Goal: Information Seeking & Learning: Learn about a topic

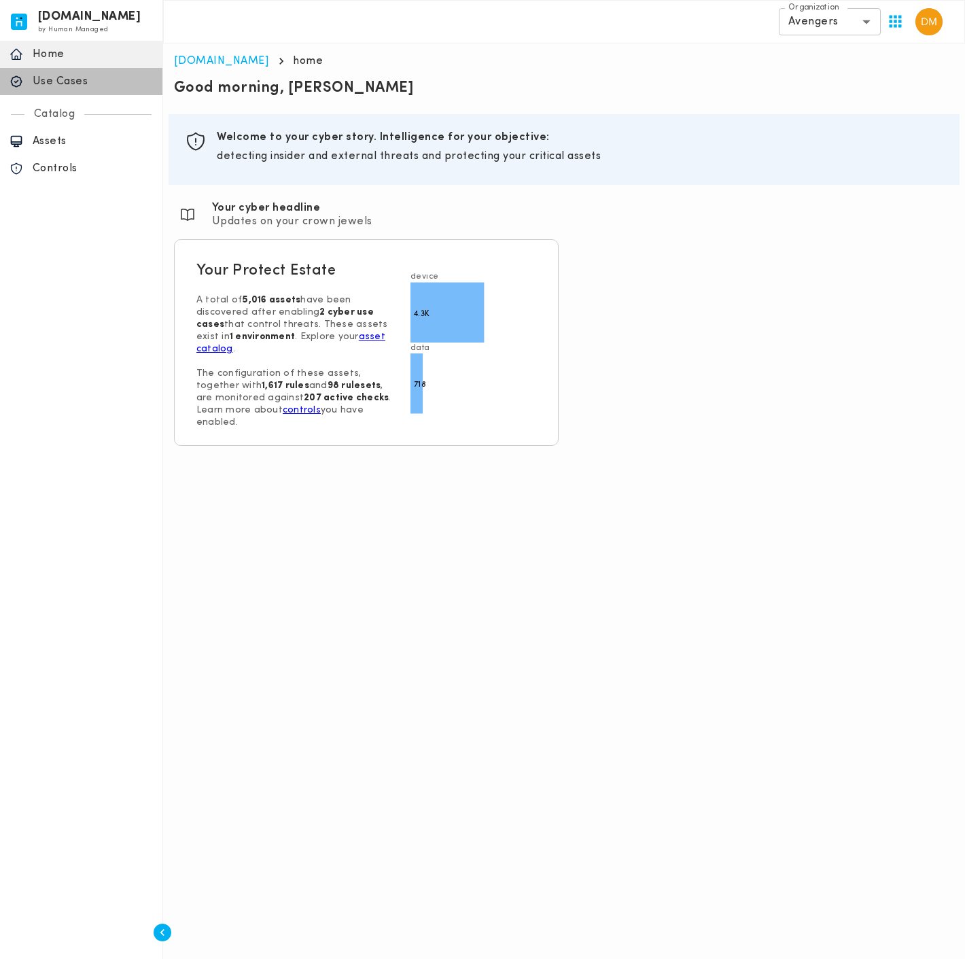
click at [74, 81] on p "Use Cases" at bounding box center [93, 82] width 120 height 14
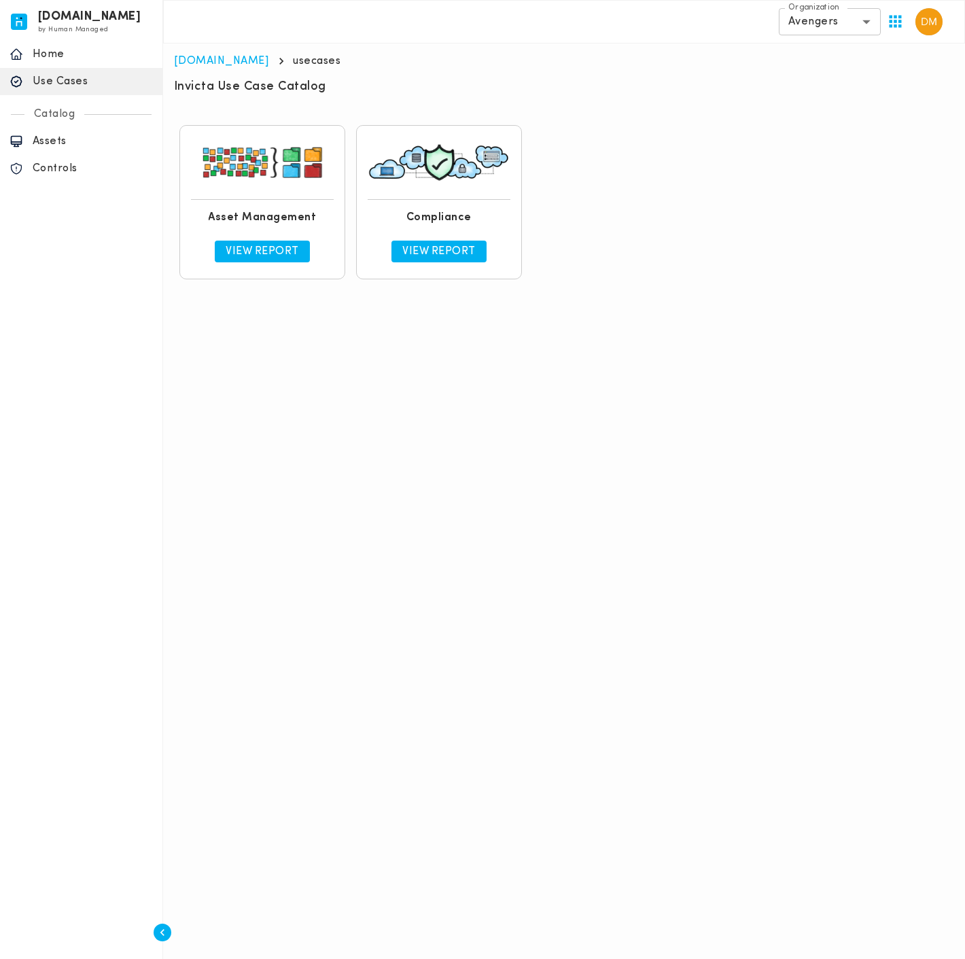
click at [258, 249] on p "View Report" at bounding box center [262, 252] width 73 height 14
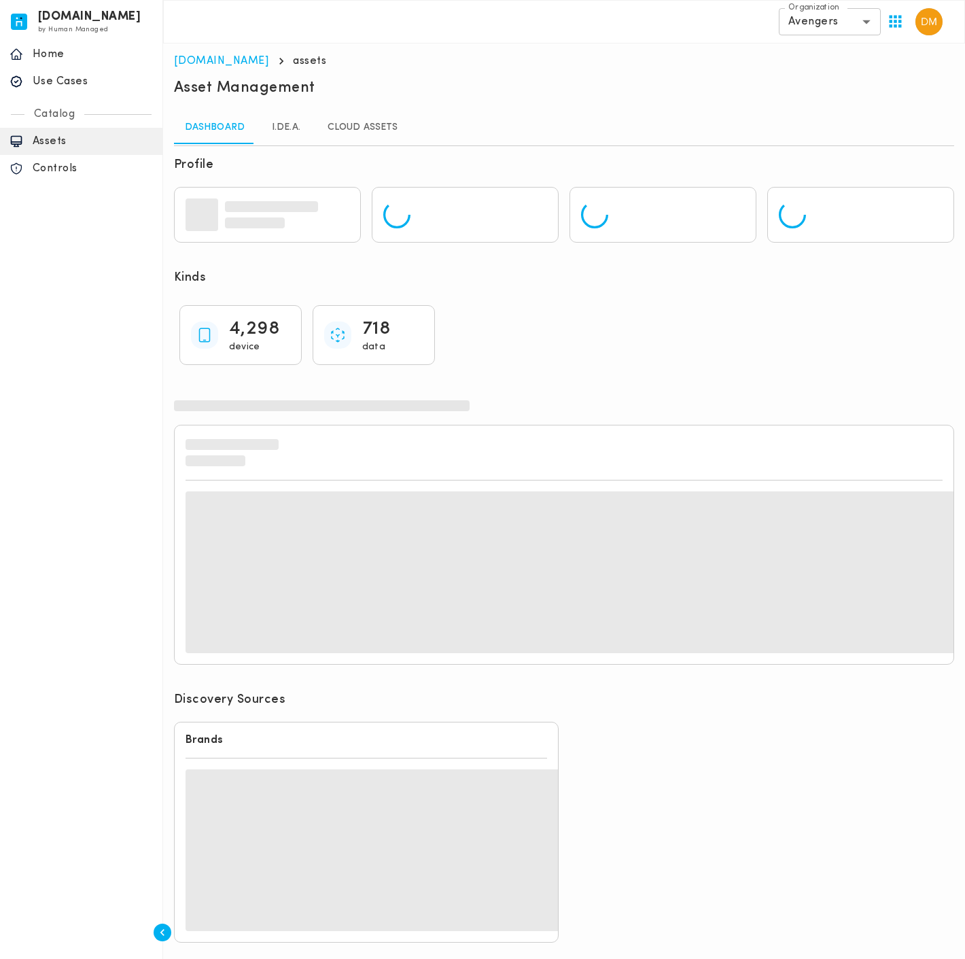
click at [289, 133] on link "I.DE.A." at bounding box center [286, 127] width 61 height 33
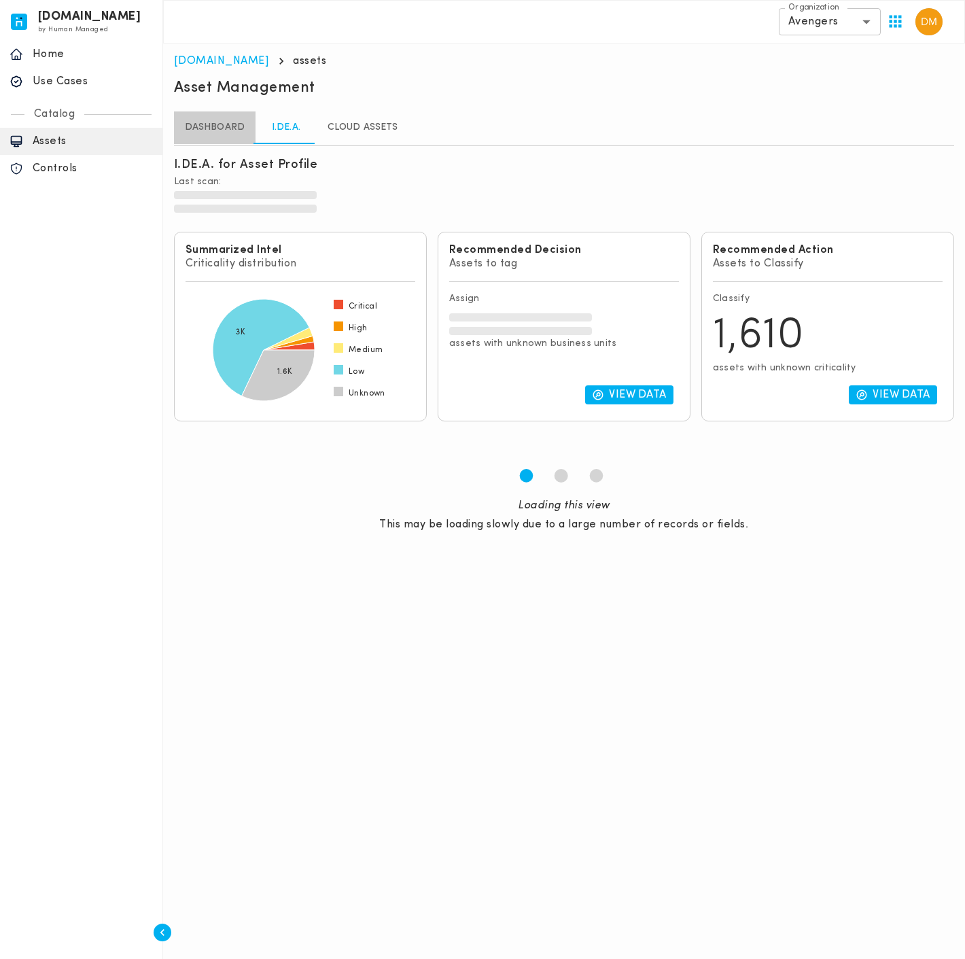
click at [216, 131] on link "Dashboard" at bounding box center [215, 127] width 82 height 33
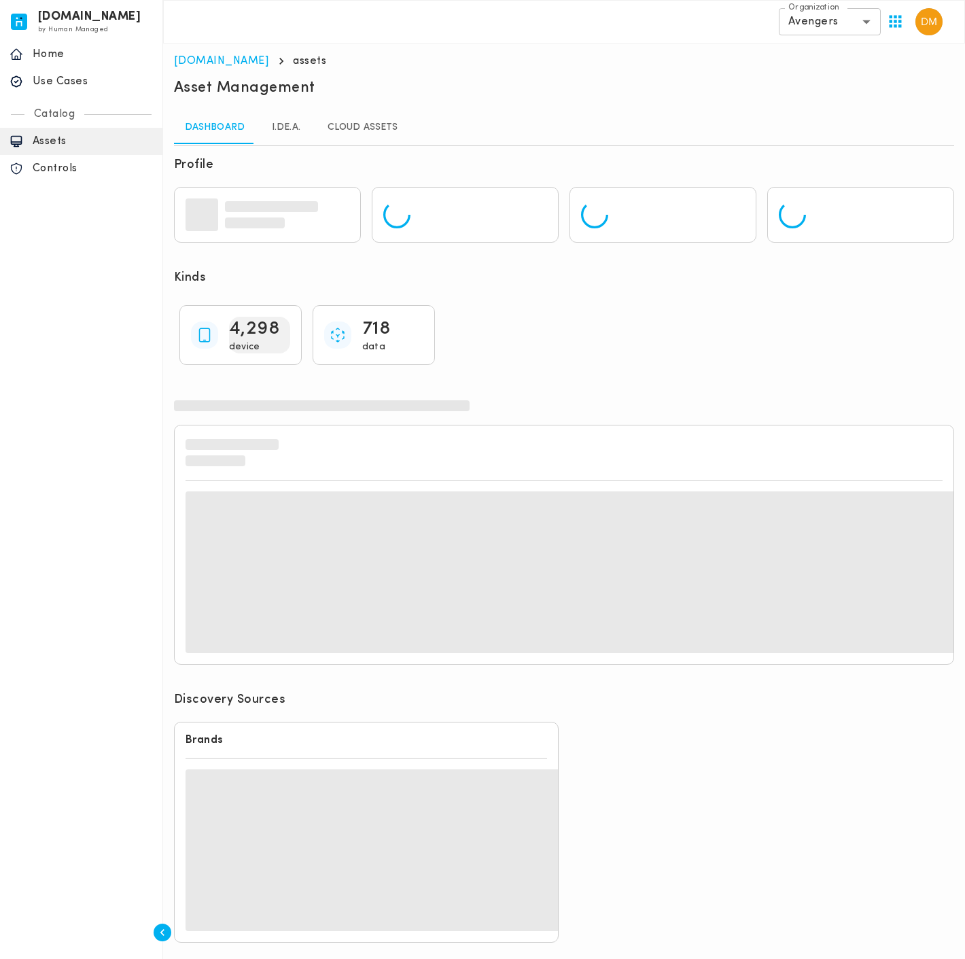
click at [247, 325] on p "4,298" at bounding box center [254, 329] width 51 height 24
click at [264, 339] on p "4,298" at bounding box center [254, 329] width 51 height 24
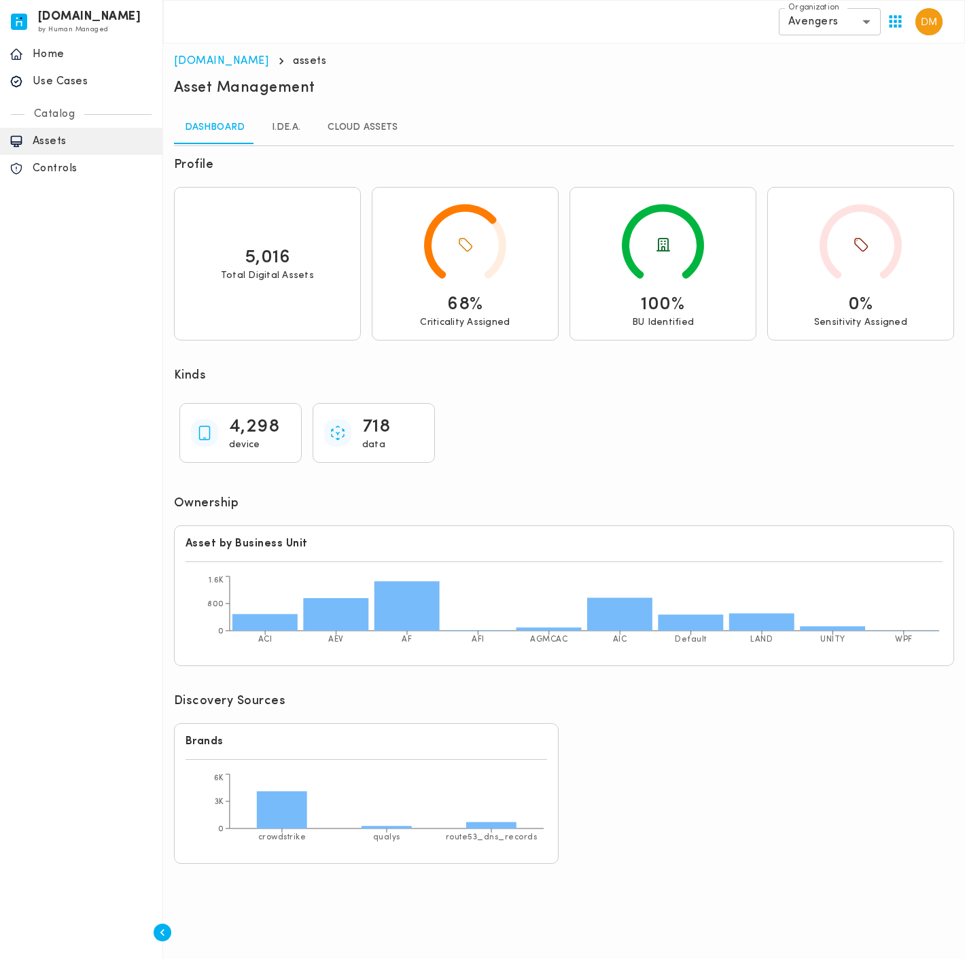
click at [295, 127] on link "I.DE.A." at bounding box center [286, 127] width 61 height 33
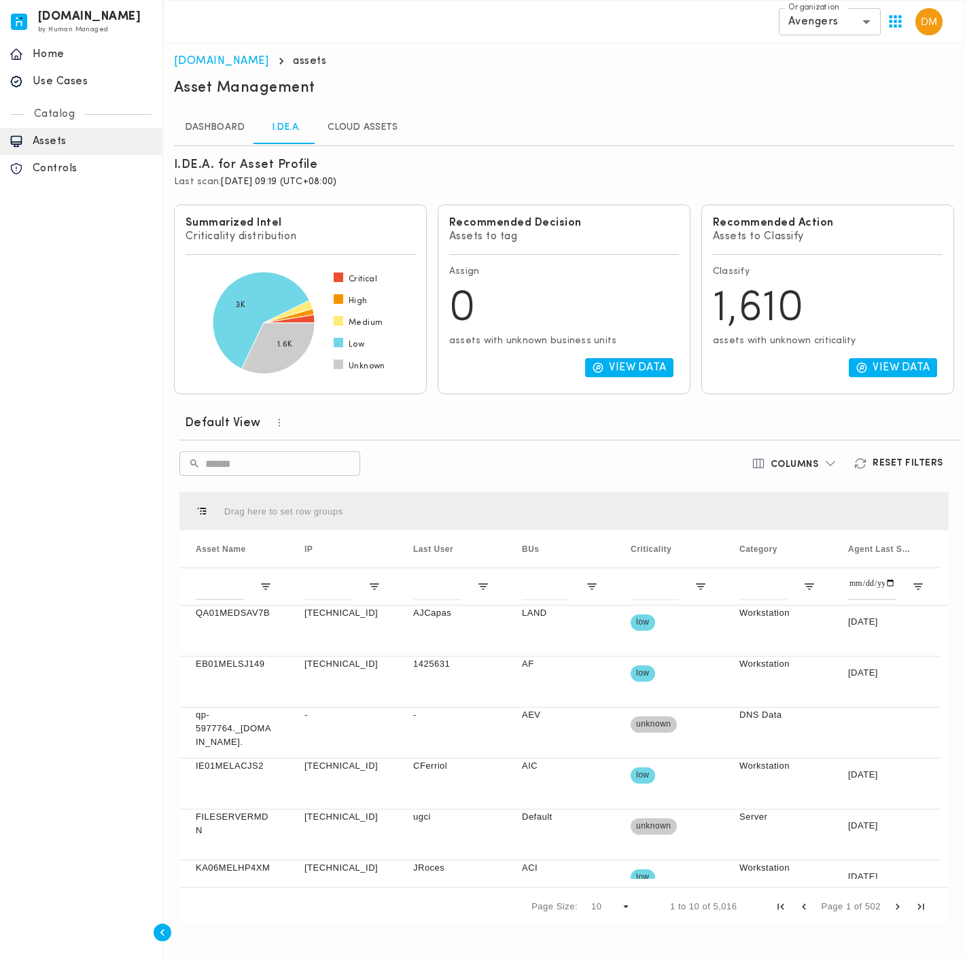
click at [630, 440] on hr at bounding box center [569, 440] width 780 height 1
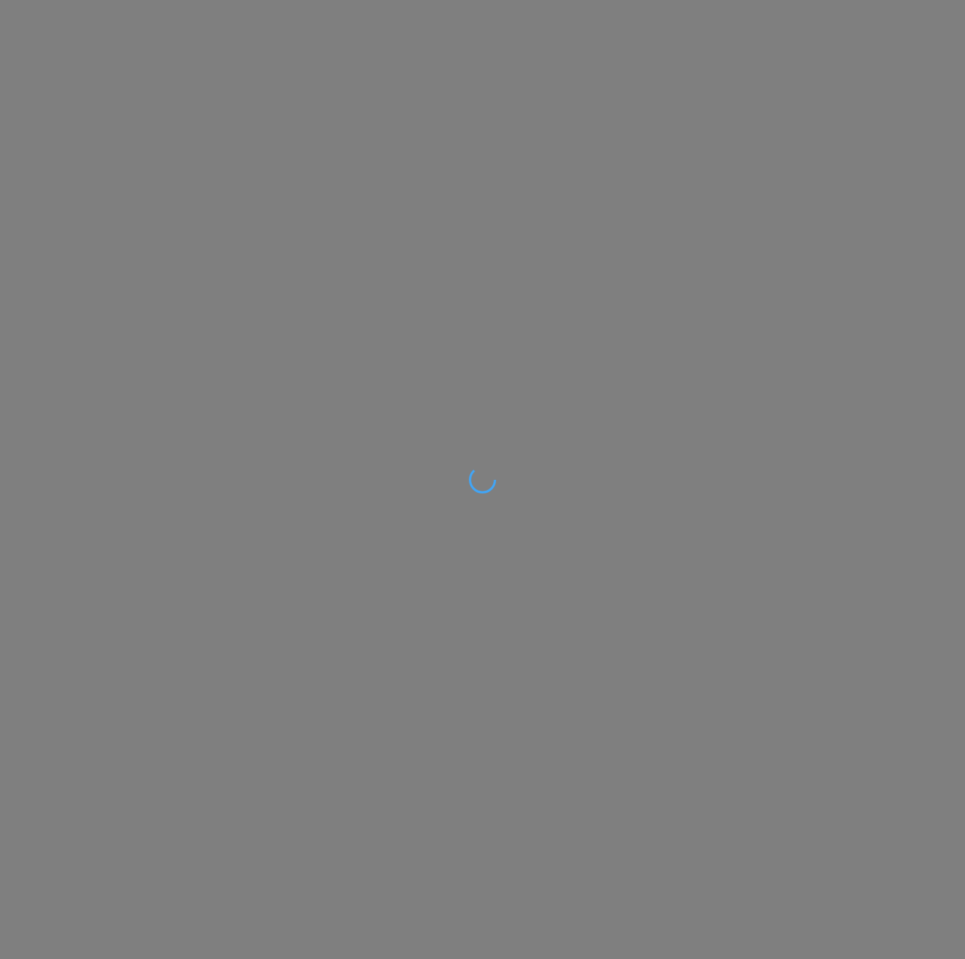
click at [305, 405] on div at bounding box center [482, 479] width 965 height 959
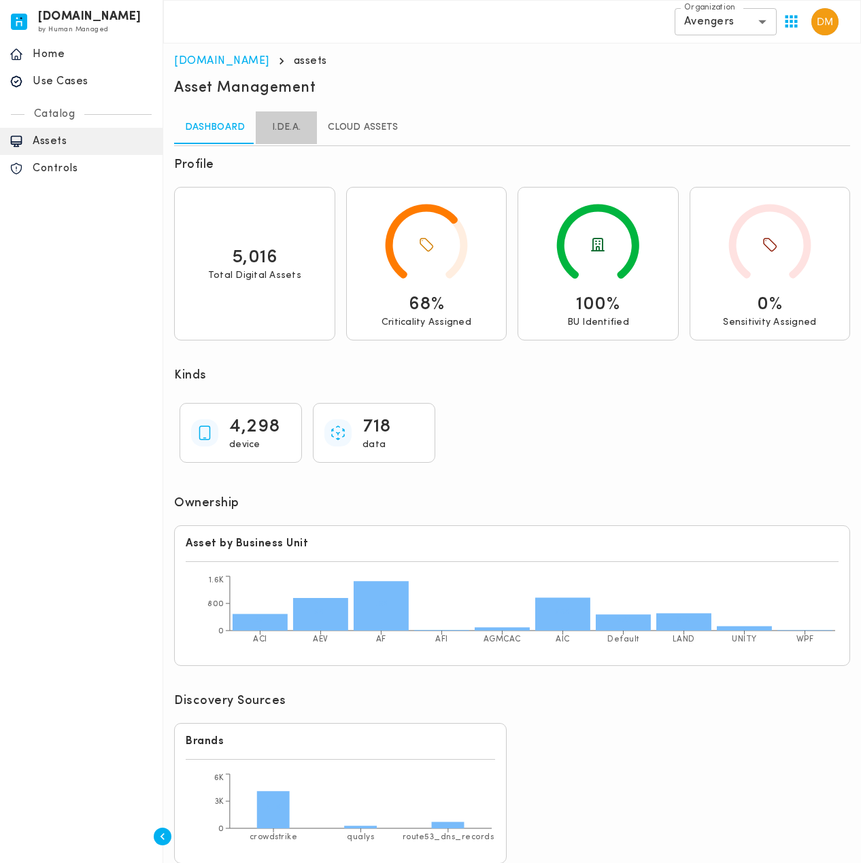
click at [284, 131] on link "I.DE.A." at bounding box center [286, 127] width 61 height 33
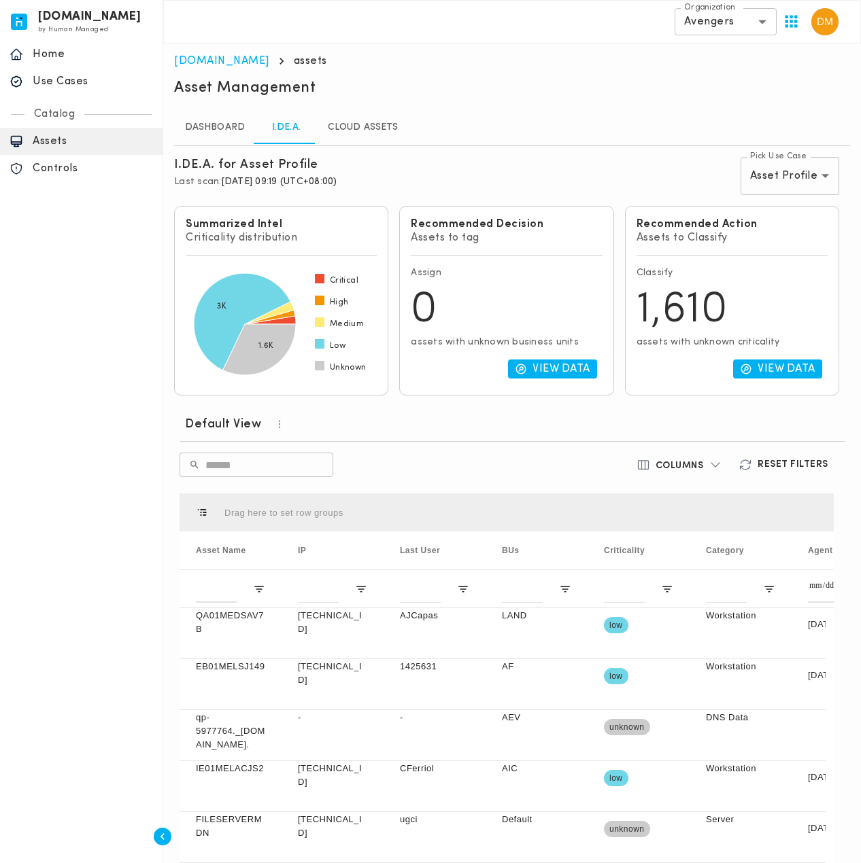
click at [822, 177] on body "[DOMAIN_NAME] by Human Managed {"resourceSet":[{"resourceId":"invicta-io/web/na…" at bounding box center [430, 471] width 861 height 943
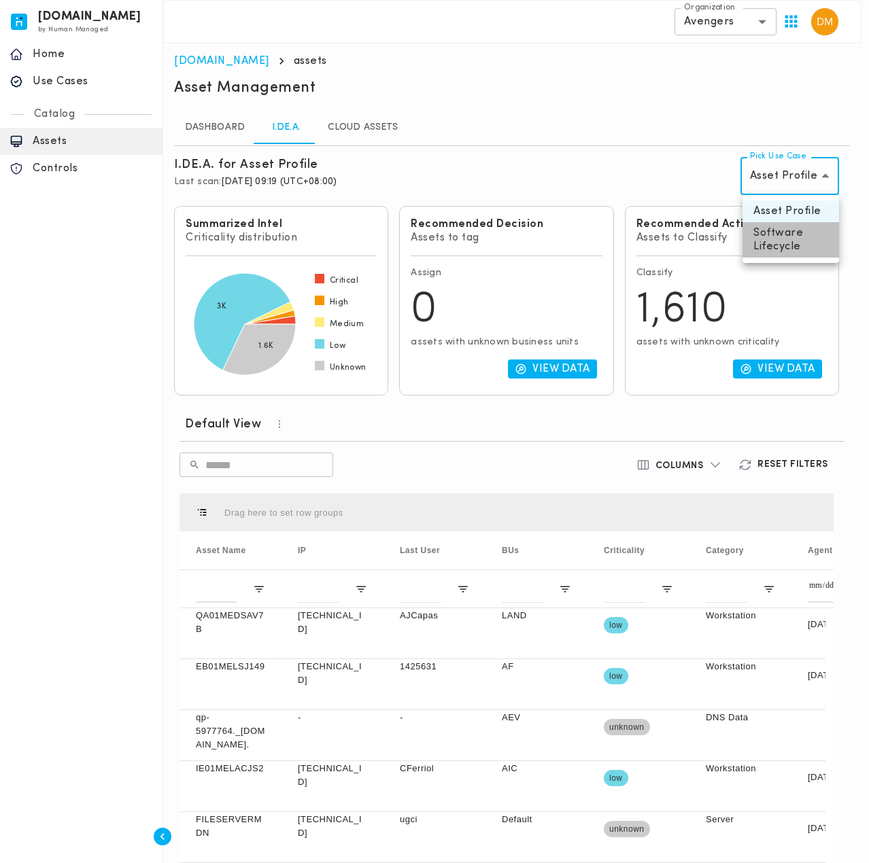
click at [789, 243] on li "Software Lifecycle" at bounding box center [790, 239] width 97 height 35
type input "********"
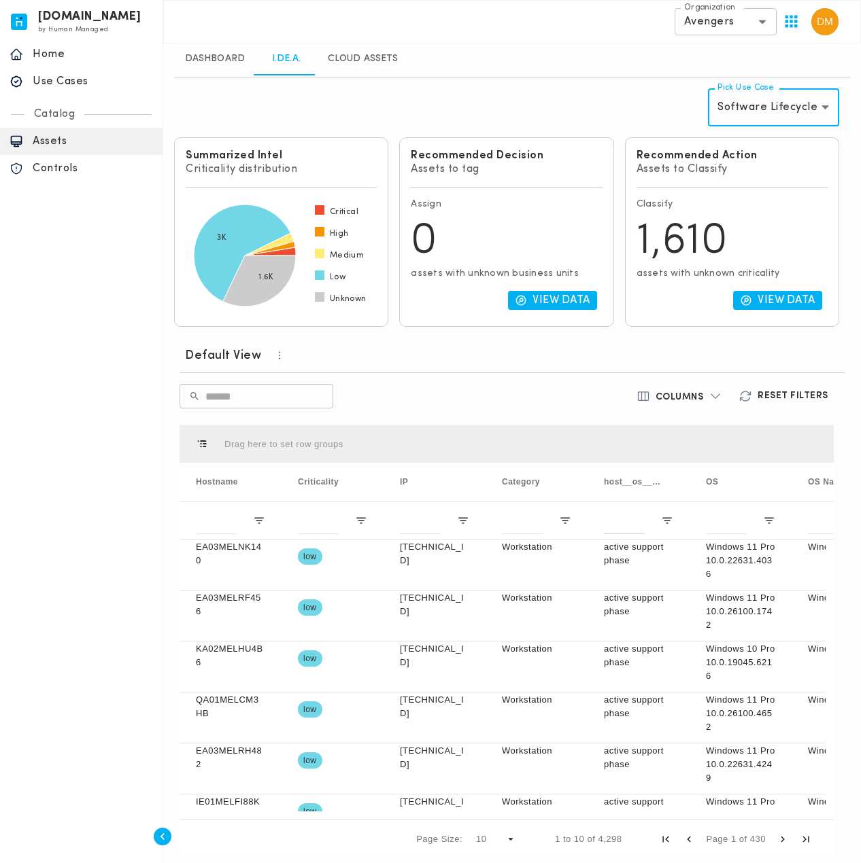
scroll to position [78, 0]
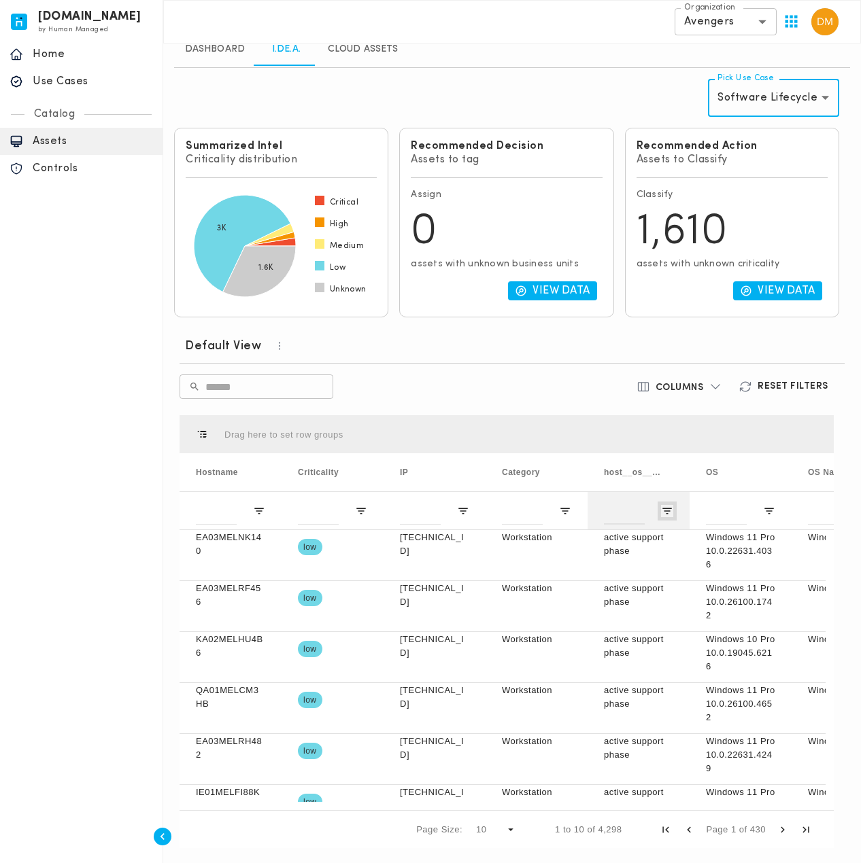
click at [665, 509] on span "Open Filter Menu" at bounding box center [667, 511] width 12 height 12
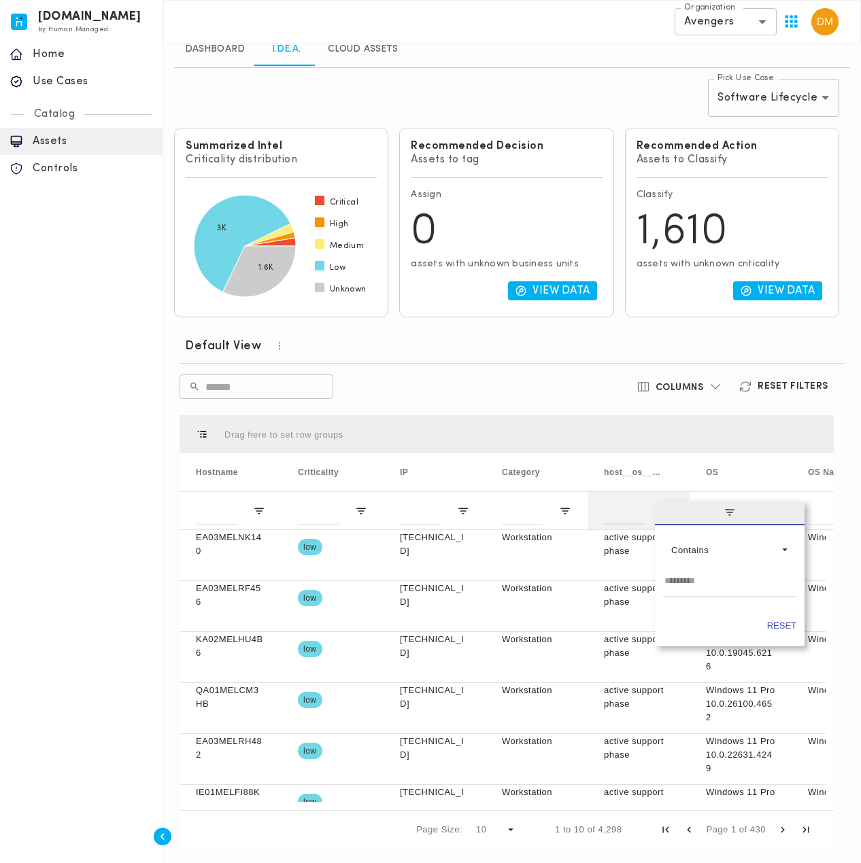
click at [665, 509] on span "filter" at bounding box center [730, 513] width 150 height 24
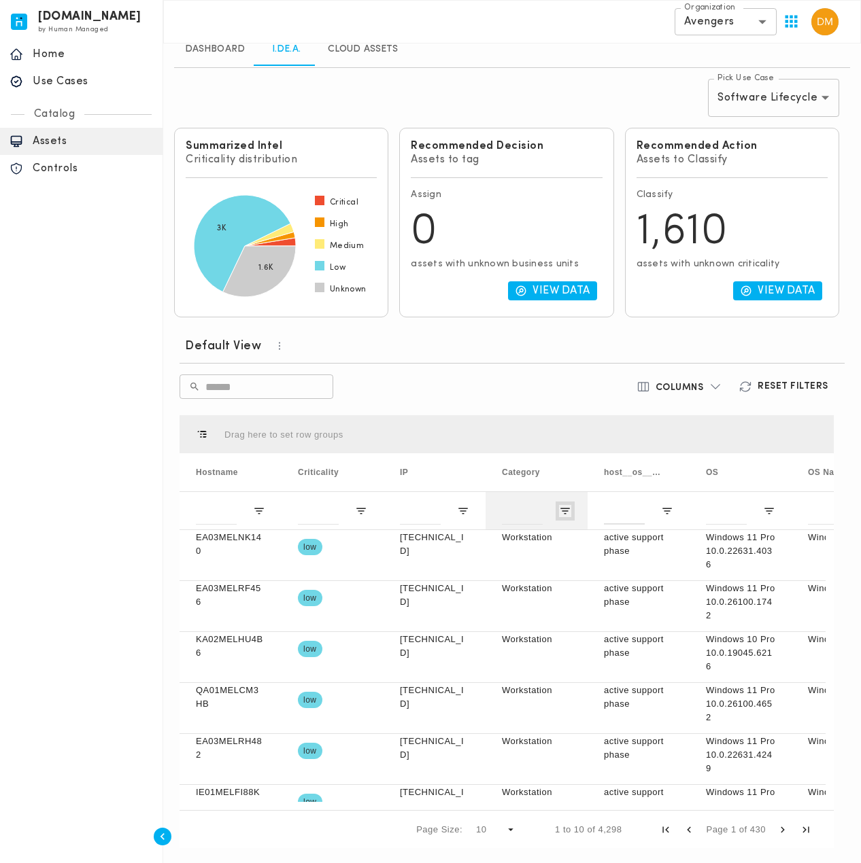
click at [559, 508] on span "Open Filter Menu" at bounding box center [565, 511] width 12 height 12
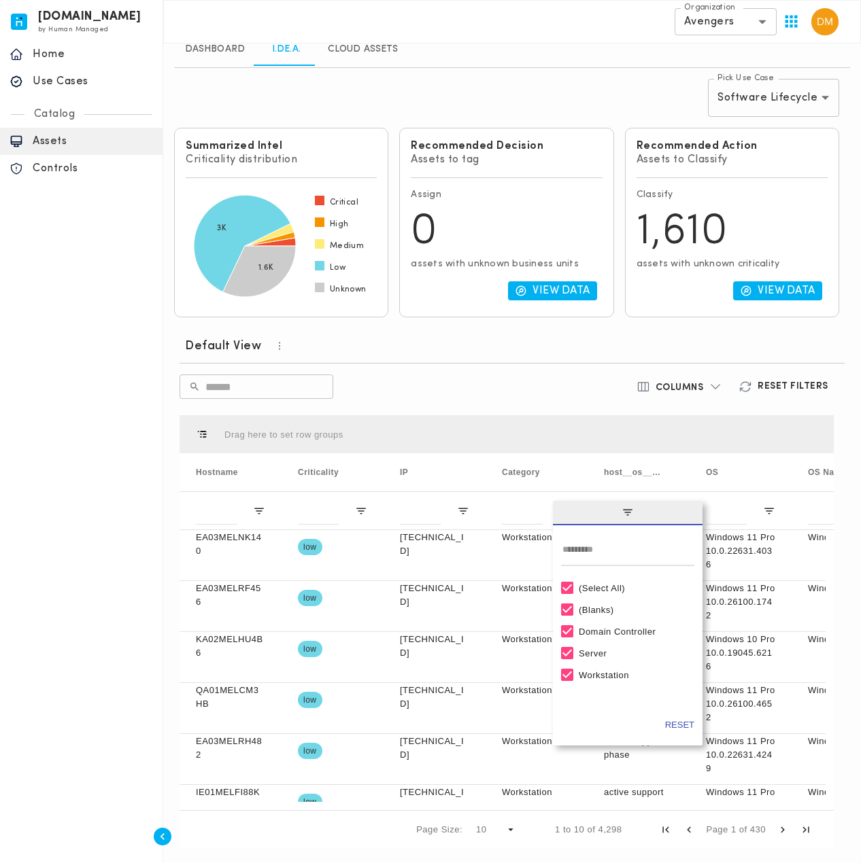
click at [559, 506] on span "filter" at bounding box center [628, 513] width 150 height 24
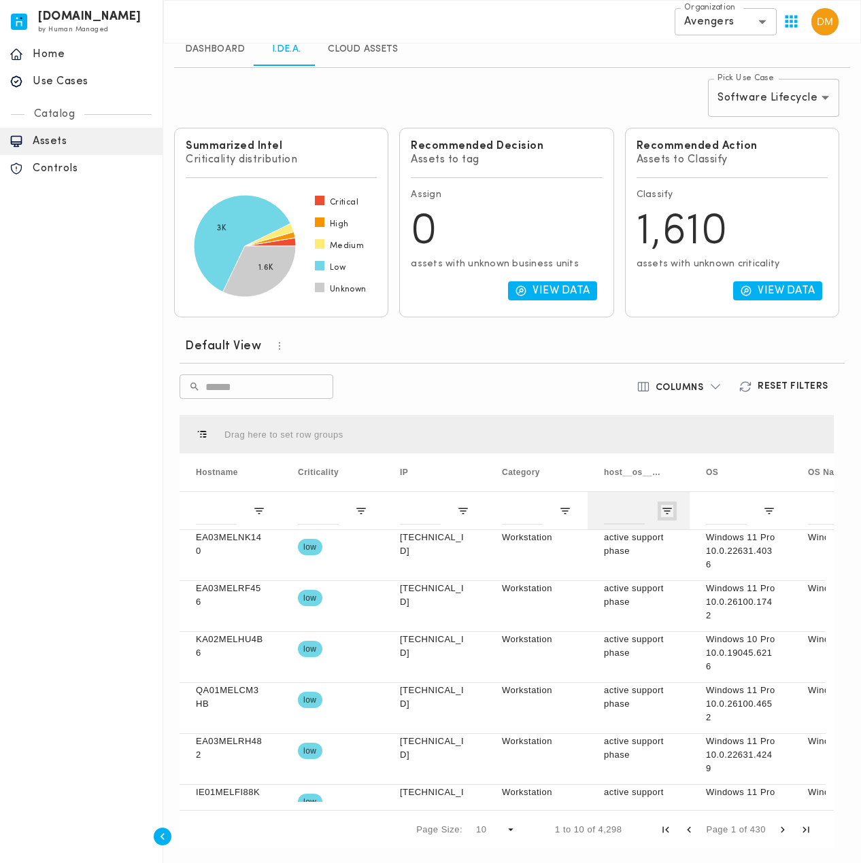
click at [662, 506] on span "Open Filter Menu" at bounding box center [667, 511] width 12 height 12
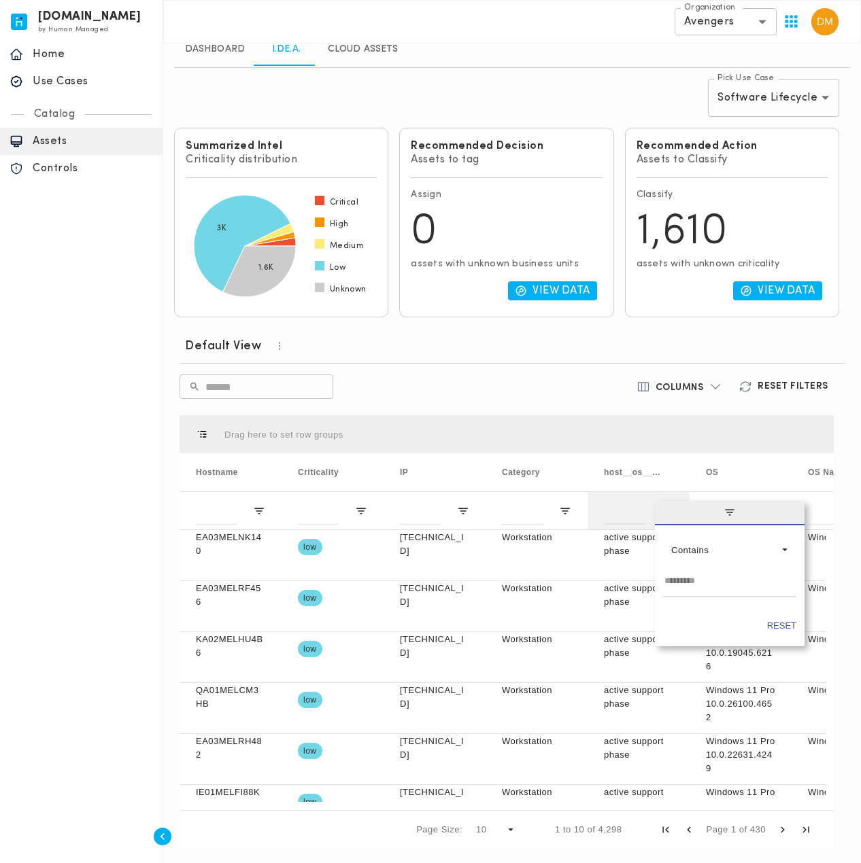
click at [662, 506] on span "filter" at bounding box center [730, 513] width 150 height 24
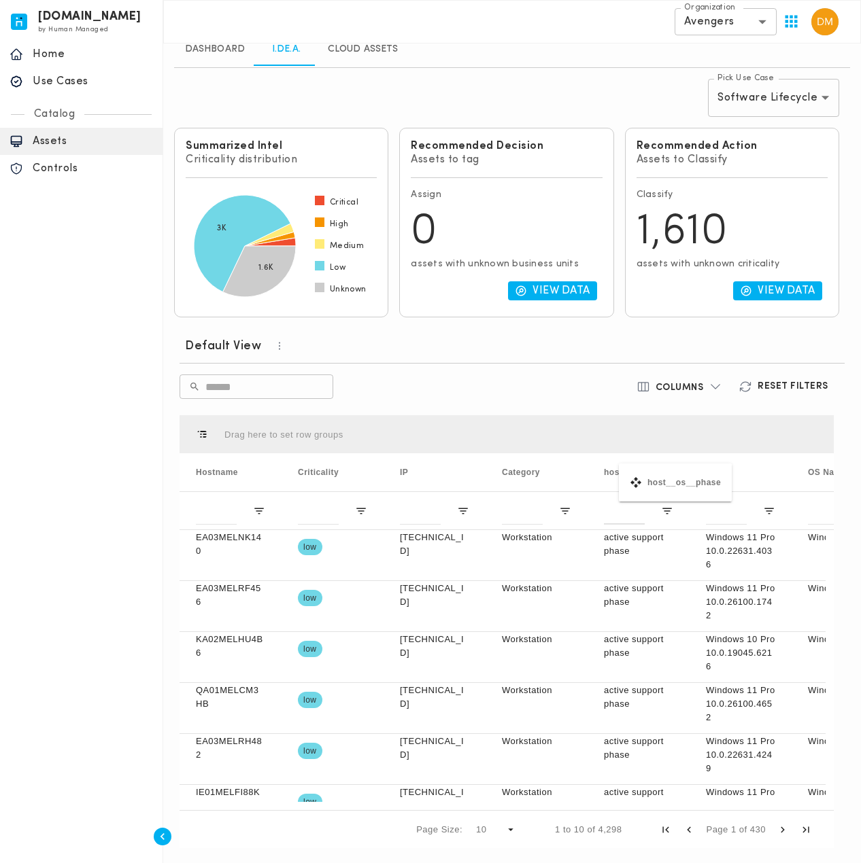
drag, startPoint x: 604, startPoint y: 467, endPoint x: 625, endPoint y: 472, distance: 21.6
click at [625, 474] on span "host__os__phase" at bounding box center [632, 473] width 57 height 10
drag, startPoint x: 625, startPoint y: 474, endPoint x: 602, endPoint y: 468, distance: 23.7
click at [602, 468] on div "host__os__phase" at bounding box center [638, 472] width 102 height 38
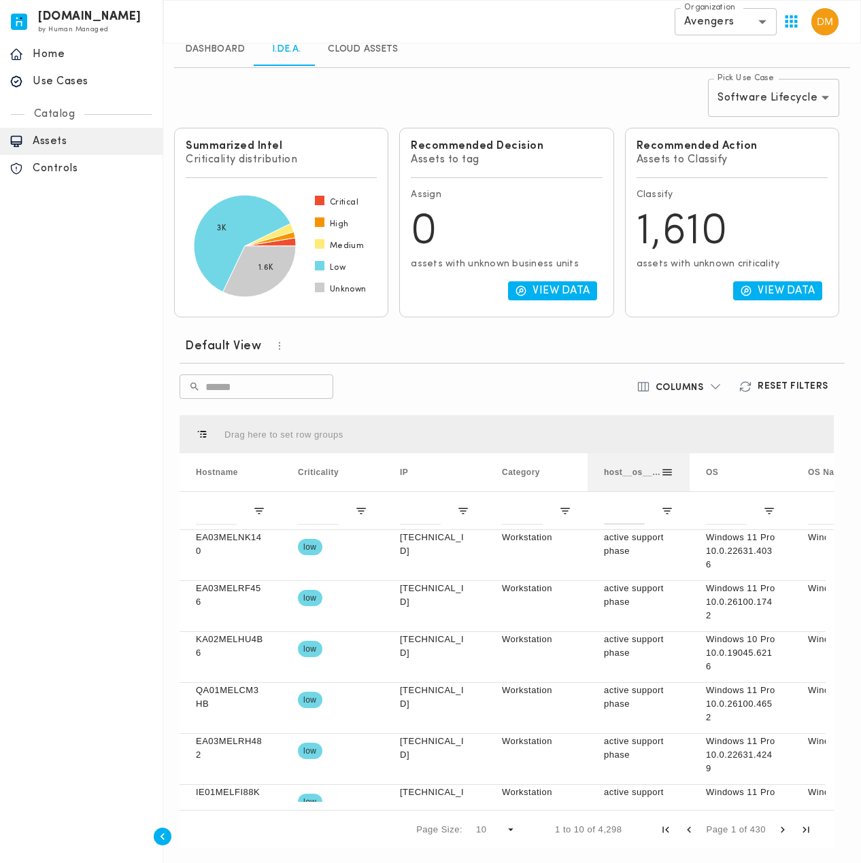
click at [602, 468] on div "host__os__phase" at bounding box center [638, 472] width 102 height 38
click at [613, 470] on span "host__os__phase" at bounding box center [632, 473] width 57 height 10
click at [670, 471] on span at bounding box center [667, 472] width 12 height 12
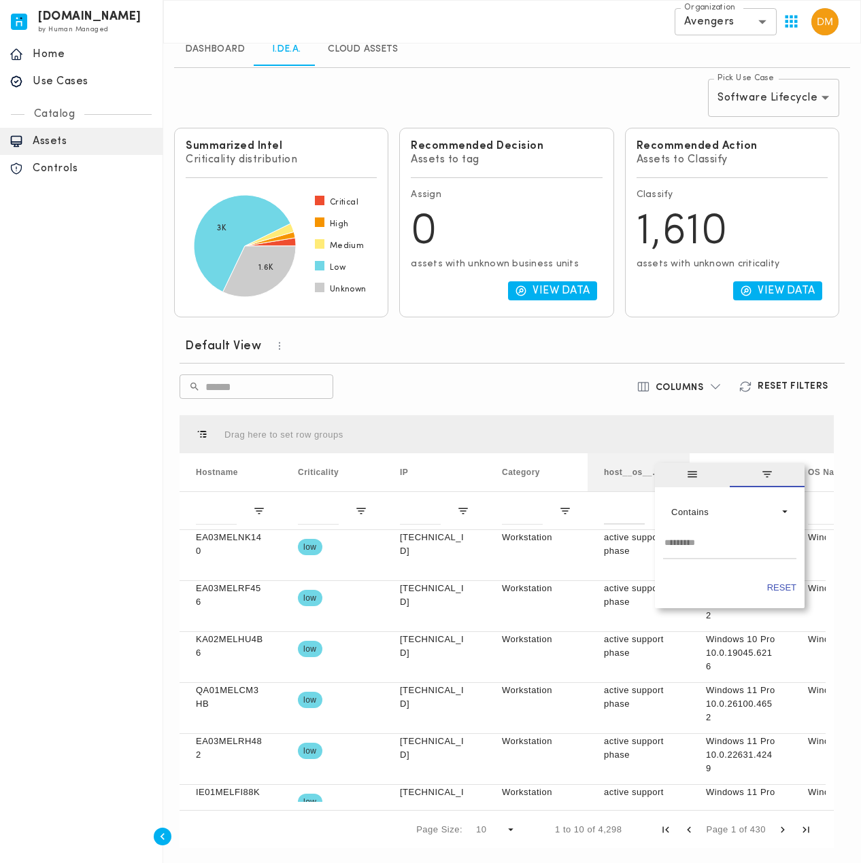
click at [670, 471] on span "general" at bounding box center [692, 475] width 75 height 24
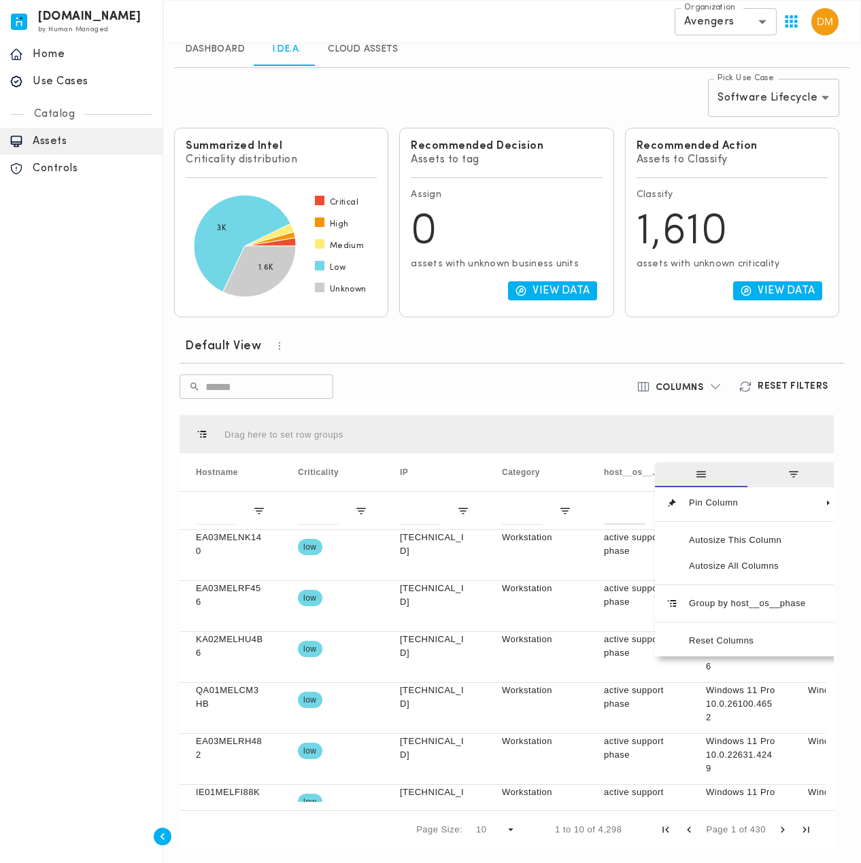
click at [488, 382] on div "​ ​" at bounding box center [399, 387] width 440 height 24
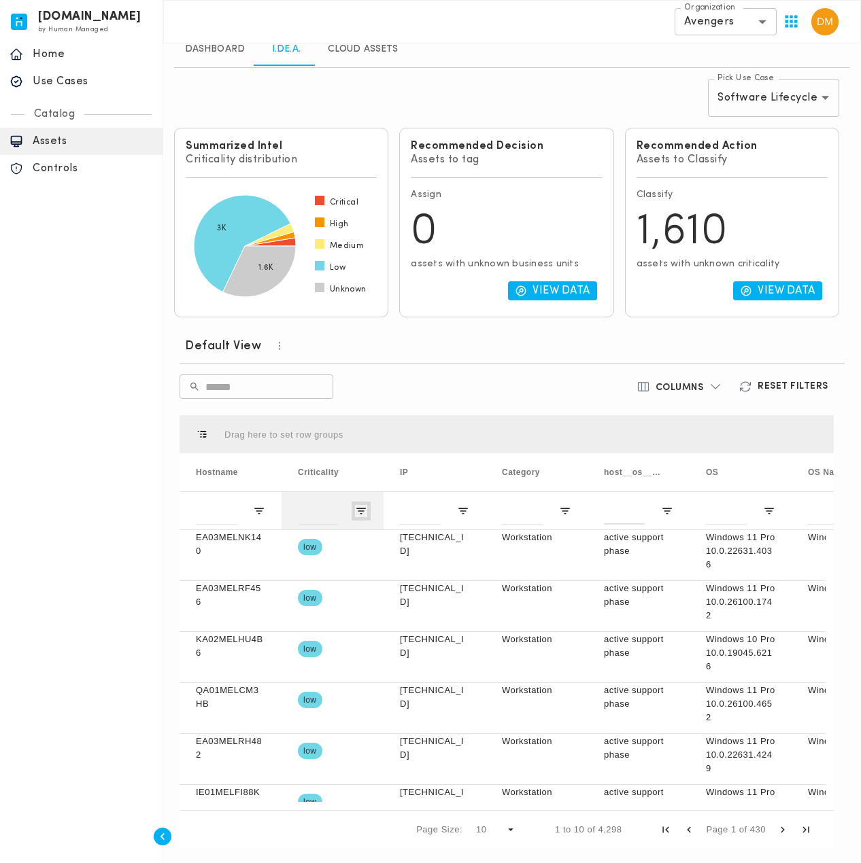
click at [358, 508] on span "Open Filter Menu" at bounding box center [361, 511] width 12 height 12
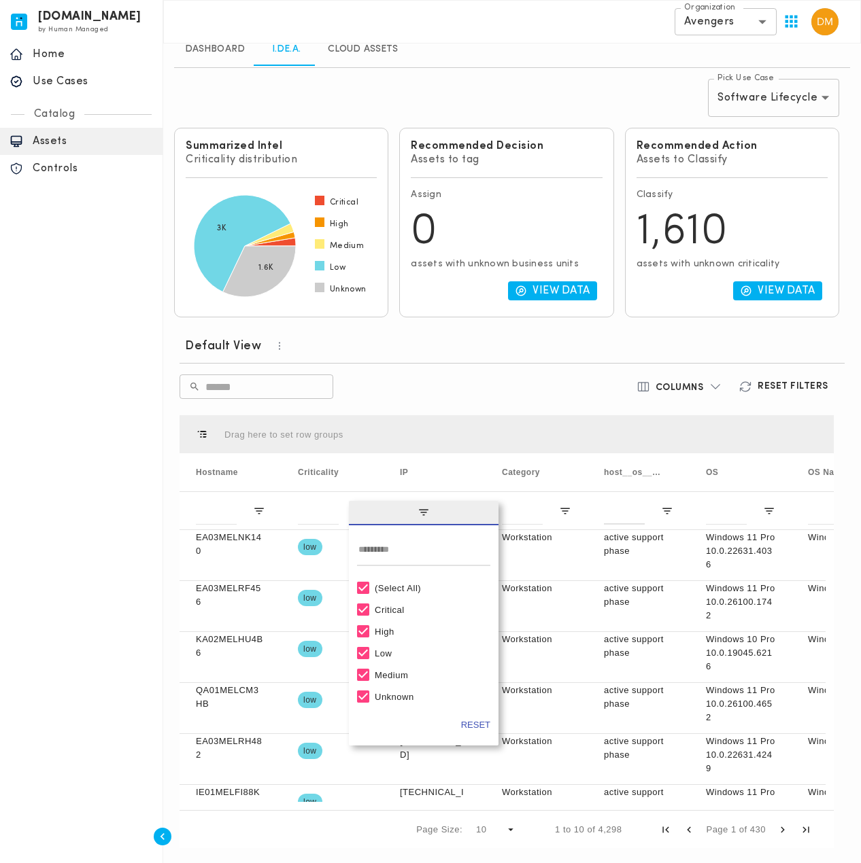
click at [358, 505] on span "filter" at bounding box center [424, 513] width 150 height 24
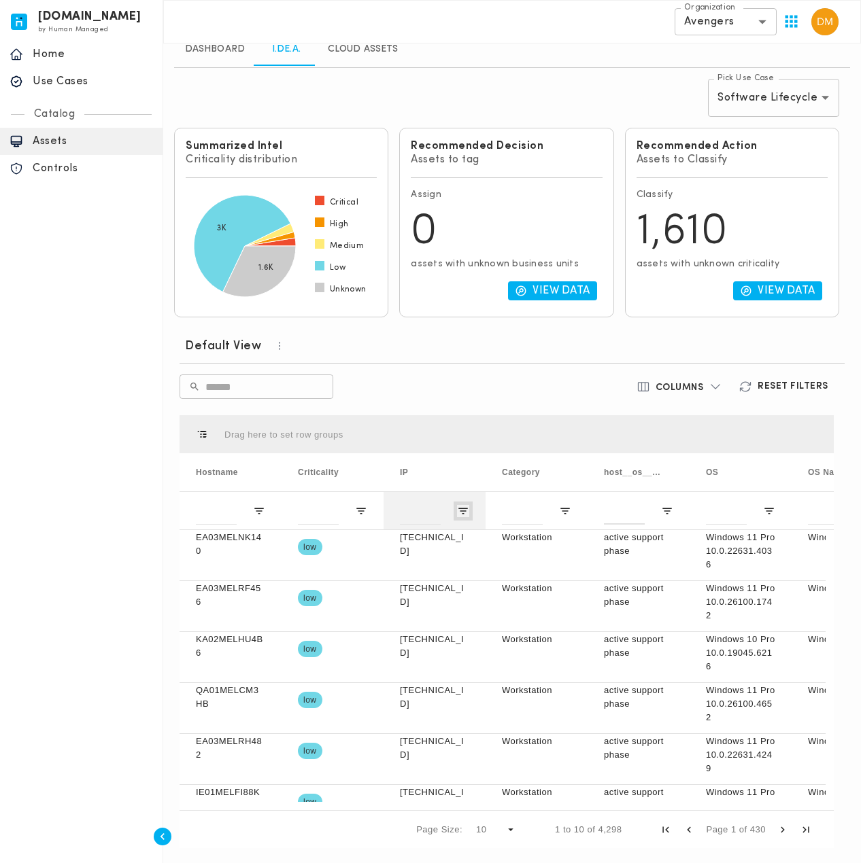
click at [458, 509] on span "Open Filter Menu" at bounding box center [463, 511] width 12 height 12
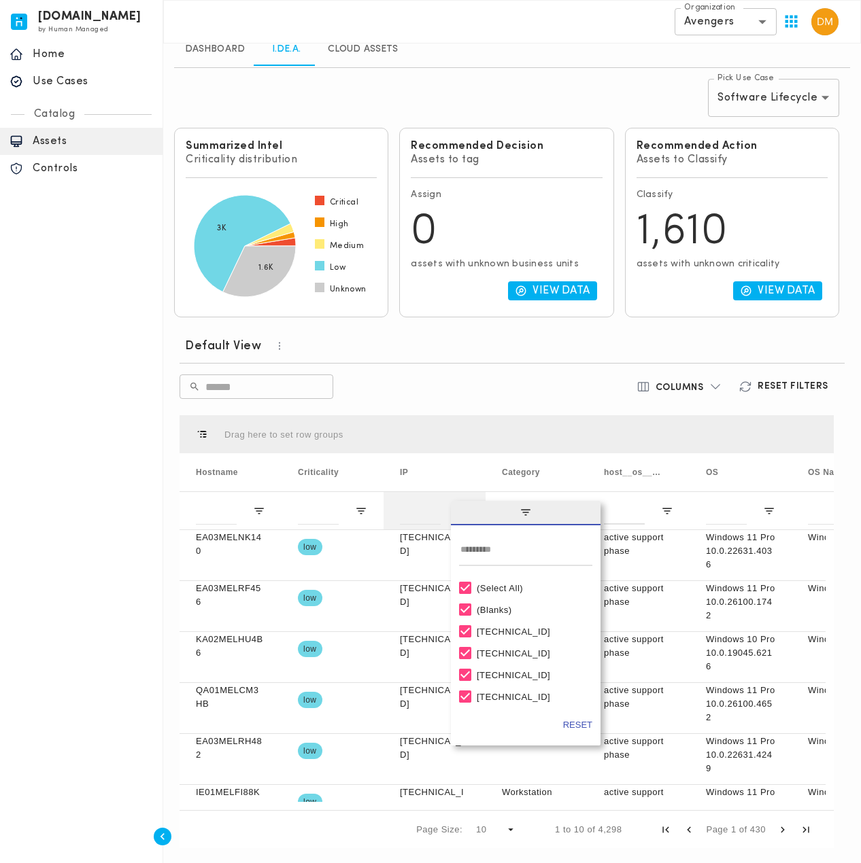
click at [458, 509] on span "filter" at bounding box center [526, 513] width 150 height 24
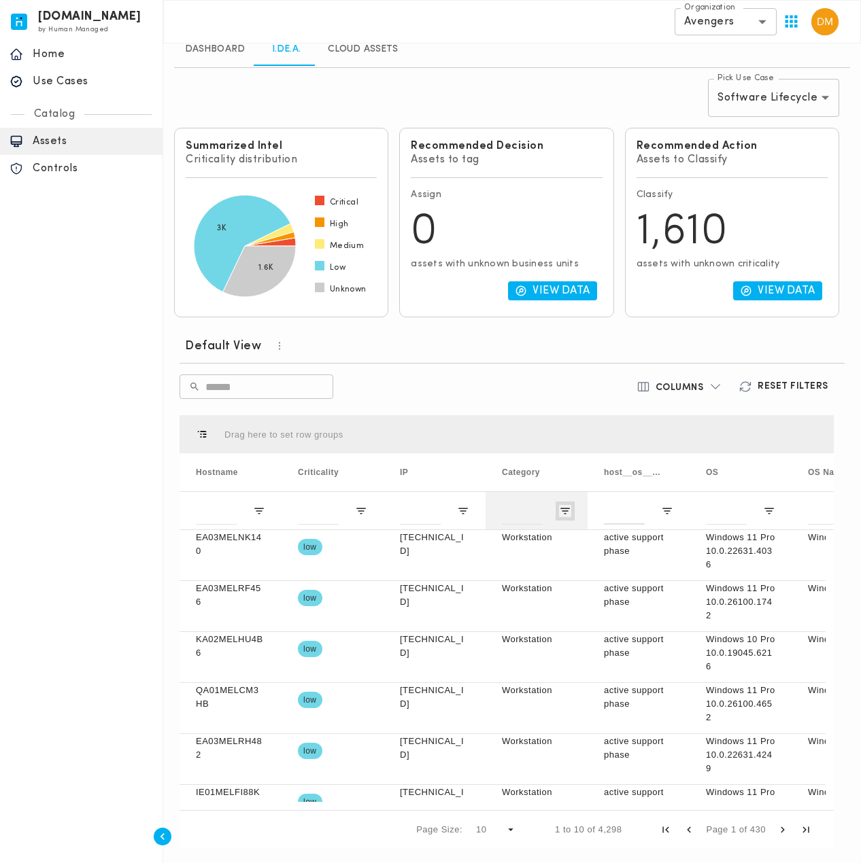
click at [566, 508] on span "Open Filter Menu" at bounding box center [565, 511] width 12 height 12
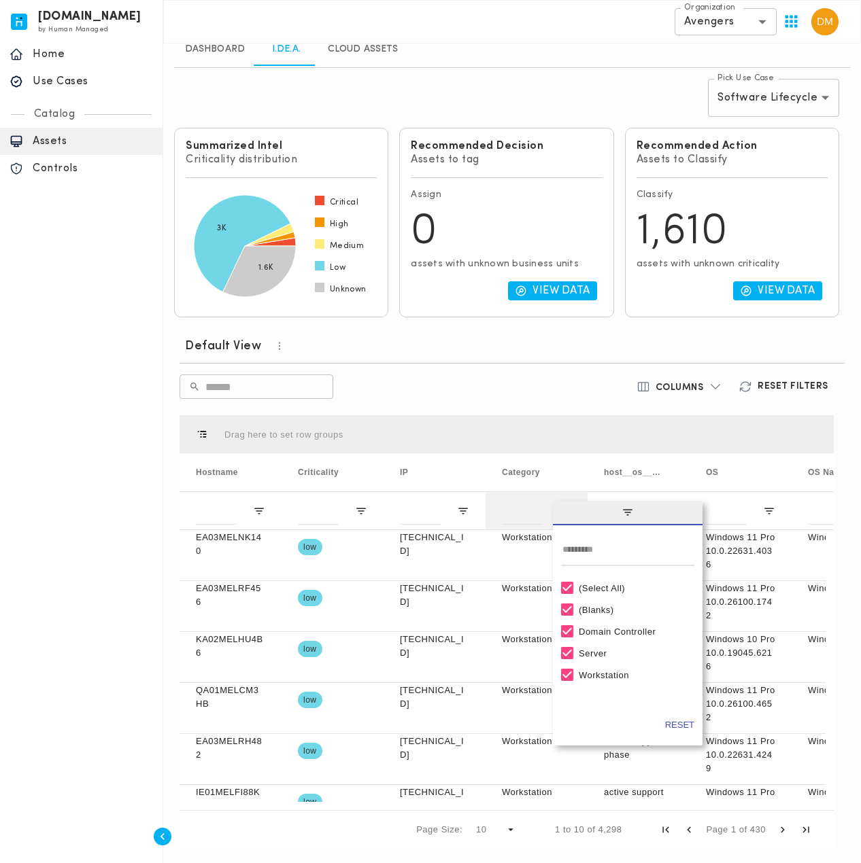
click at [566, 508] on span "filter" at bounding box center [628, 513] width 150 height 24
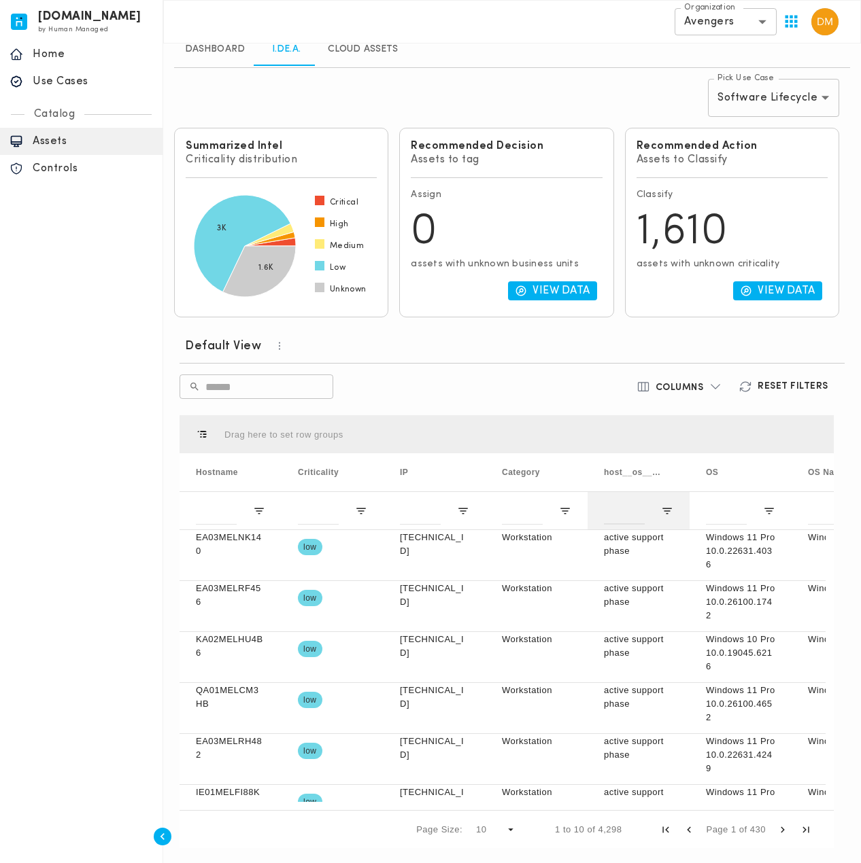
click at [659, 506] on div at bounding box center [638, 511] width 102 height 38
click at [664, 508] on span "Open Filter Menu" at bounding box center [667, 511] width 12 height 12
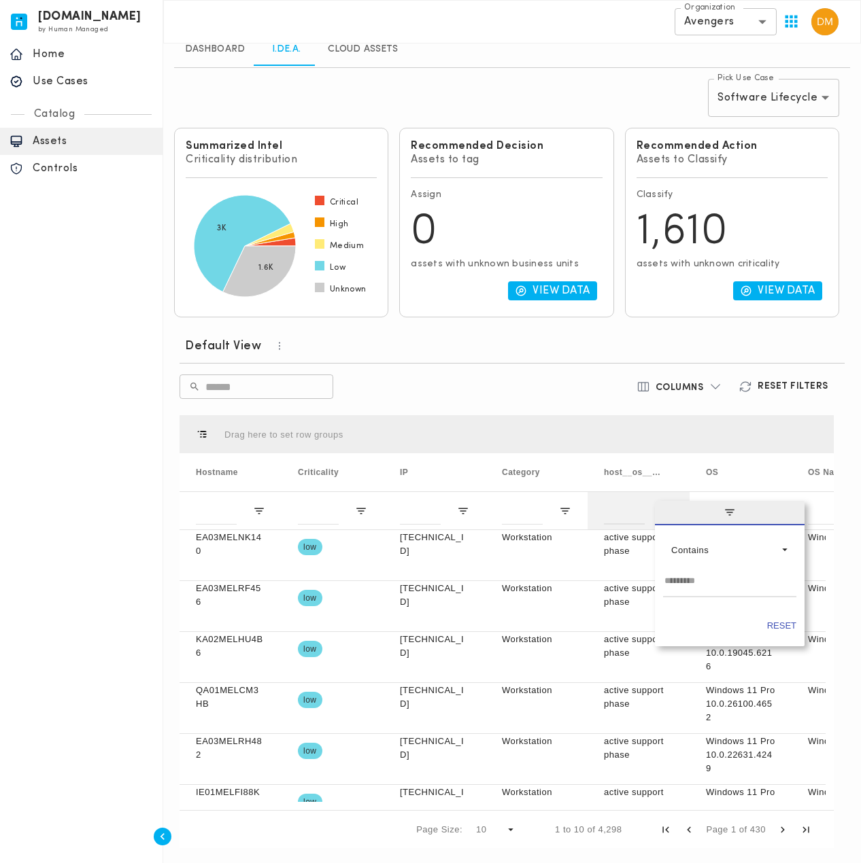
click at [664, 508] on span "filter" at bounding box center [730, 513] width 150 height 24
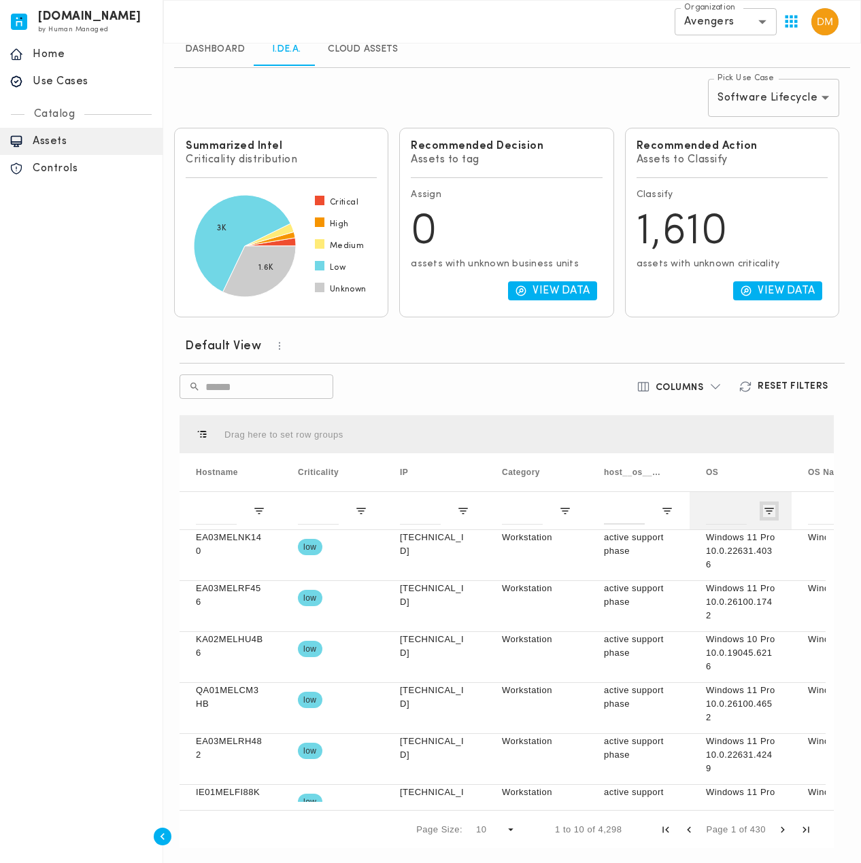
click at [768, 507] on span "Open Filter Menu" at bounding box center [769, 511] width 12 height 12
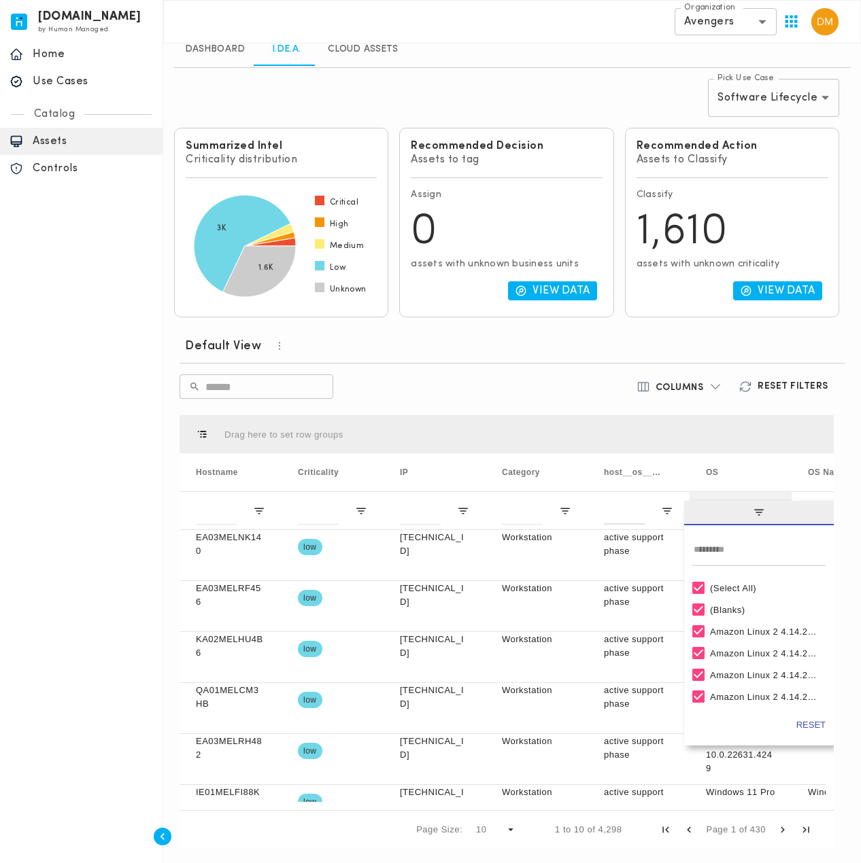
click at [768, 507] on span "filter" at bounding box center [759, 513] width 150 height 24
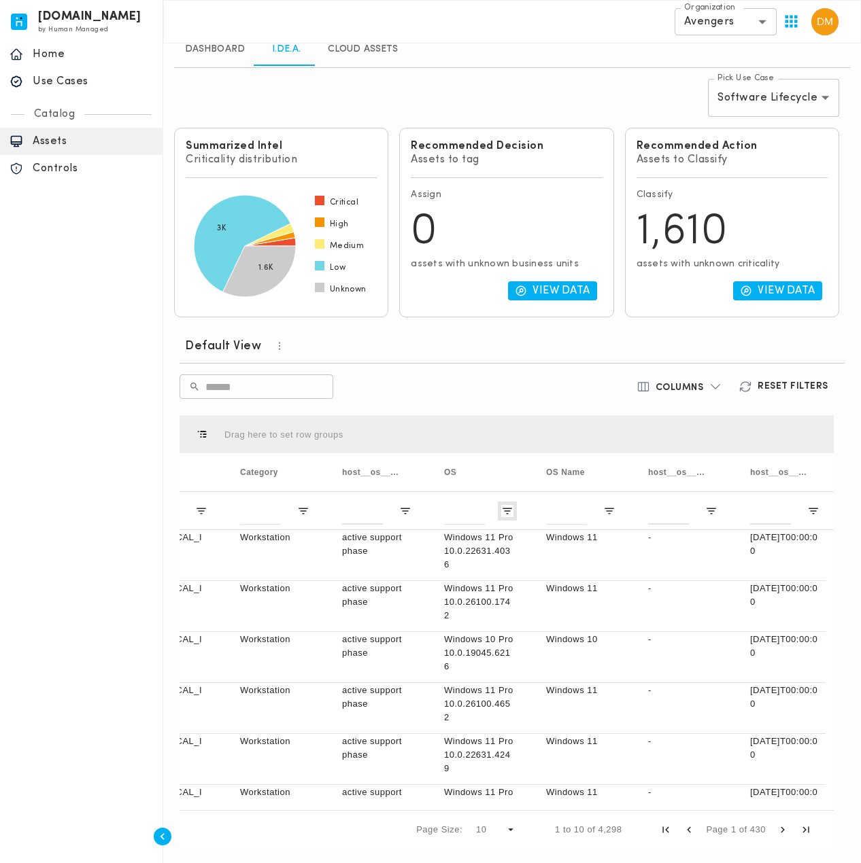
scroll to position [0, 0]
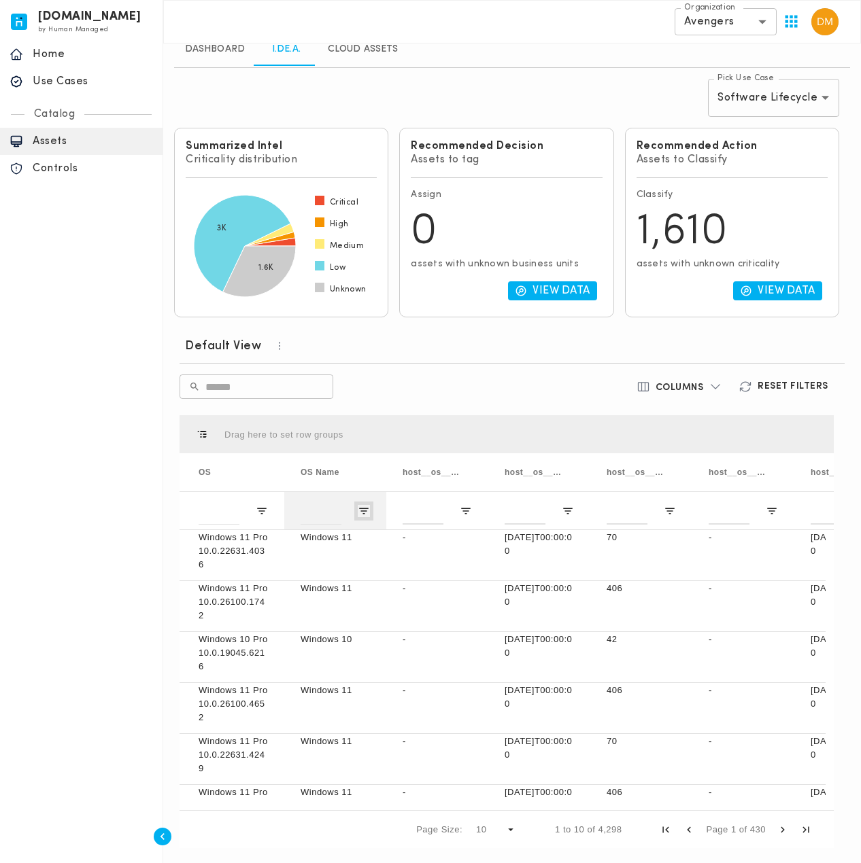
click at [366, 515] on span "Open Filter Menu" at bounding box center [364, 511] width 12 height 12
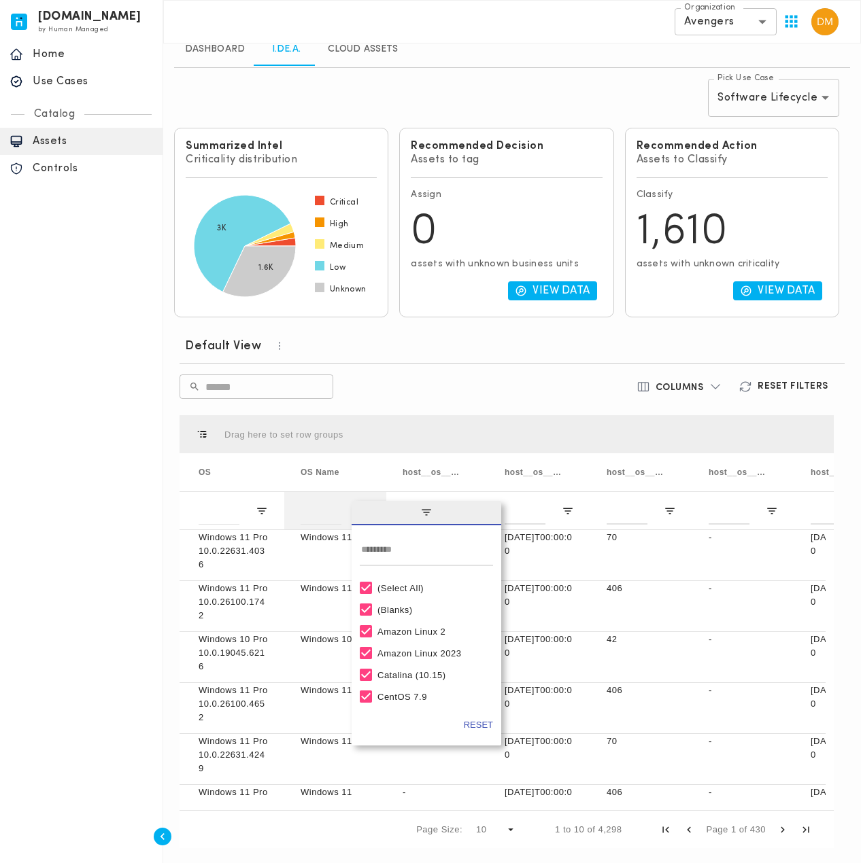
click at [366, 515] on span "filter" at bounding box center [426, 513] width 150 height 24
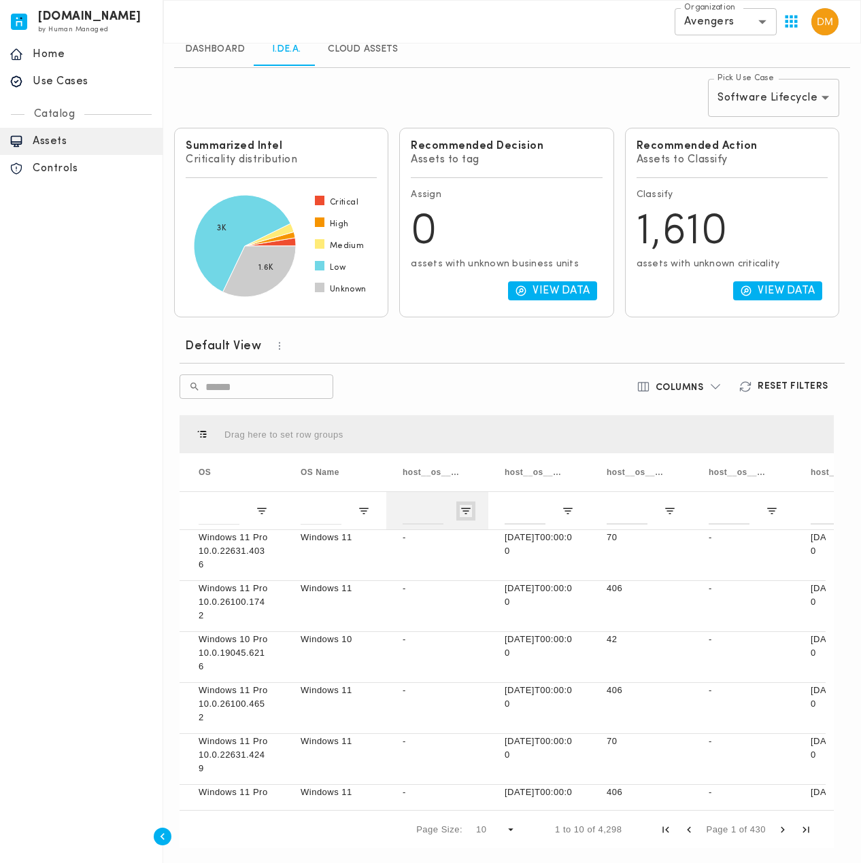
click at [462, 507] on span "Open Filter Menu" at bounding box center [466, 511] width 12 height 12
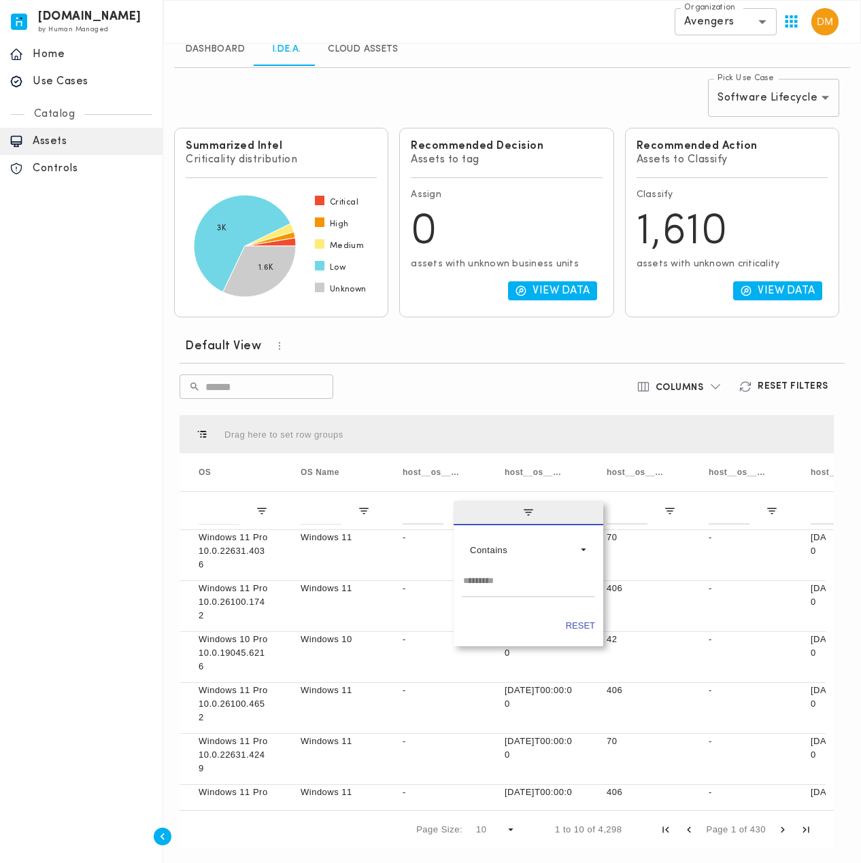
click at [466, 422] on div "Drag here to set row groups" at bounding box center [506, 434] width 654 height 38
click at [576, 509] on div at bounding box center [539, 511] width 102 height 38
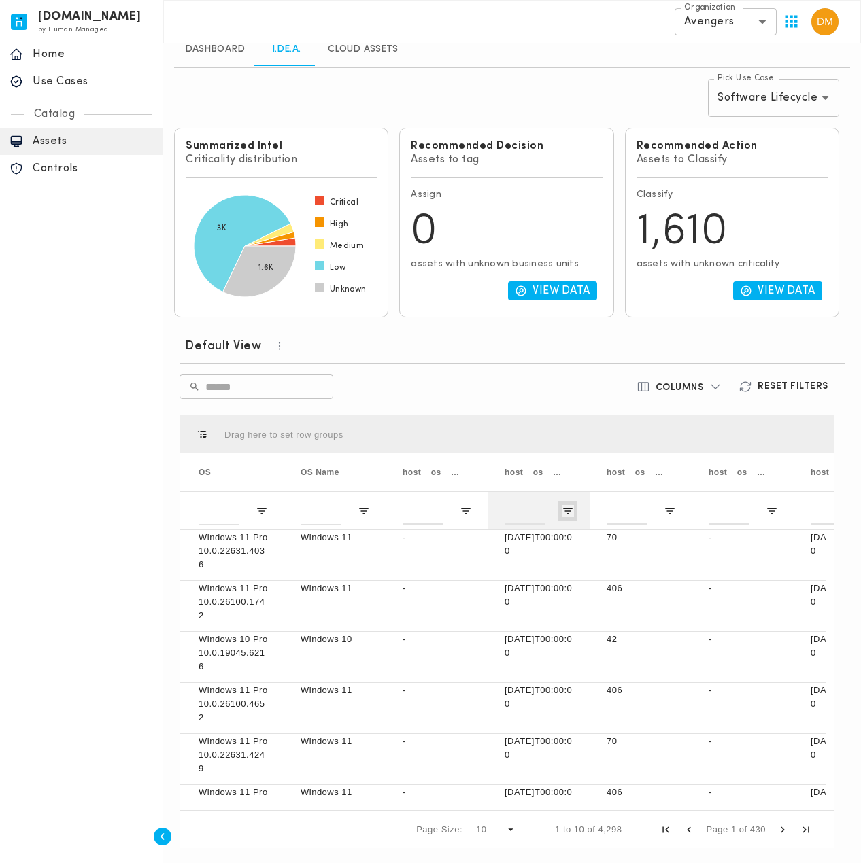
click at [570, 509] on span "Open Filter Menu" at bounding box center [568, 511] width 12 height 12
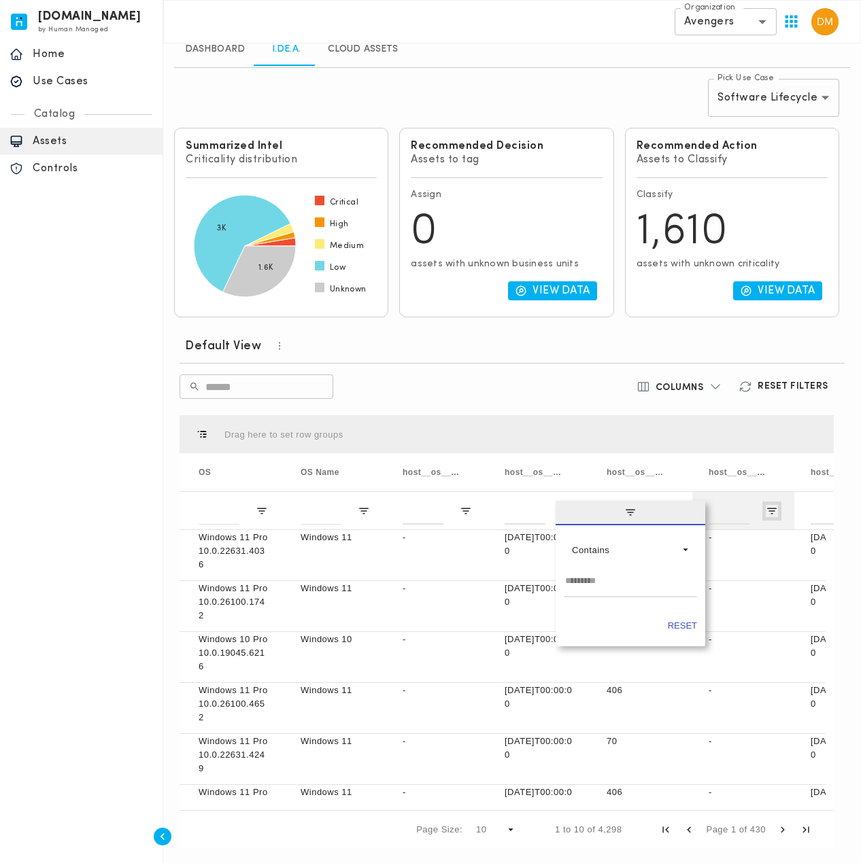
click at [770, 511] on span "Open Filter Menu" at bounding box center [771, 511] width 12 height 12
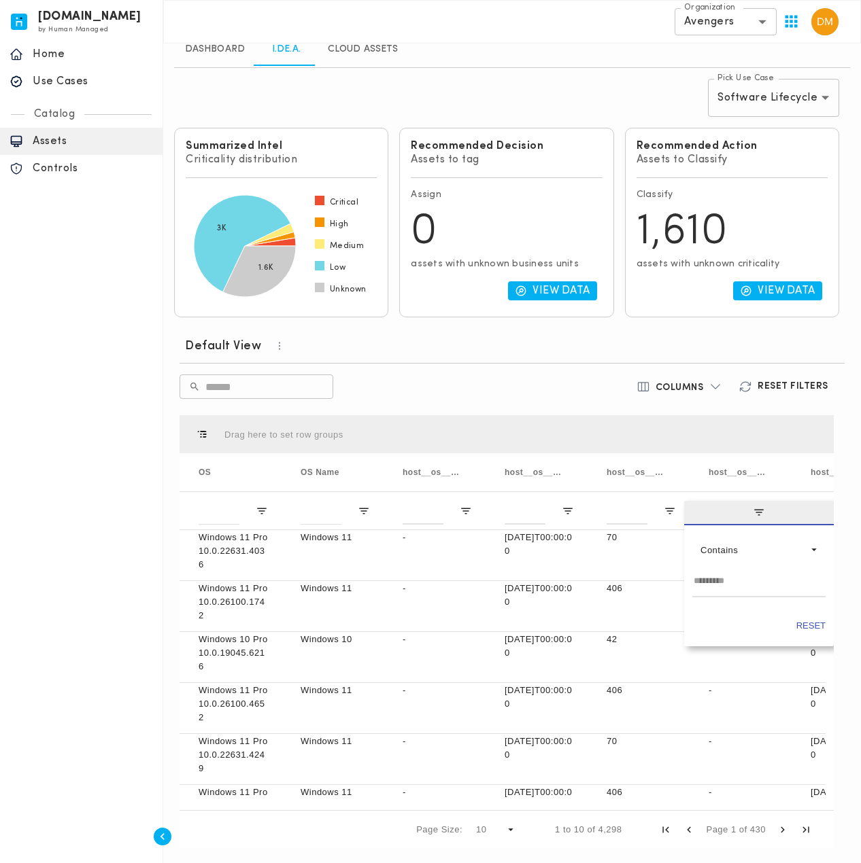
click at [768, 504] on span "filter" at bounding box center [759, 513] width 150 height 24
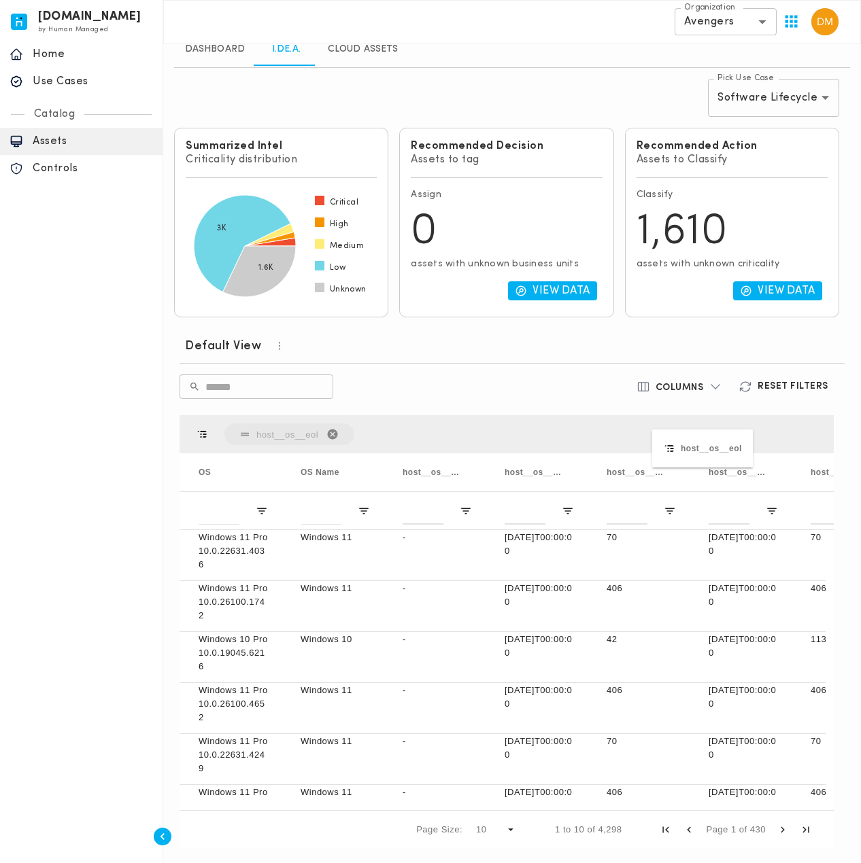
drag, startPoint x: 727, startPoint y: 474, endPoint x: 659, endPoint y: 438, distance: 77.5
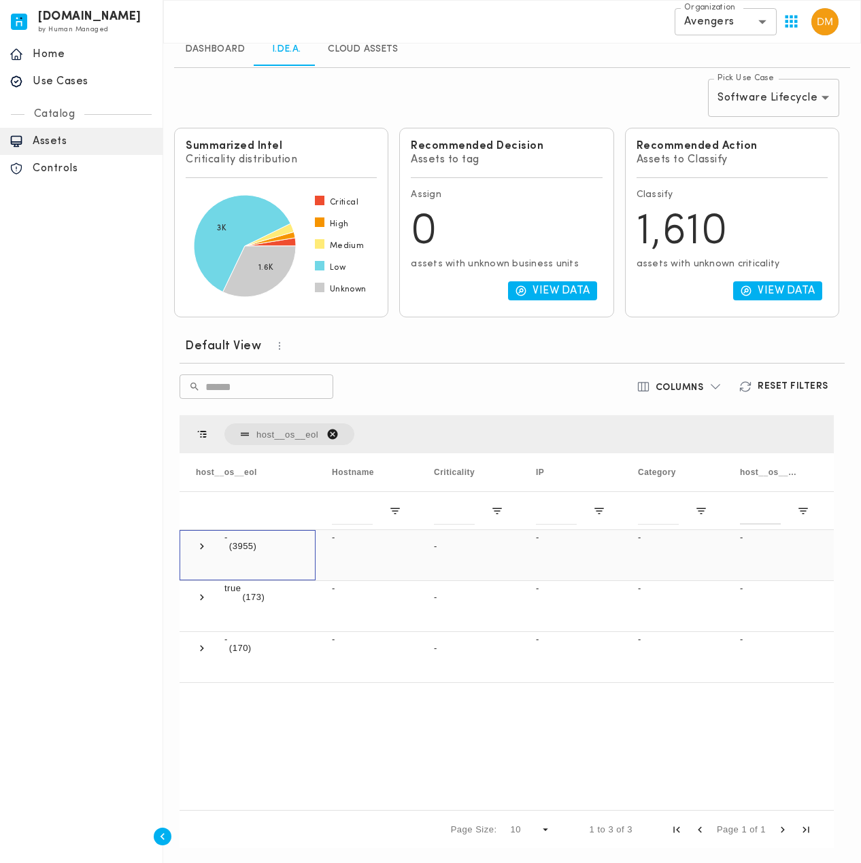
click at [201, 549] on span at bounding box center [202, 546] width 12 height 12
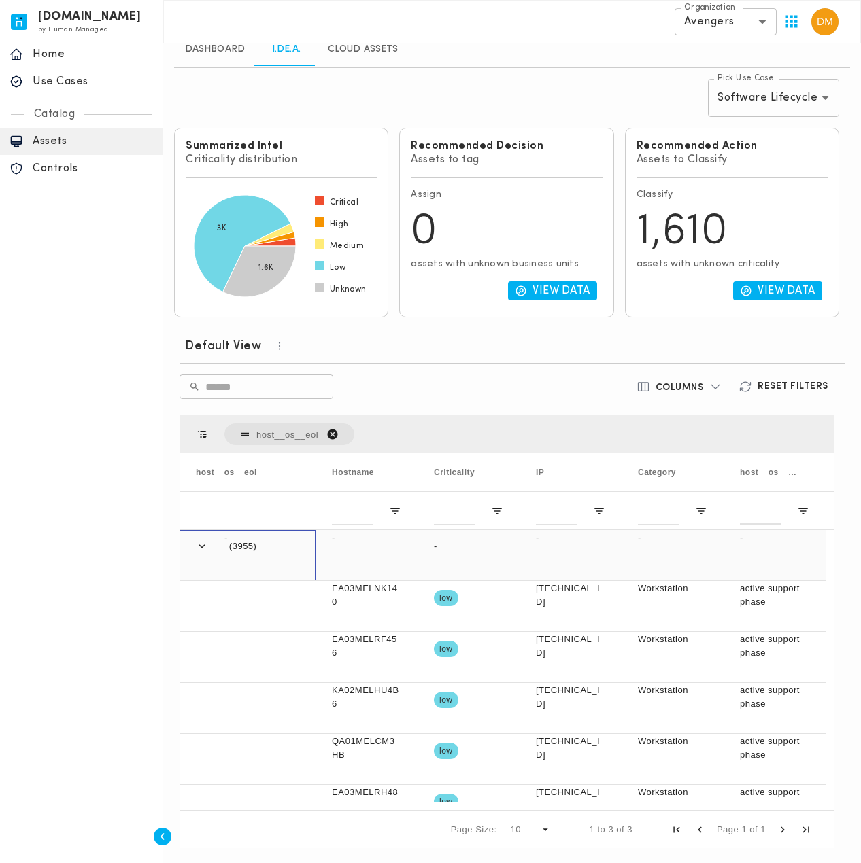
click at [201, 549] on span at bounding box center [202, 546] width 12 height 12
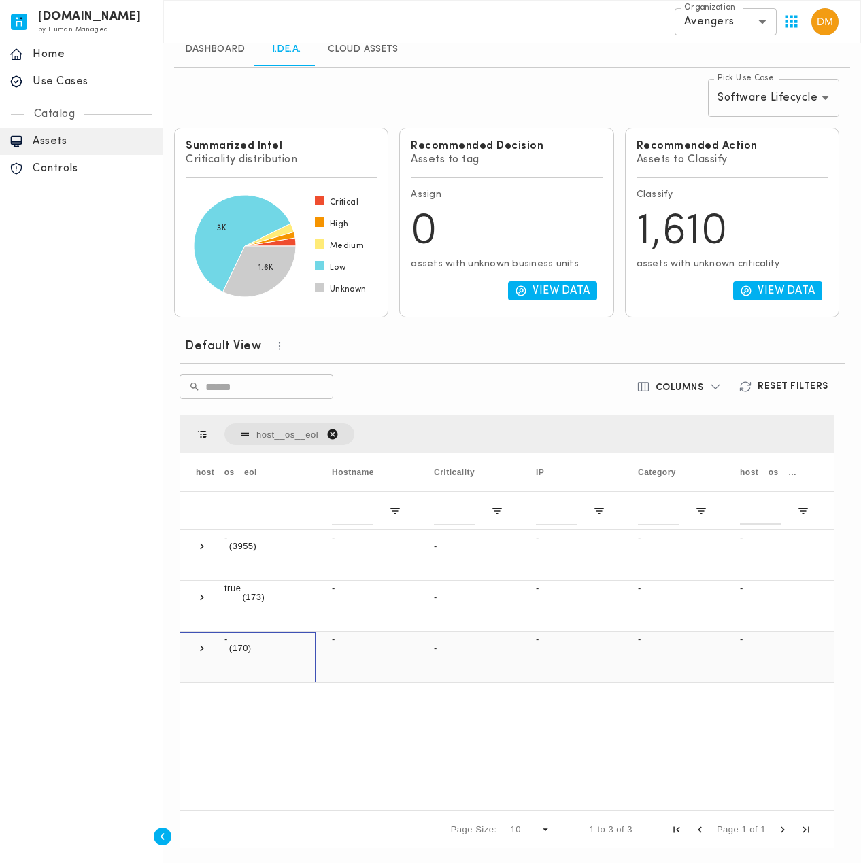
click at [199, 642] on span at bounding box center [202, 648] width 12 height 12
click at [330, 429] on span "host__os__eol. Press DELETE to remove" at bounding box center [332, 434] width 12 height 12
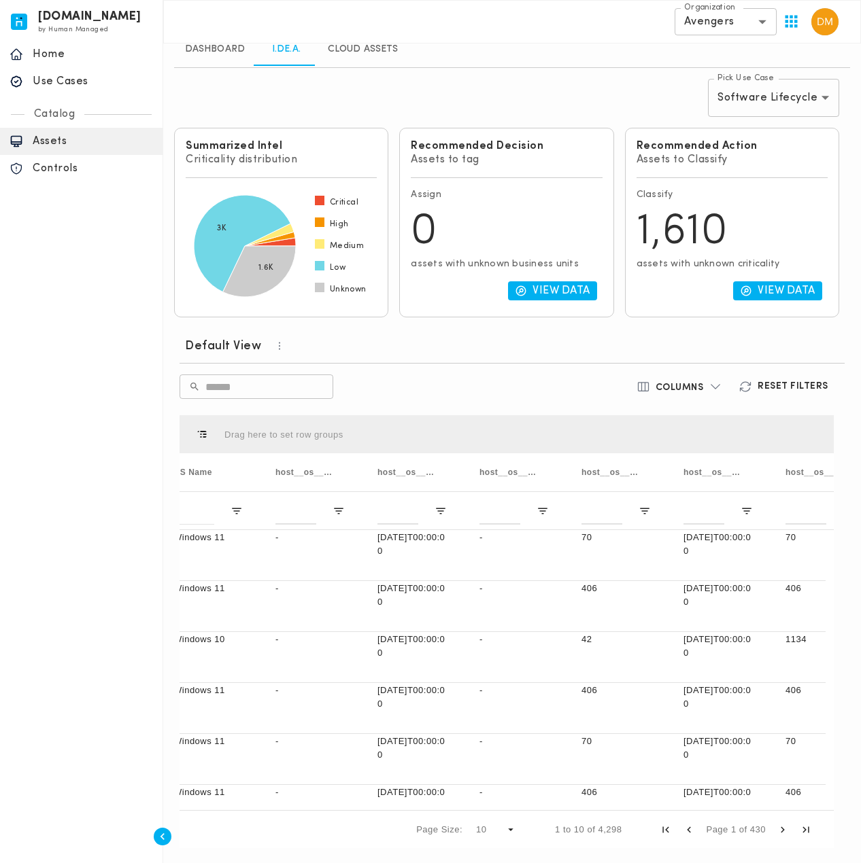
scroll to position [0, 680]
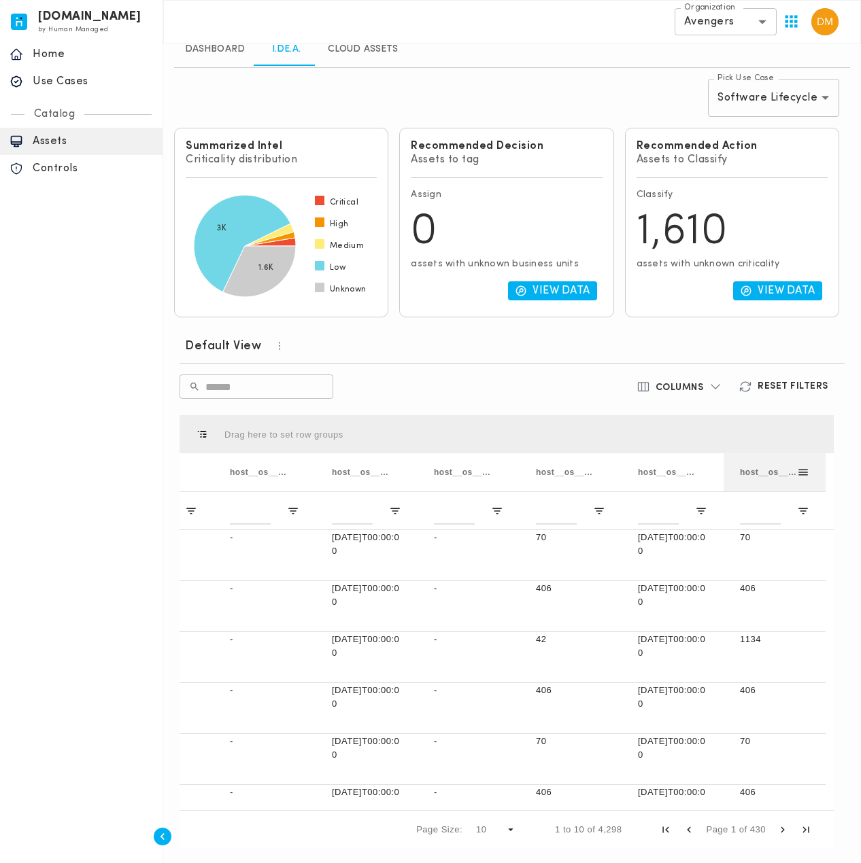
click at [780, 474] on span "host__os__eol_days" at bounding box center [768, 473] width 57 height 10
click at [806, 512] on span "Open Filter Menu" at bounding box center [803, 511] width 12 height 12
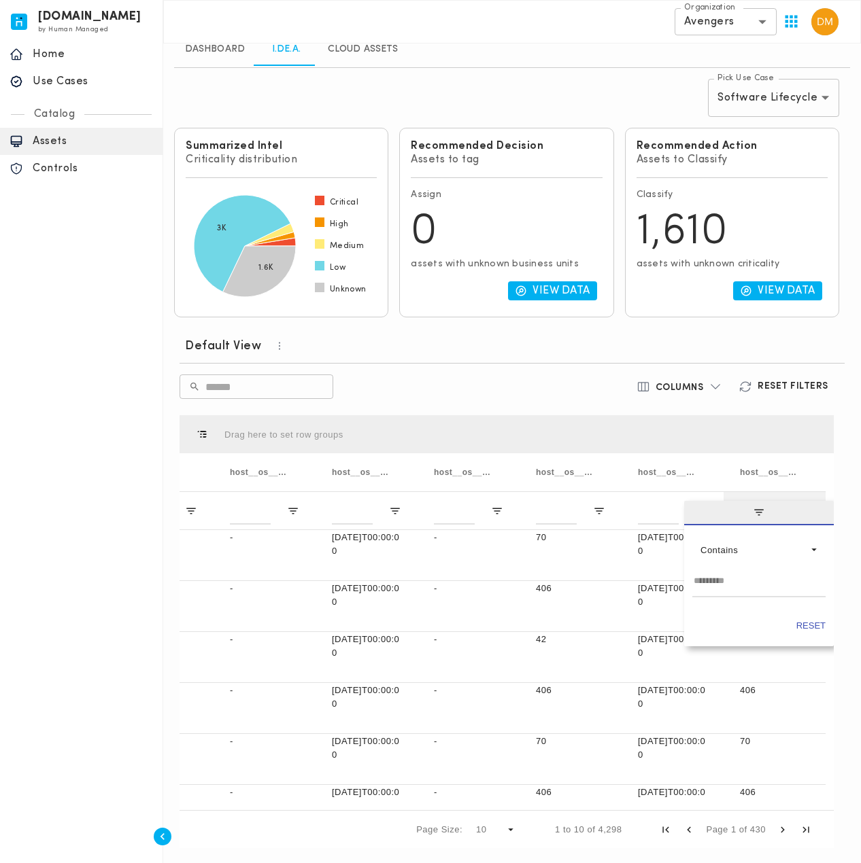
click at [806, 512] on span "filter" at bounding box center [759, 513] width 150 height 24
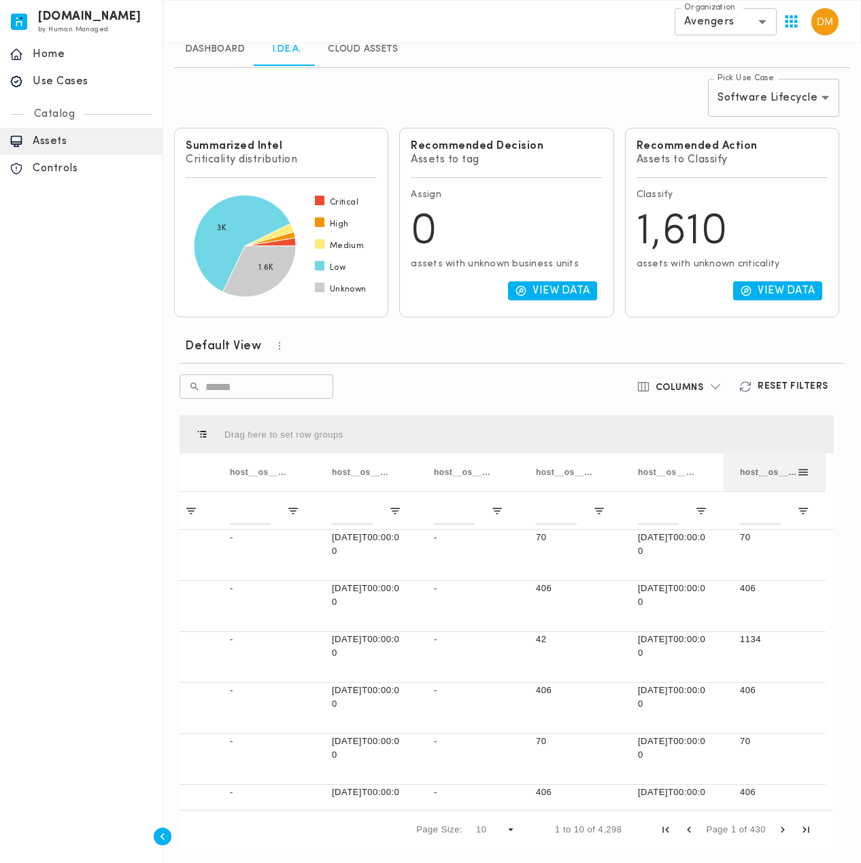
drag, startPoint x: 796, startPoint y: 463, endPoint x: 802, endPoint y: 474, distance: 12.5
click at [795, 463] on div "host__os__eol_days" at bounding box center [768, 472] width 57 height 31
click at [802, 474] on span at bounding box center [803, 472] width 12 height 12
click at [715, 470] on span "general" at bounding box center [721, 474] width 12 height 12
click at [662, 434] on div "Drag here to set row groups" at bounding box center [506, 434] width 654 height 38
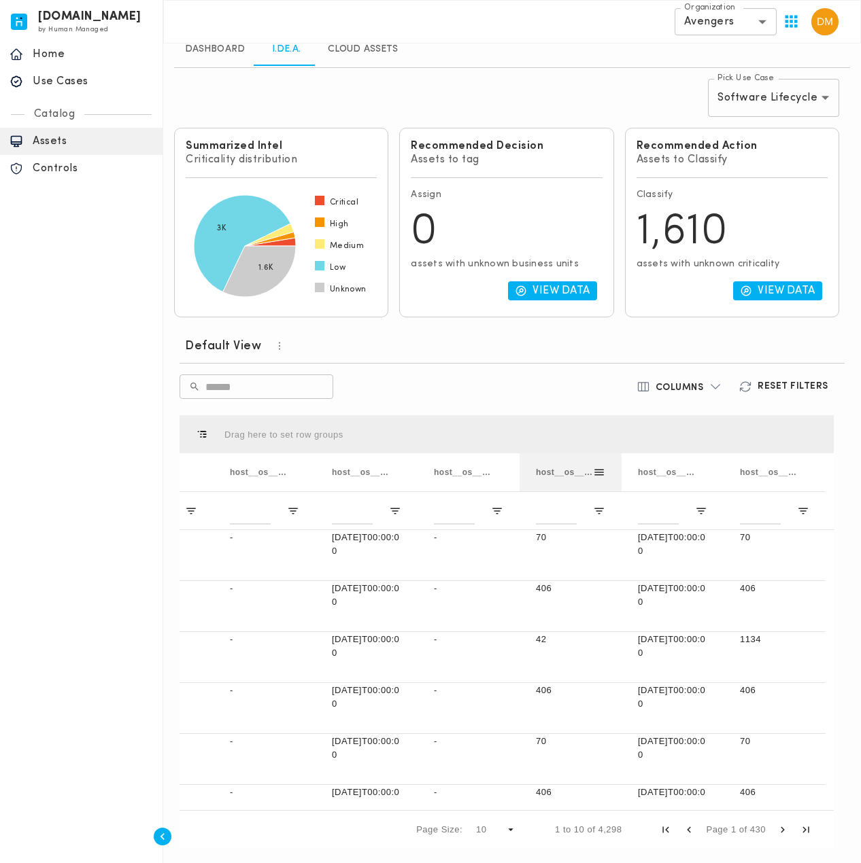
click at [602, 472] on span at bounding box center [599, 472] width 12 height 12
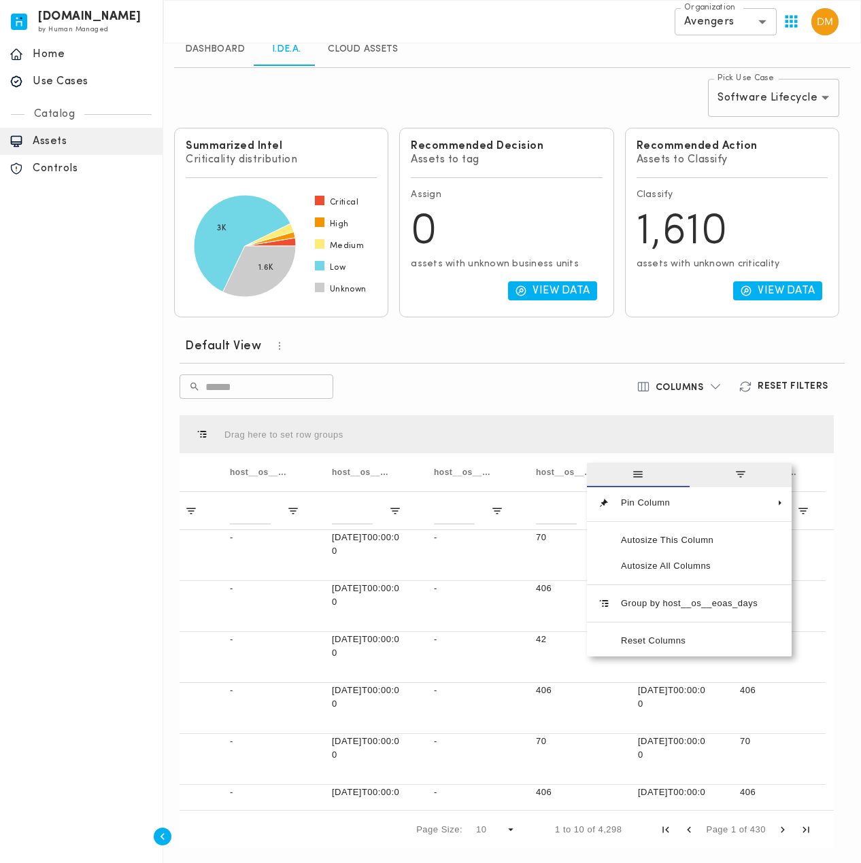
drag, startPoint x: 555, startPoint y: 409, endPoint x: 563, endPoint y: 411, distance: 7.8
click at [555, 410] on div "Press ALT DOWN to open column menu Drag here to set row groups Drag here to set…" at bounding box center [506, 632] width 665 height 444
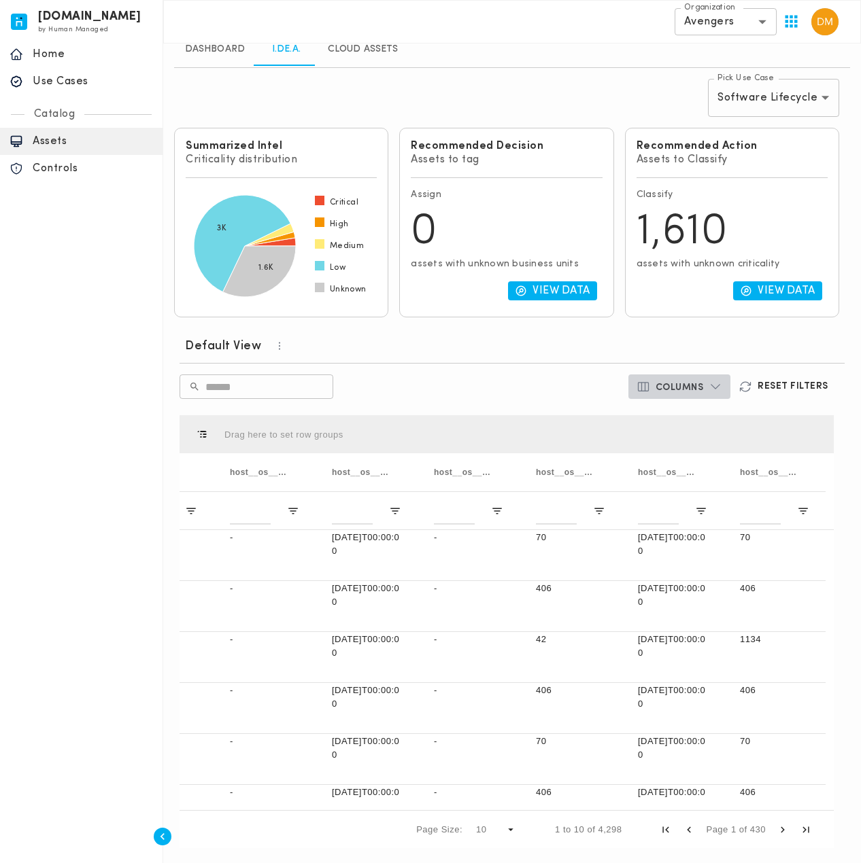
click at [713, 384] on icon "button" at bounding box center [716, 386] width 10 height 5
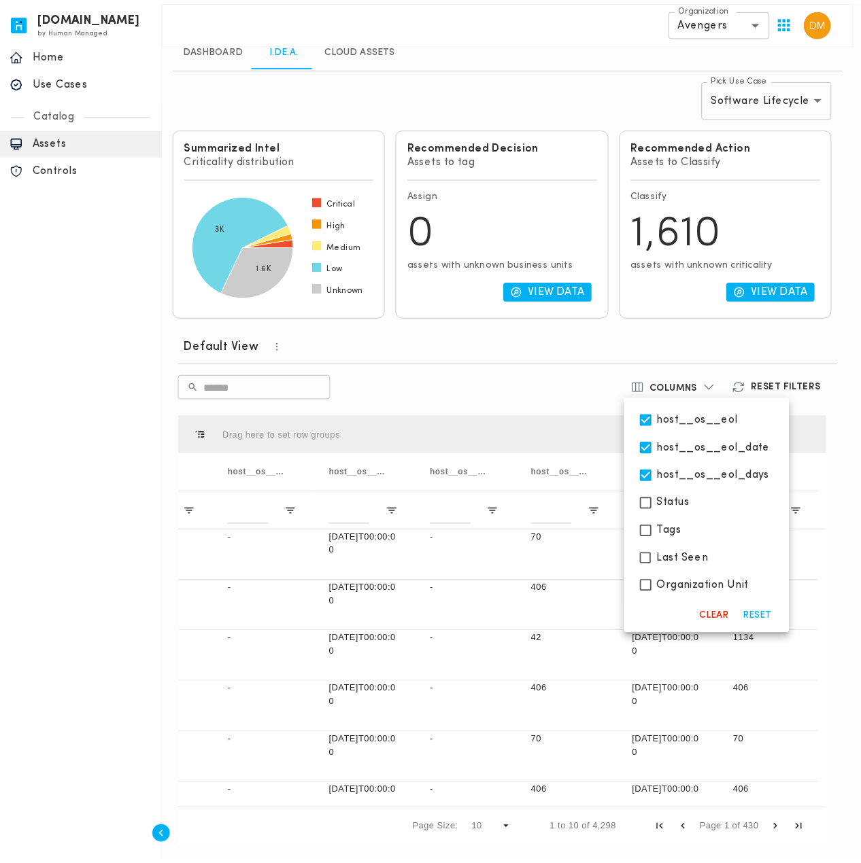
scroll to position [334, 0]
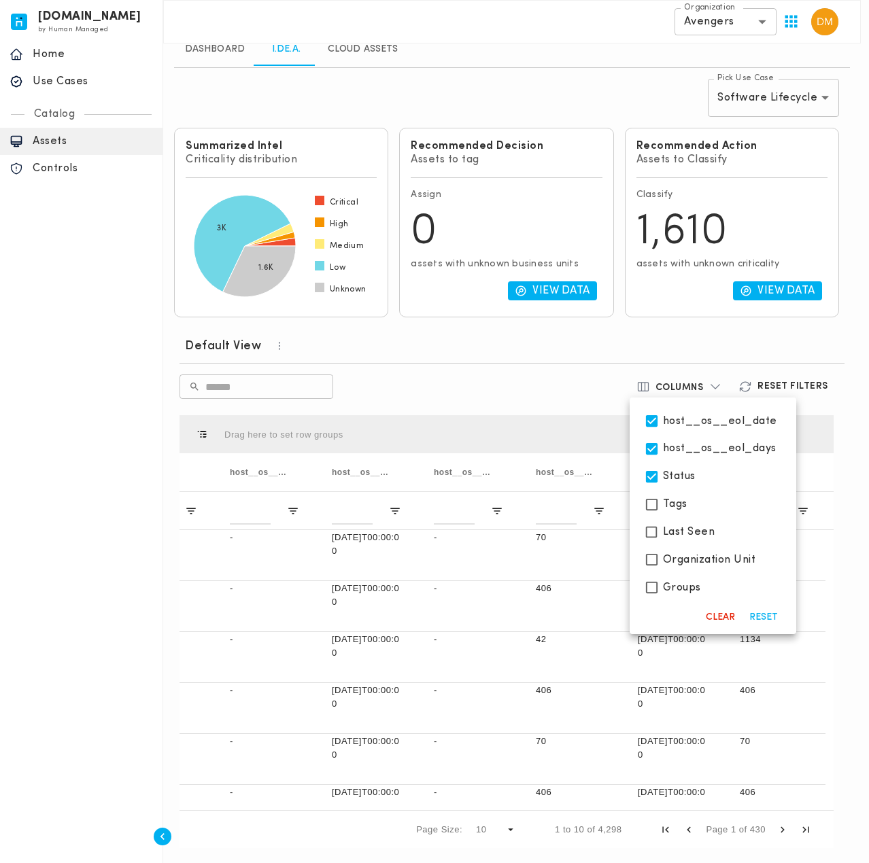
click at [500, 376] on div at bounding box center [434, 431] width 869 height 863
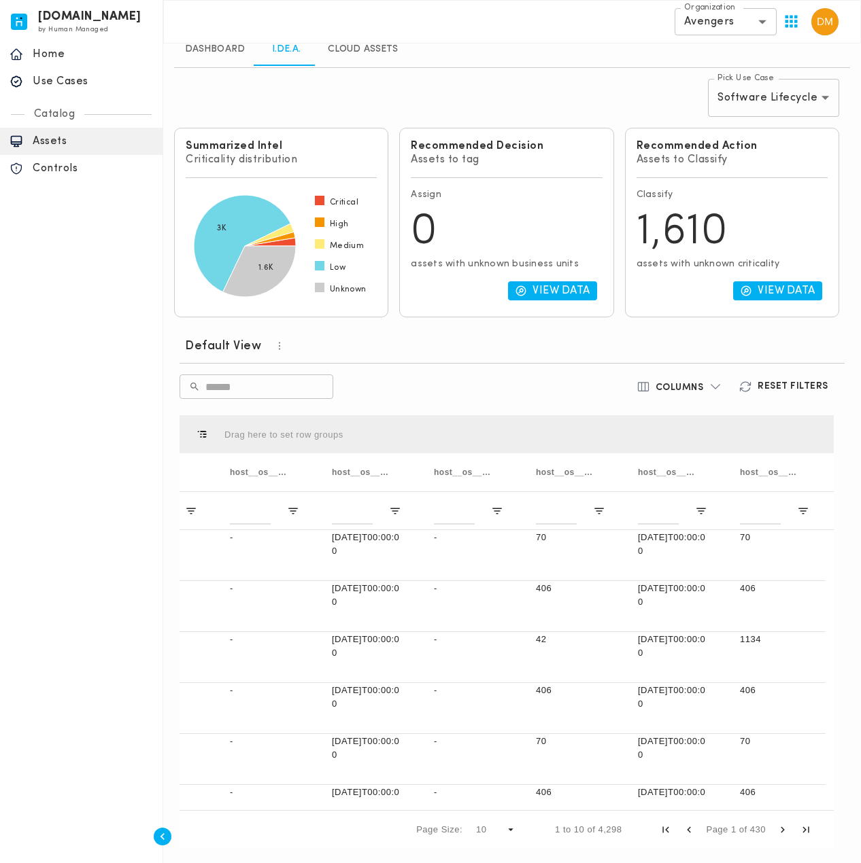
click at [714, 810] on div "Page Size: 10 1 to 10 of 4,298 Page 1 of 430" at bounding box center [506, 829] width 654 height 38
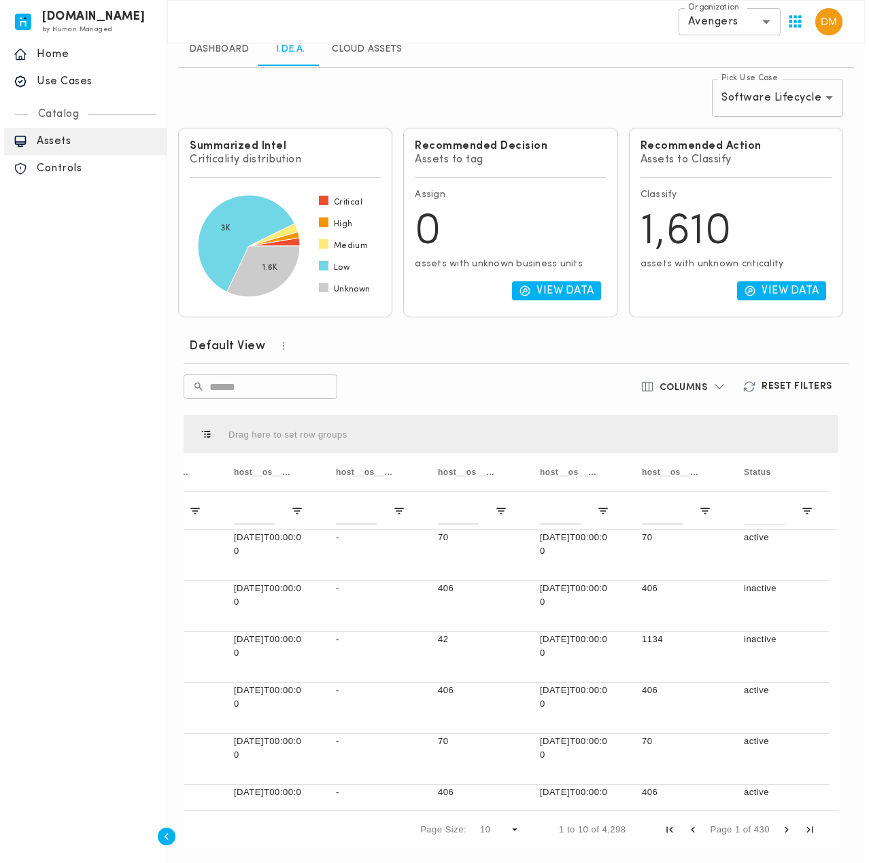
scroll to position [0, 0]
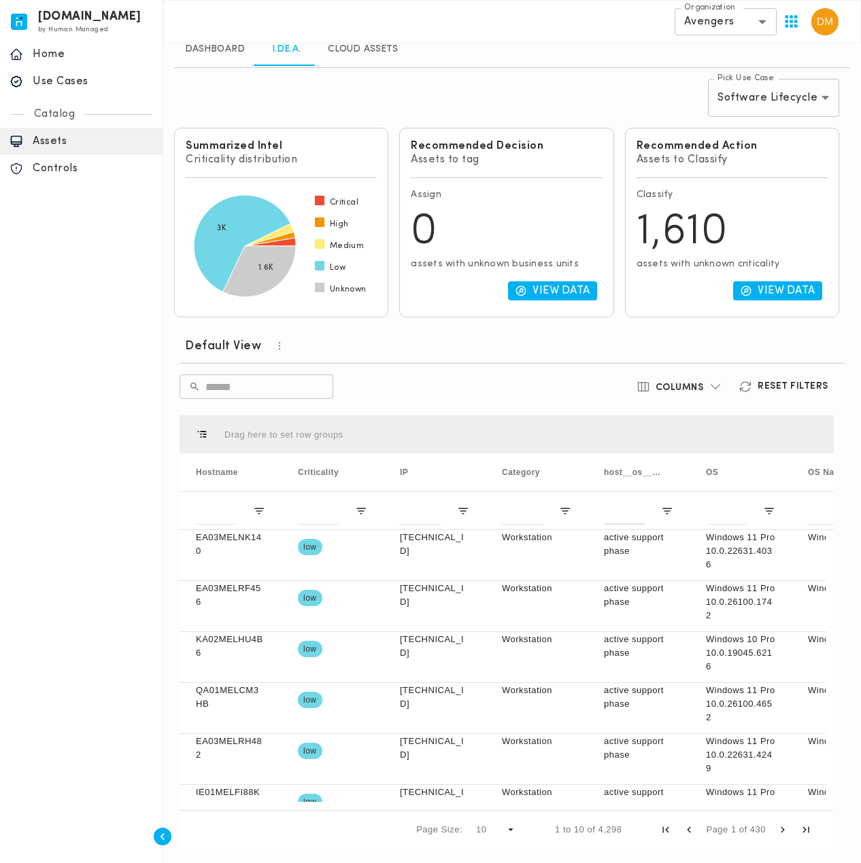
click at [700, 382] on h6 "Columns" at bounding box center [679, 388] width 48 height 12
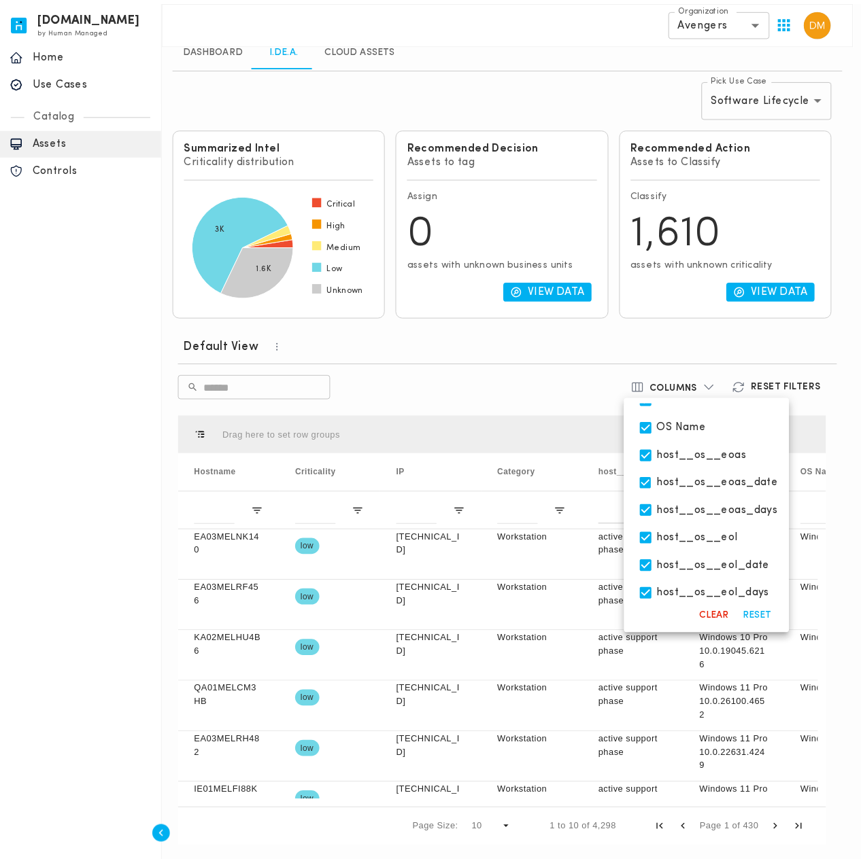
scroll to position [334, 0]
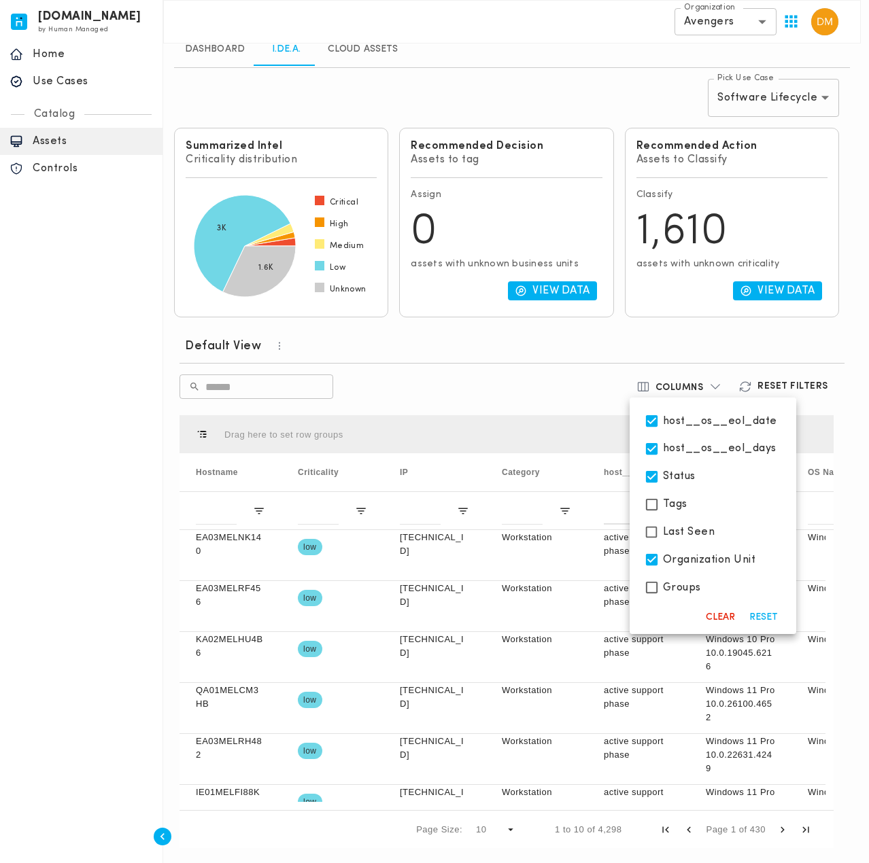
drag, startPoint x: 437, startPoint y: 802, endPoint x: 598, endPoint y: 803, distance: 161.1
click at [608, 803] on div at bounding box center [434, 431] width 869 height 863
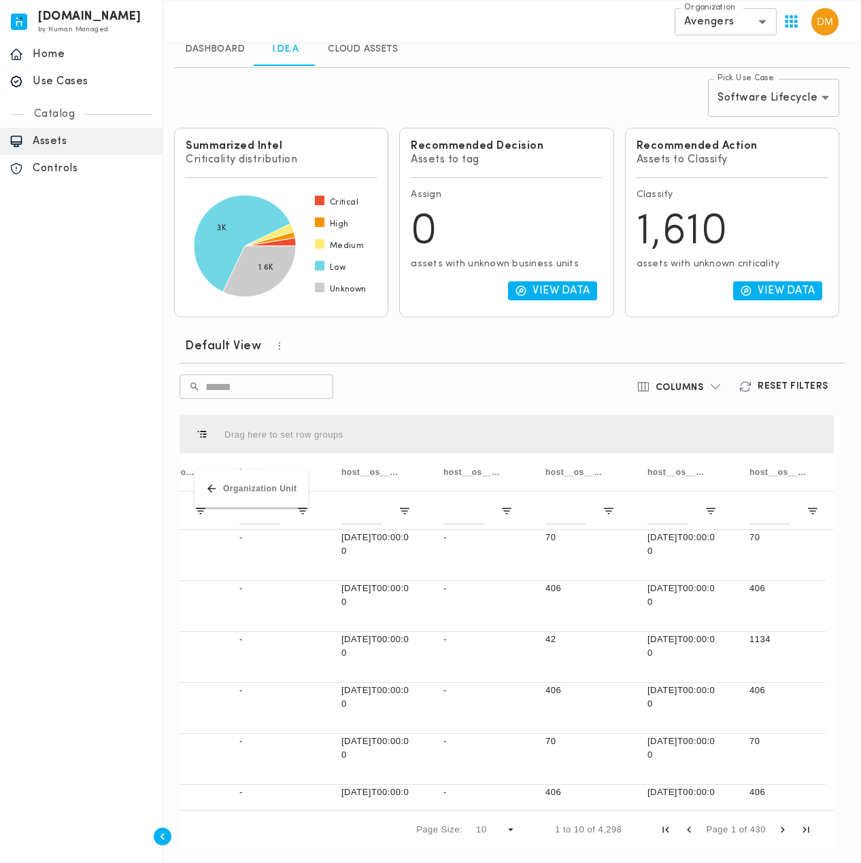
scroll to position [0, 708]
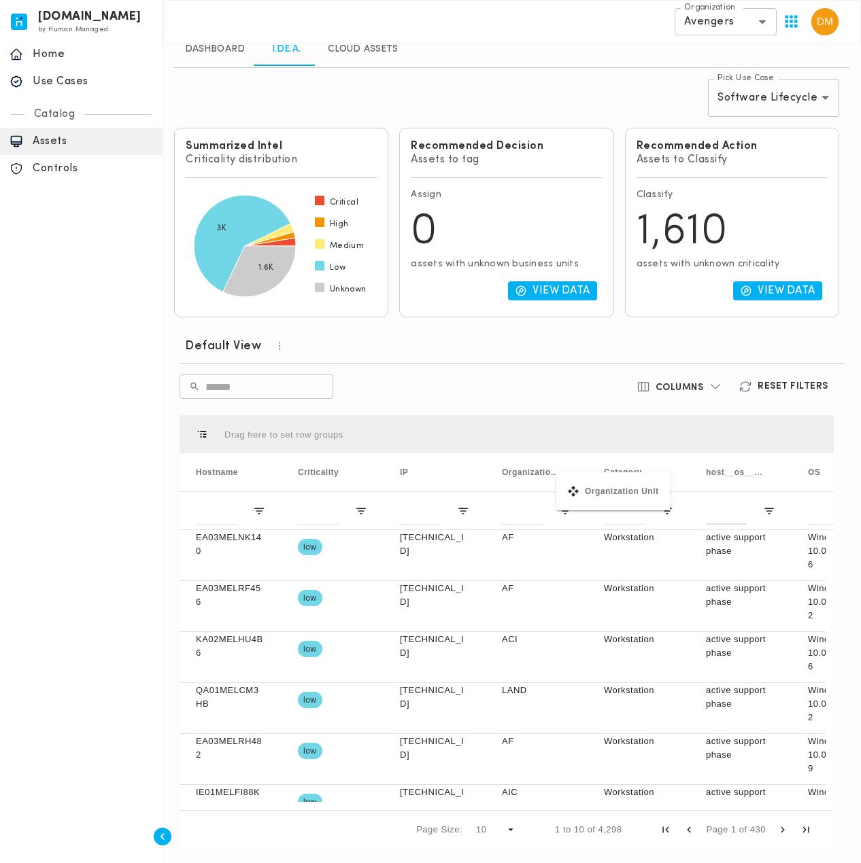
drag, startPoint x: 765, startPoint y: 472, endPoint x: 563, endPoint y: 481, distance: 202.8
click at [687, 392] on h6 "Columns" at bounding box center [679, 388] width 48 height 12
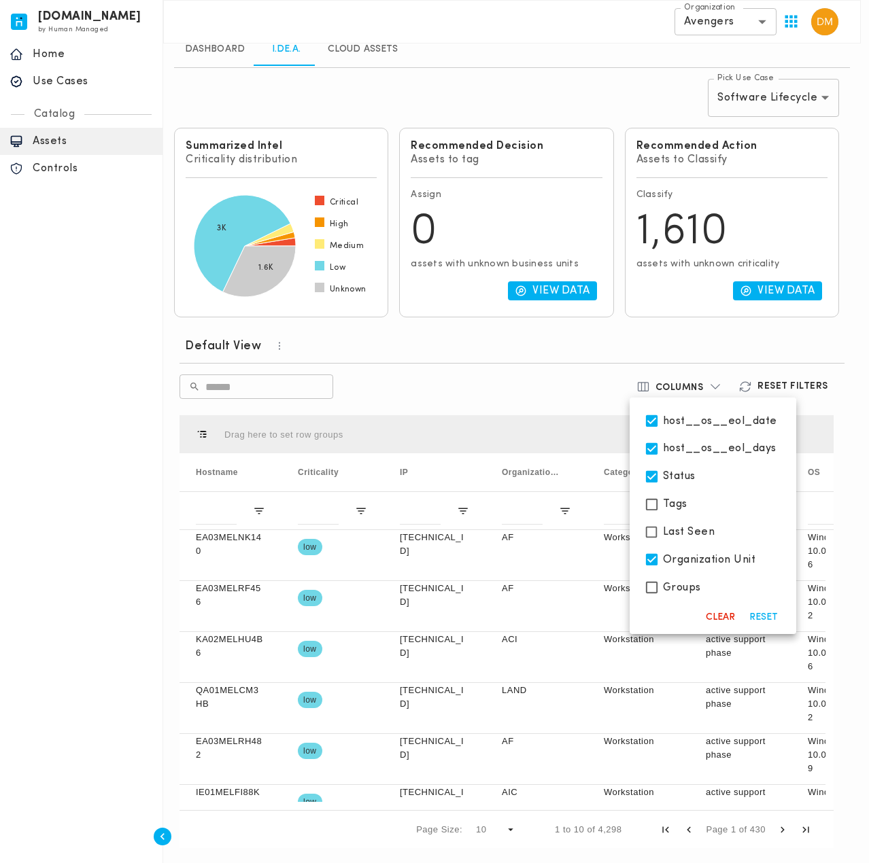
click at [680, 585] on span "Groups" at bounding box center [682, 588] width 38 height 14
drag, startPoint x: 420, startPoint y: 802, endPoint x: 448, endPoint y: 808, distance: 28.5
click at [448, 808] on div at bounding box center [434, 431] width 869 height 863
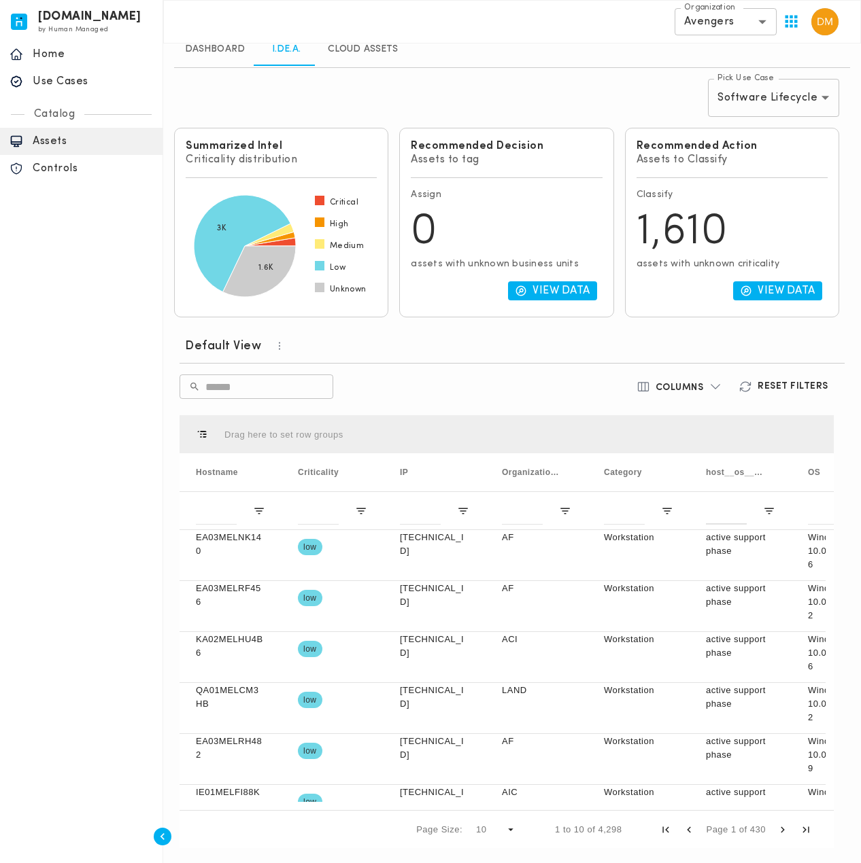
drag, startPoint x: 424, startPoint y: 807, endPoint x: 495, endPoint y: 811, distance: 70.8
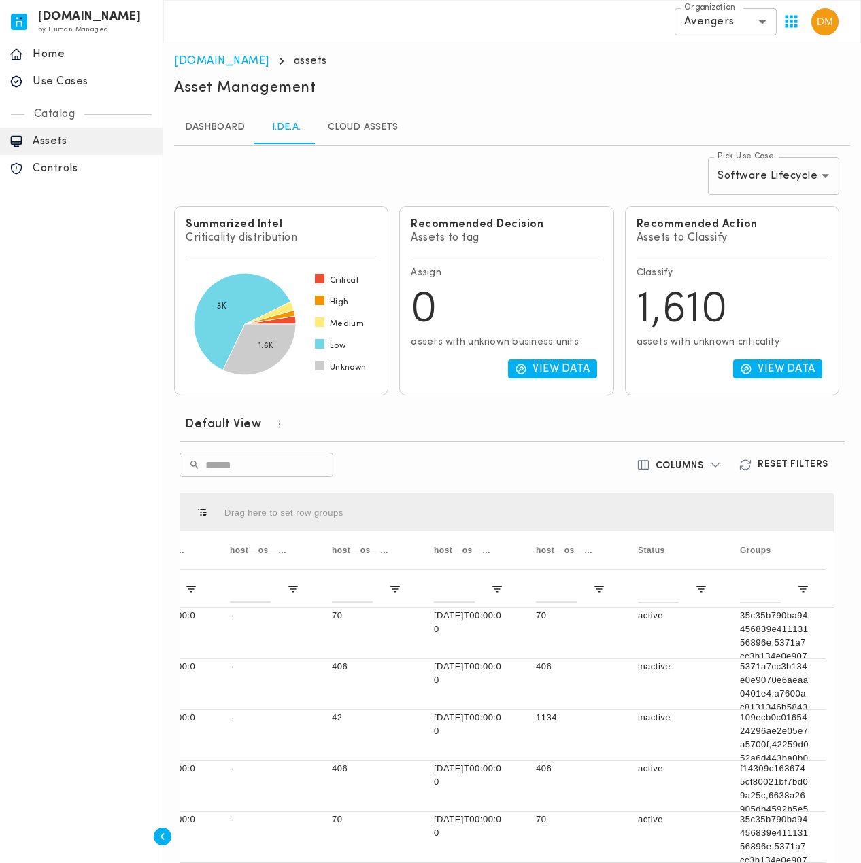
click at [687, 462] on h6 "Columns" at bounding box center [679, 466] width 48 height 12
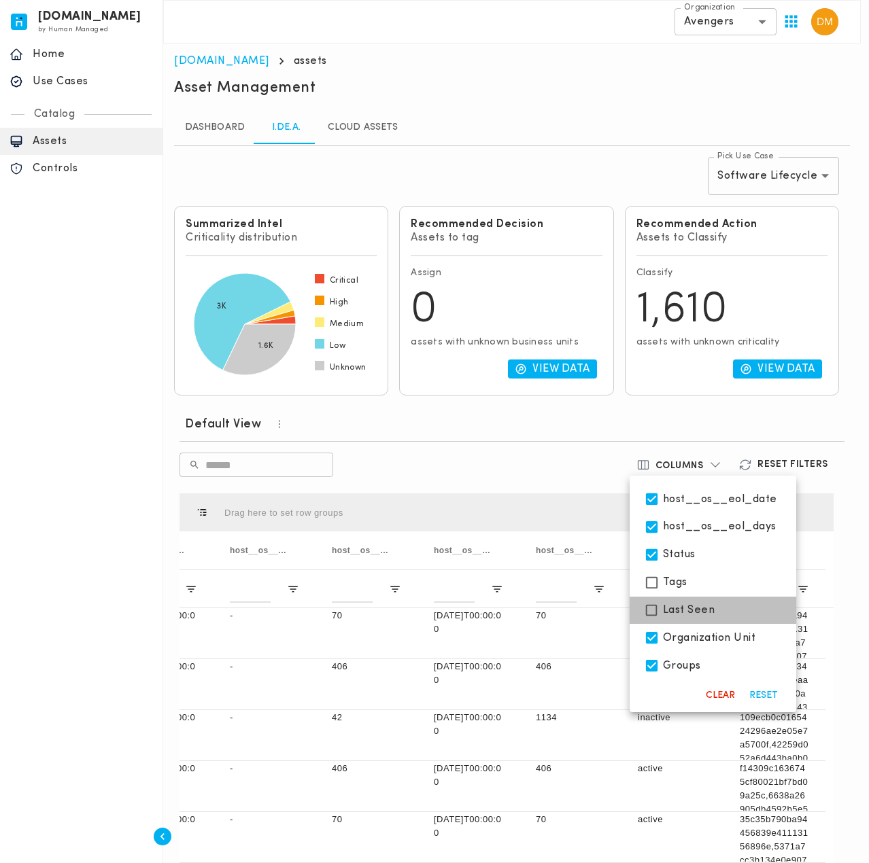
click at [681, 611] on span "Last Seen" at bounding box center [689, 611] width 52 height 14
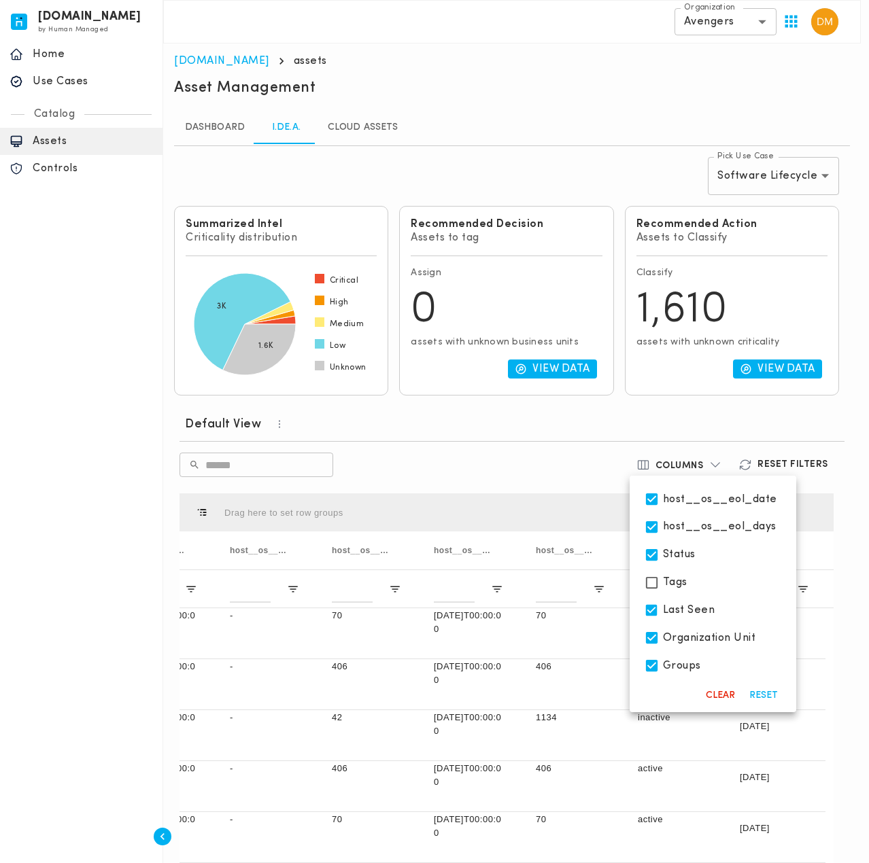
click at [540, 470] on div at bounding box center [434, 431] width 869 height 863
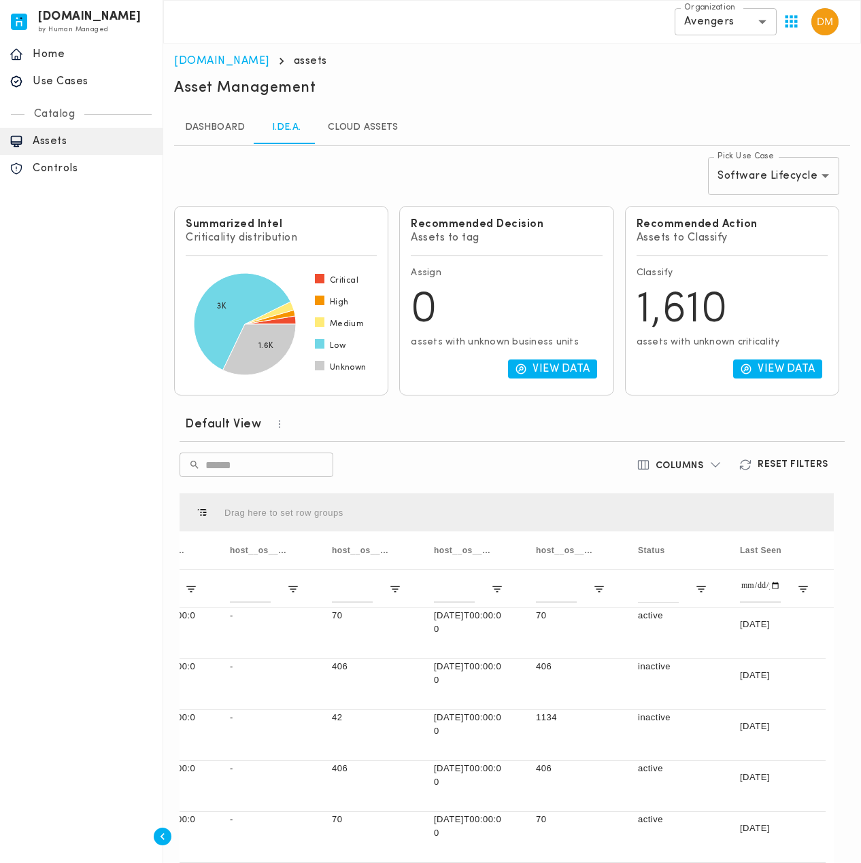
click at [707, 459] on button "Columns" at bounding box center [679, 465] width 103 height 24
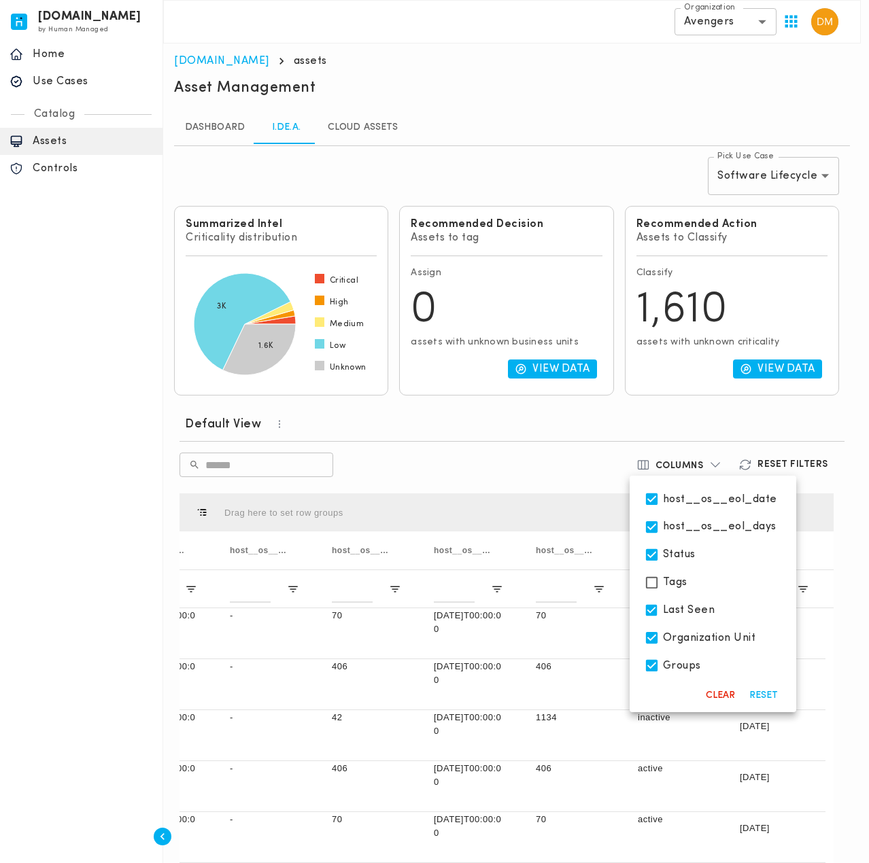
click at [687, 579] on div "Tags" at bounding box center [713, 583] width 167 height 28
click at [540, 451] on div at bounding box center [434, 431] width 869 height 863
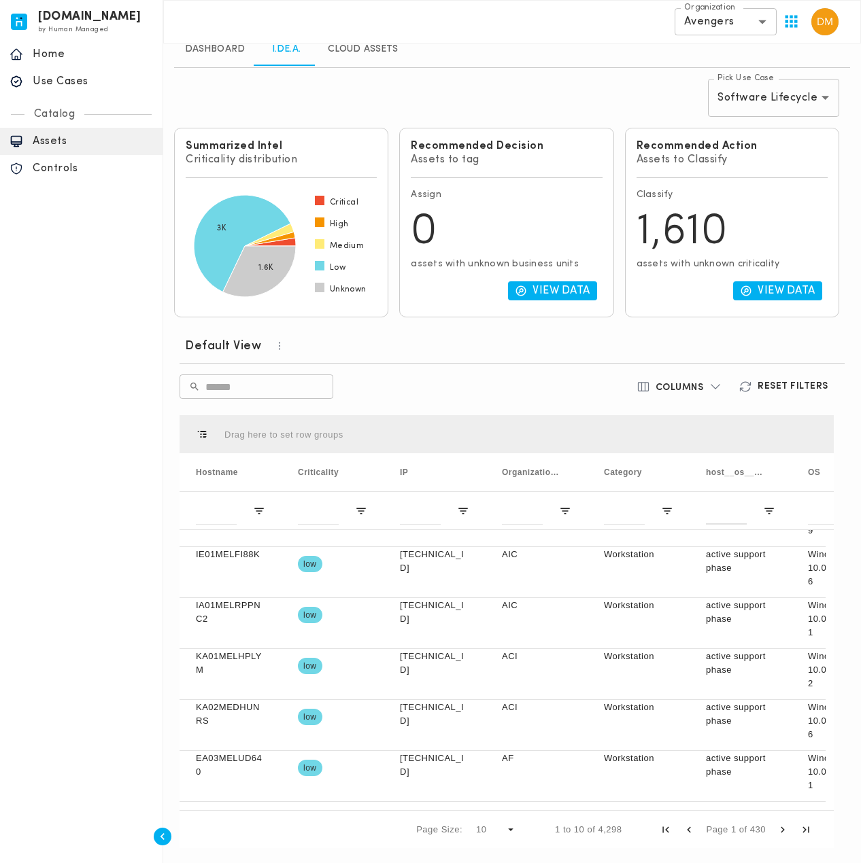
click at [760, 18] on body "[DOMAIN_NAME] by Human Managed {"resourceSet":[{"resourceId":"invicta-io/web/na…" at bounding box center [430, 393] width 861 height 943
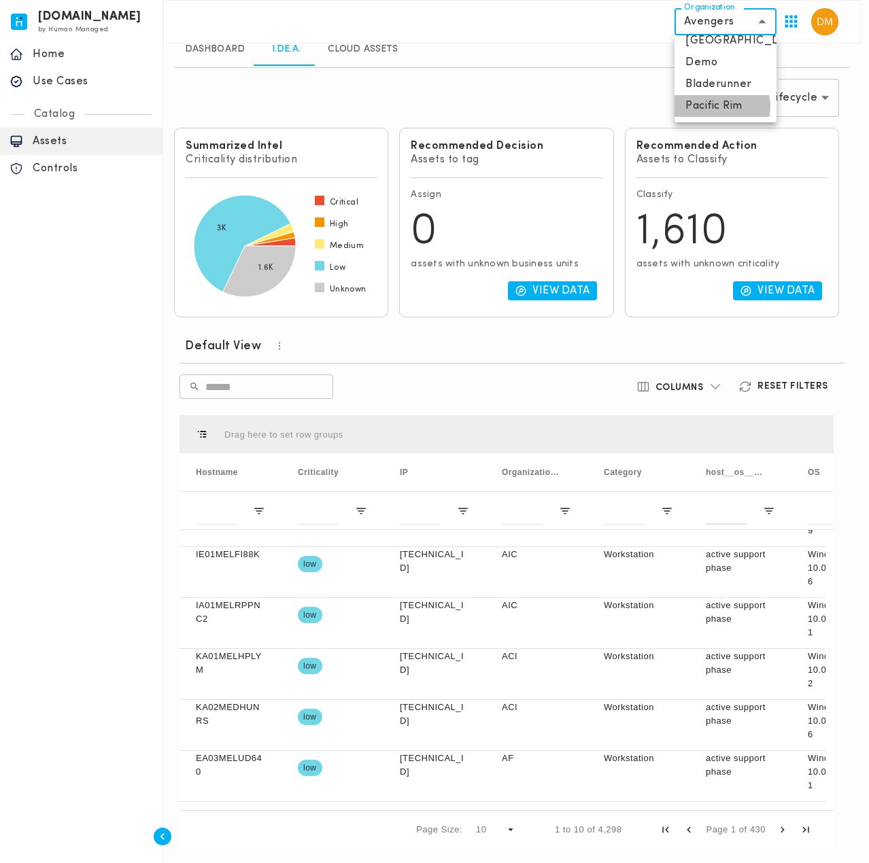
click at [721, 107] on li "Pacific Rim" at bounding box center [725, 106] width 102 height 22
type input "**********"
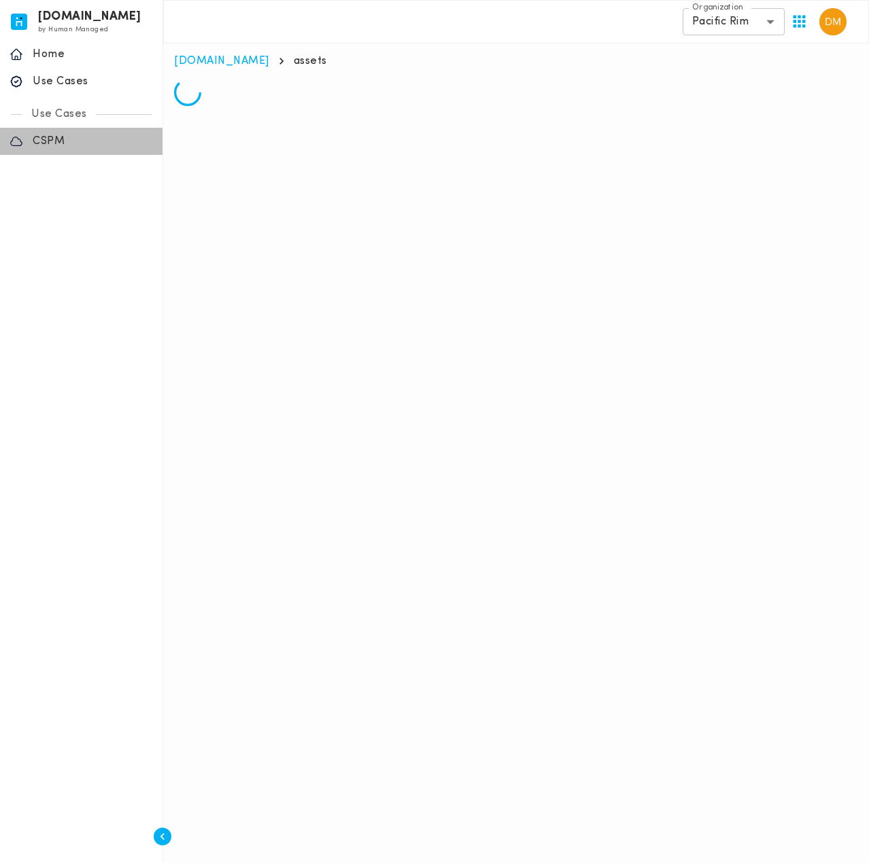
click at [56, 135] on p "CSPM" at bounding box center [93, 142] width 120 height 14
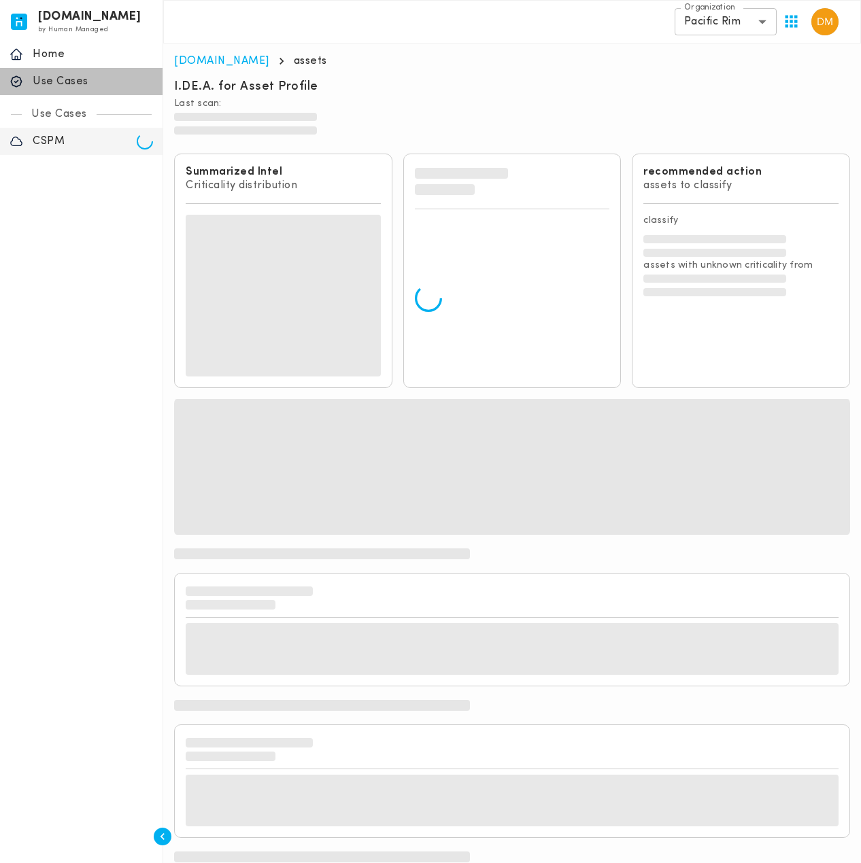
click at [73, 85] on p "Use Cases" at bounding box center [93, 82] width 120 height 14
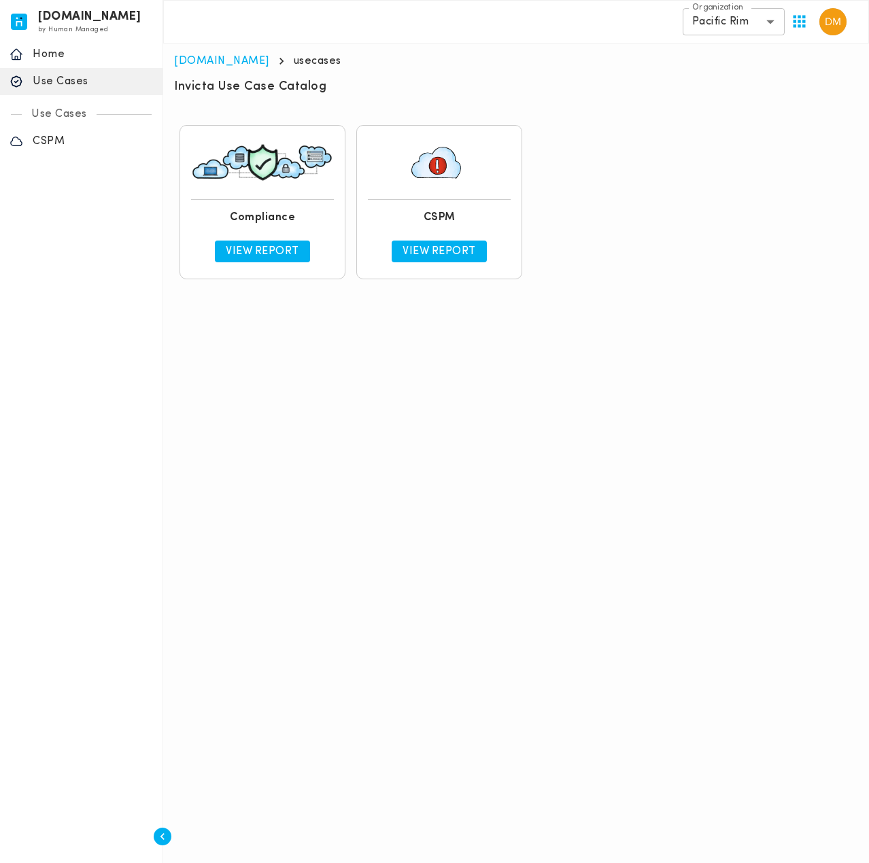
click at [263, 252] on p "View Report" at bounding box center [262, 252] width 73 height 14
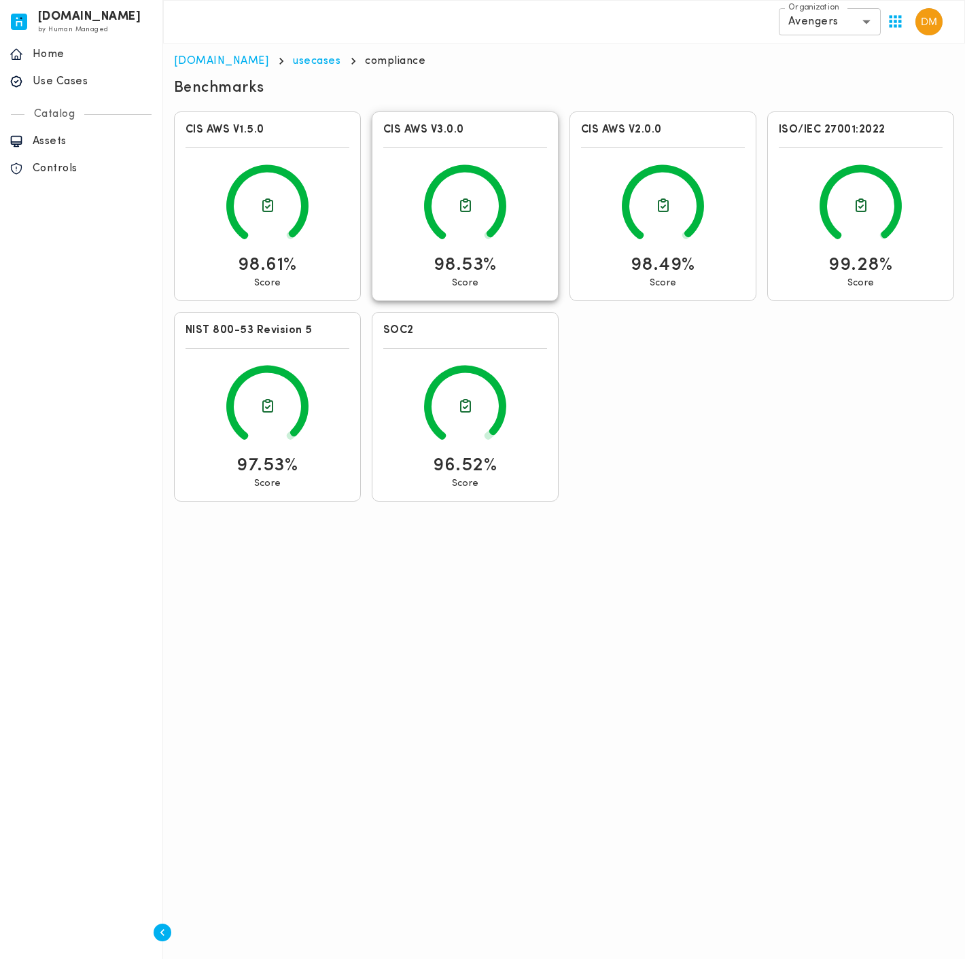
click at [452, 222] on icon at bounding box center [465, 206] width 164 height 94
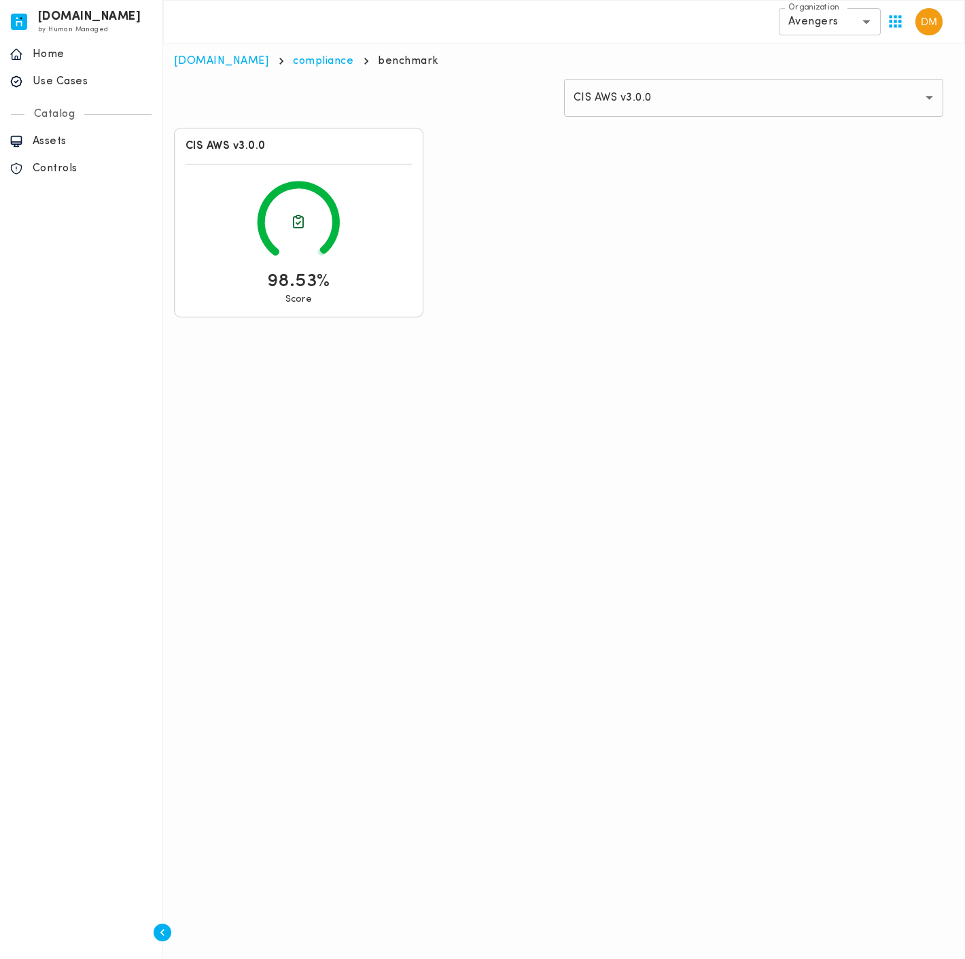
click at [288, 213] on icon at bounding box center [299, 222] width 226 height 94
click at [519, 214] on div "CIS AWS v3.0.0 98.53% Score Drag here to set row groups Drag here to set column…" at bounding box center [559, 227] width 780 height 211
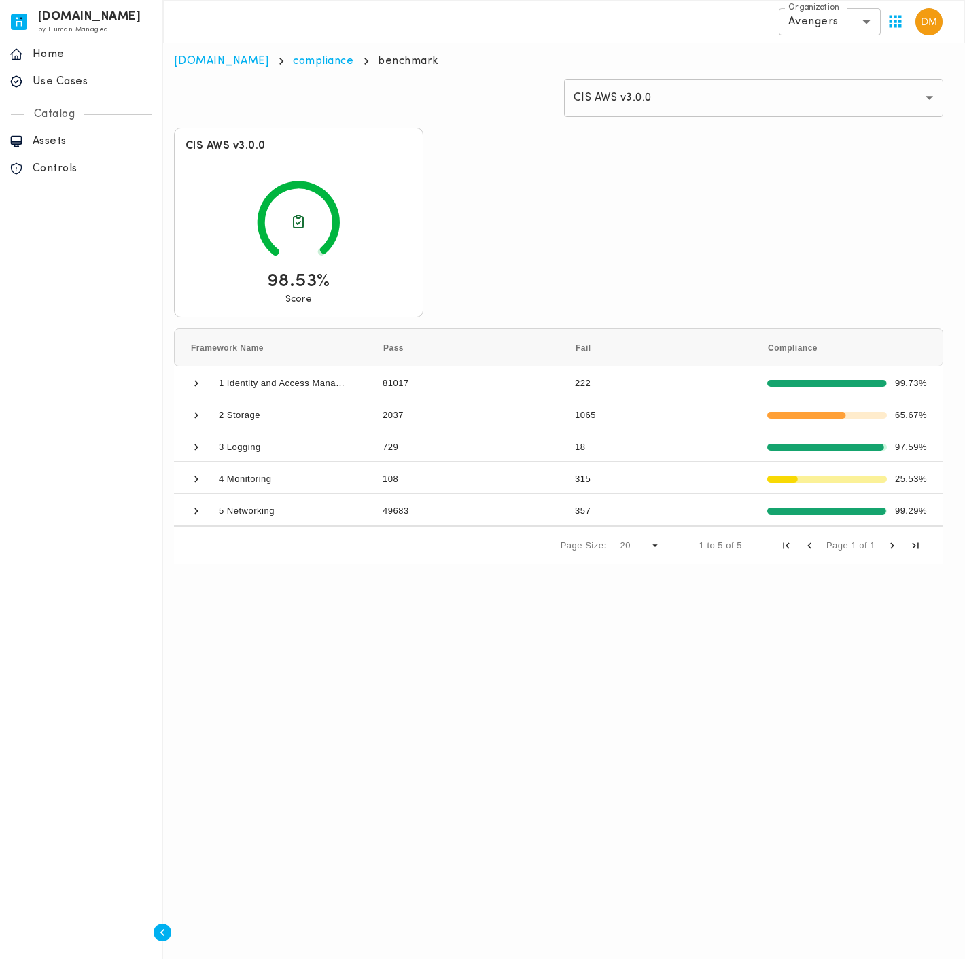
click at [340, 271] on div "98.53% Score" at bounding box center [299, 240] width 226 height 131
click at [194, 416] on span at bounding box center [196, 415] width 12 height 12
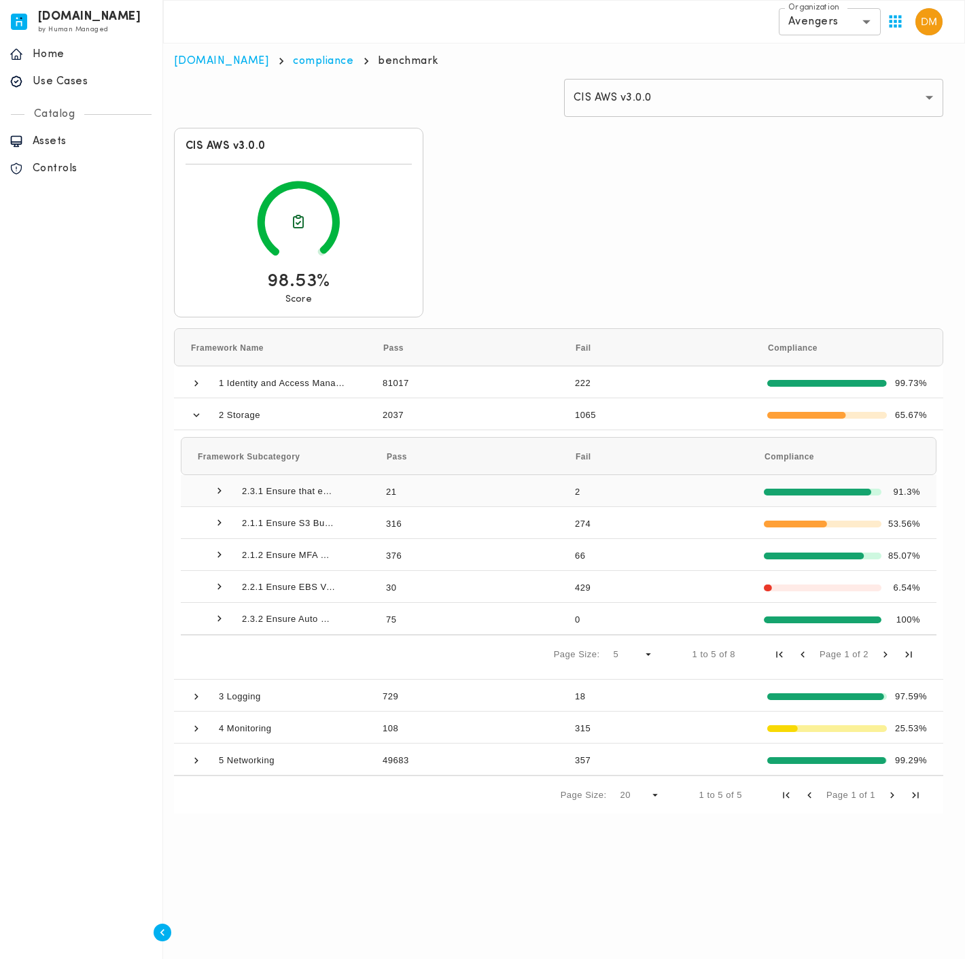
click at [221, 492] on span at bounding box center [219, 491] width 12 height 12
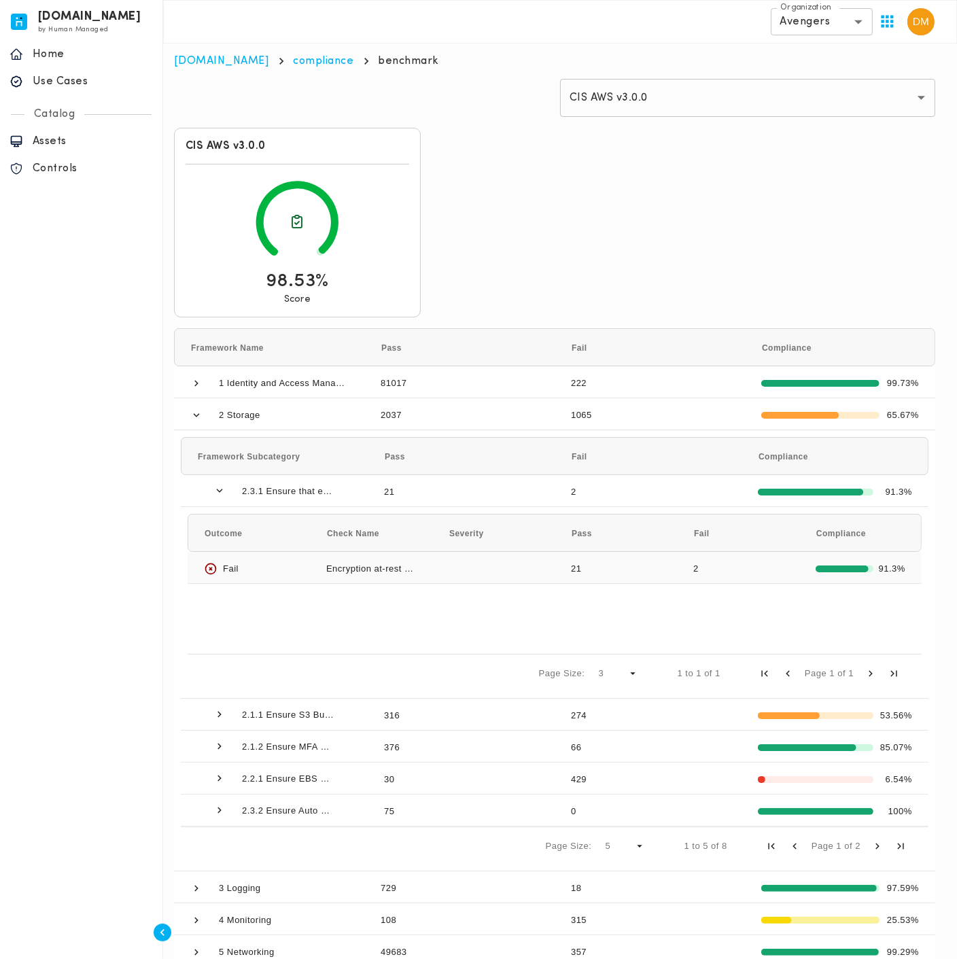
click at [415, 566] on div "Encryption at-rest not Enabled for AWS RDS Instance" at bounding box center [371, 567] width 122 height 31
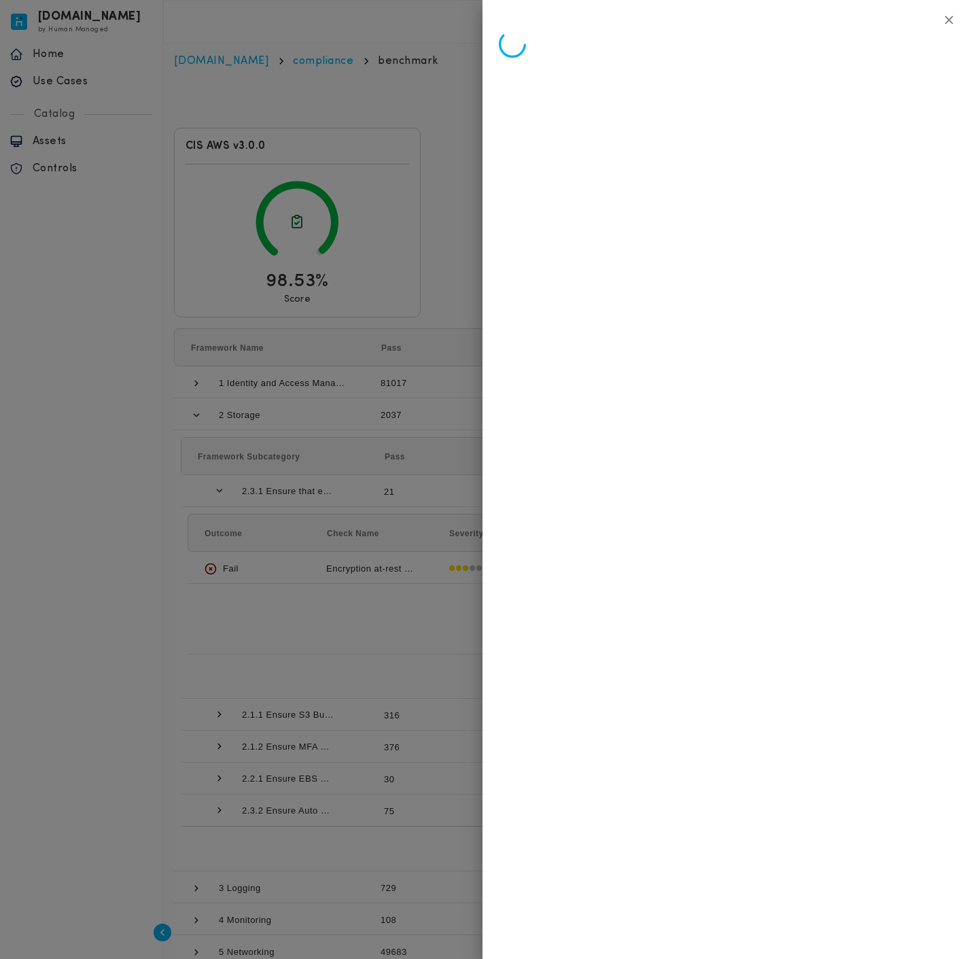
click at [415, 566] on div at bounding box center [482, 479] width 965 height 959
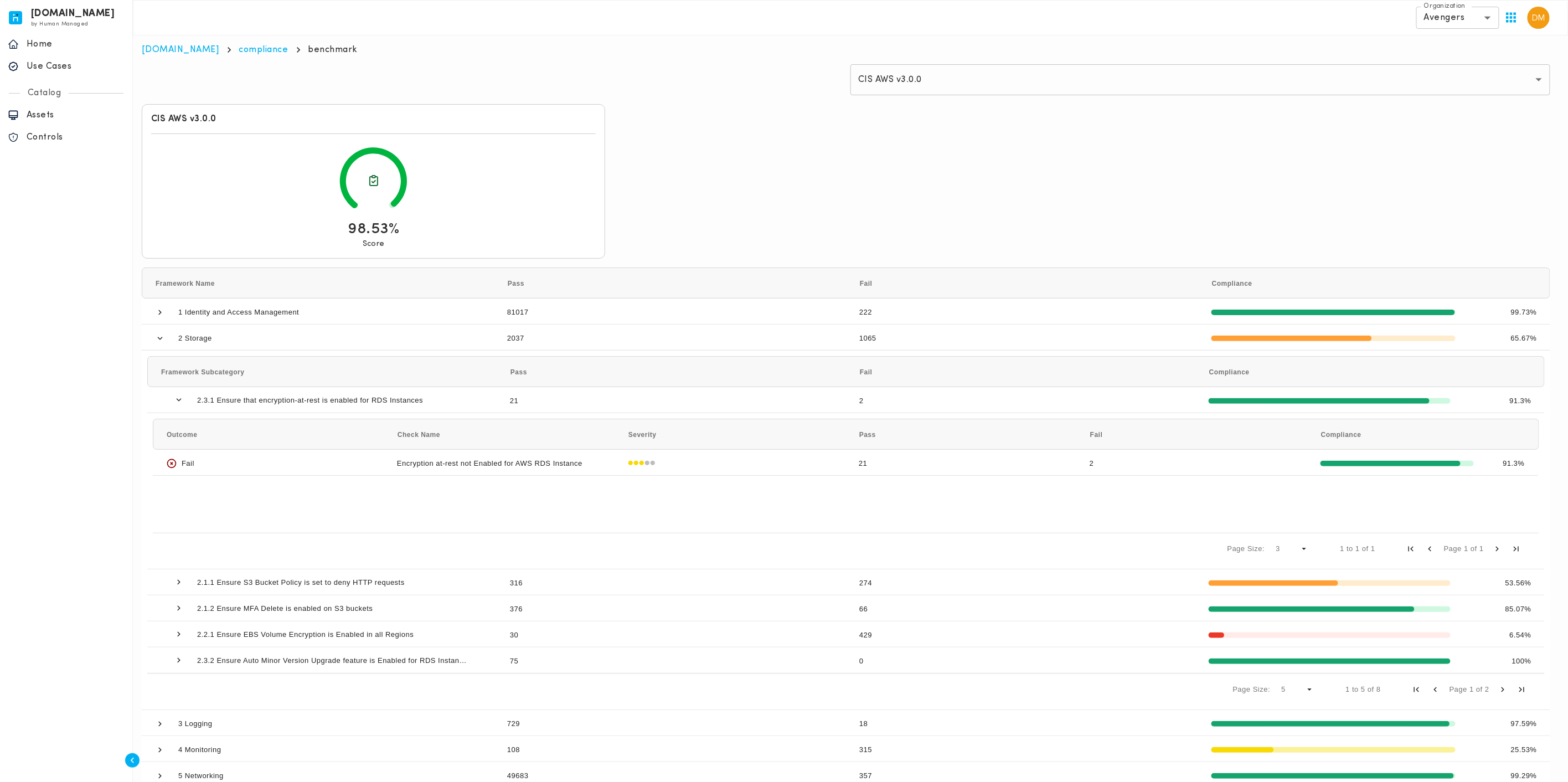
click at [59, 64] on p "Use Cases" at bounding box center [76, 67] width 98 height 11
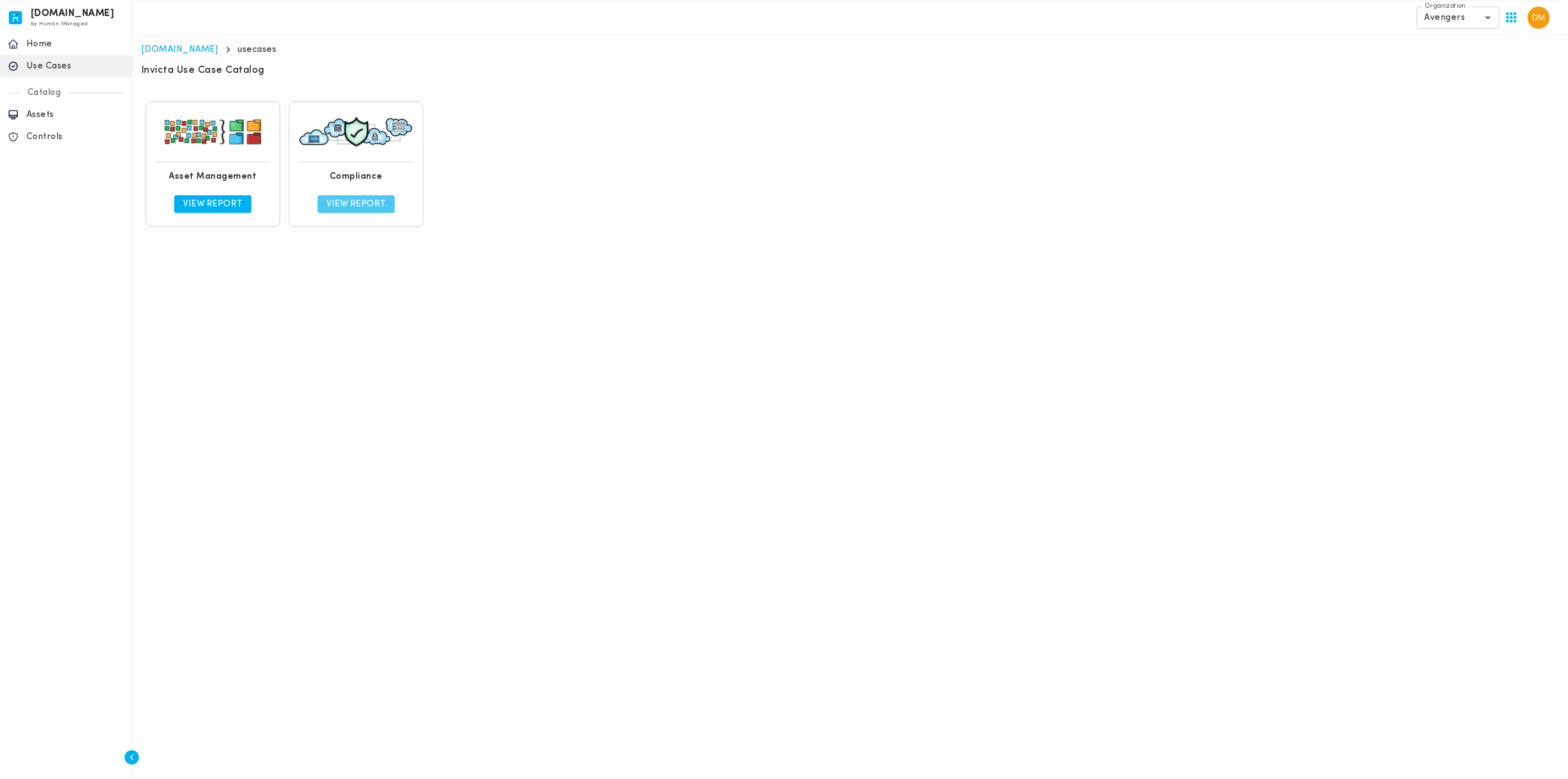
click at [358, 202] on p "View Report" at bounding box center [355, 204] width 59 height 11
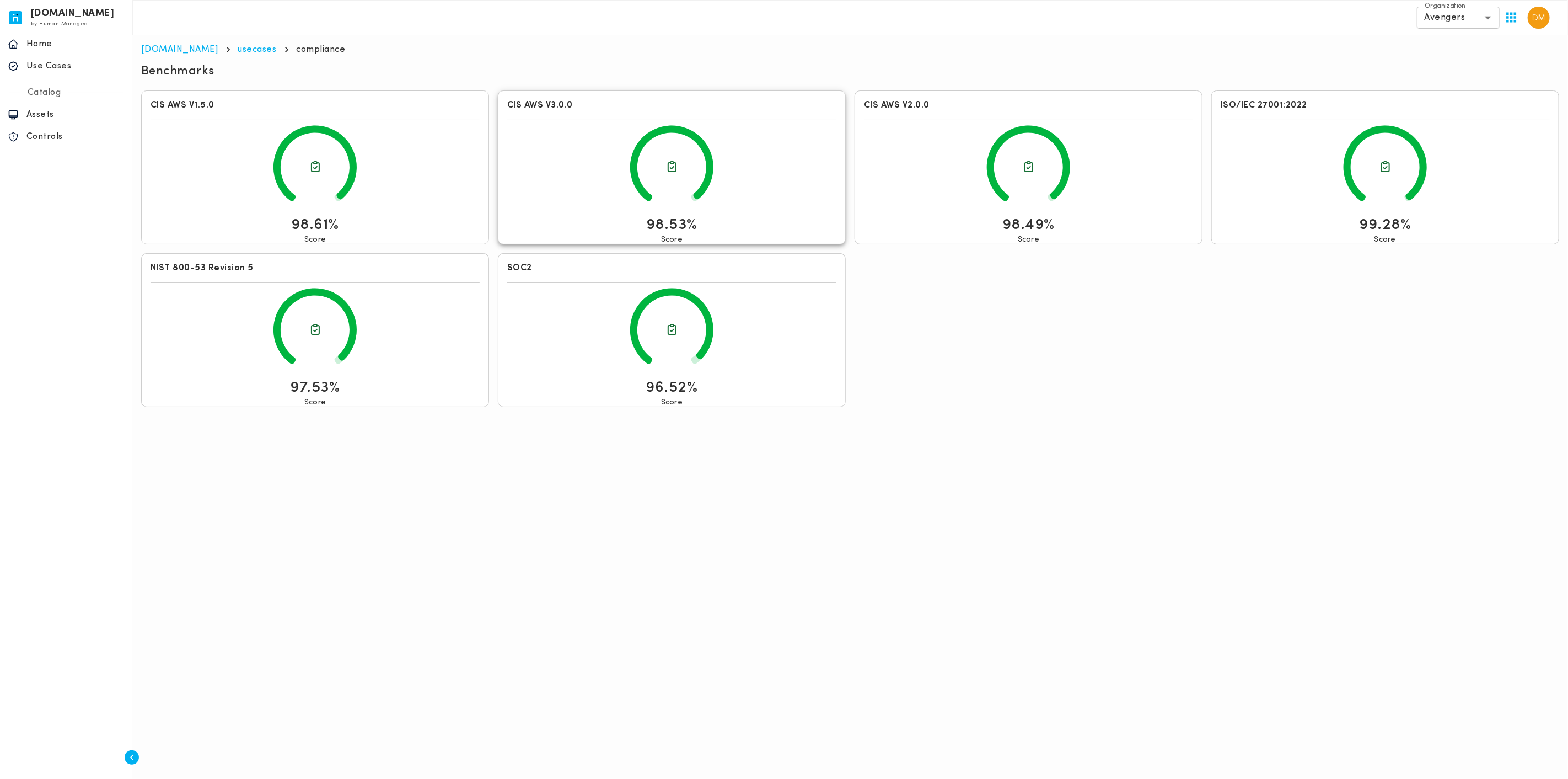
click at [646, 209] on icon at bounding box center [672, 167] width 329 height 96
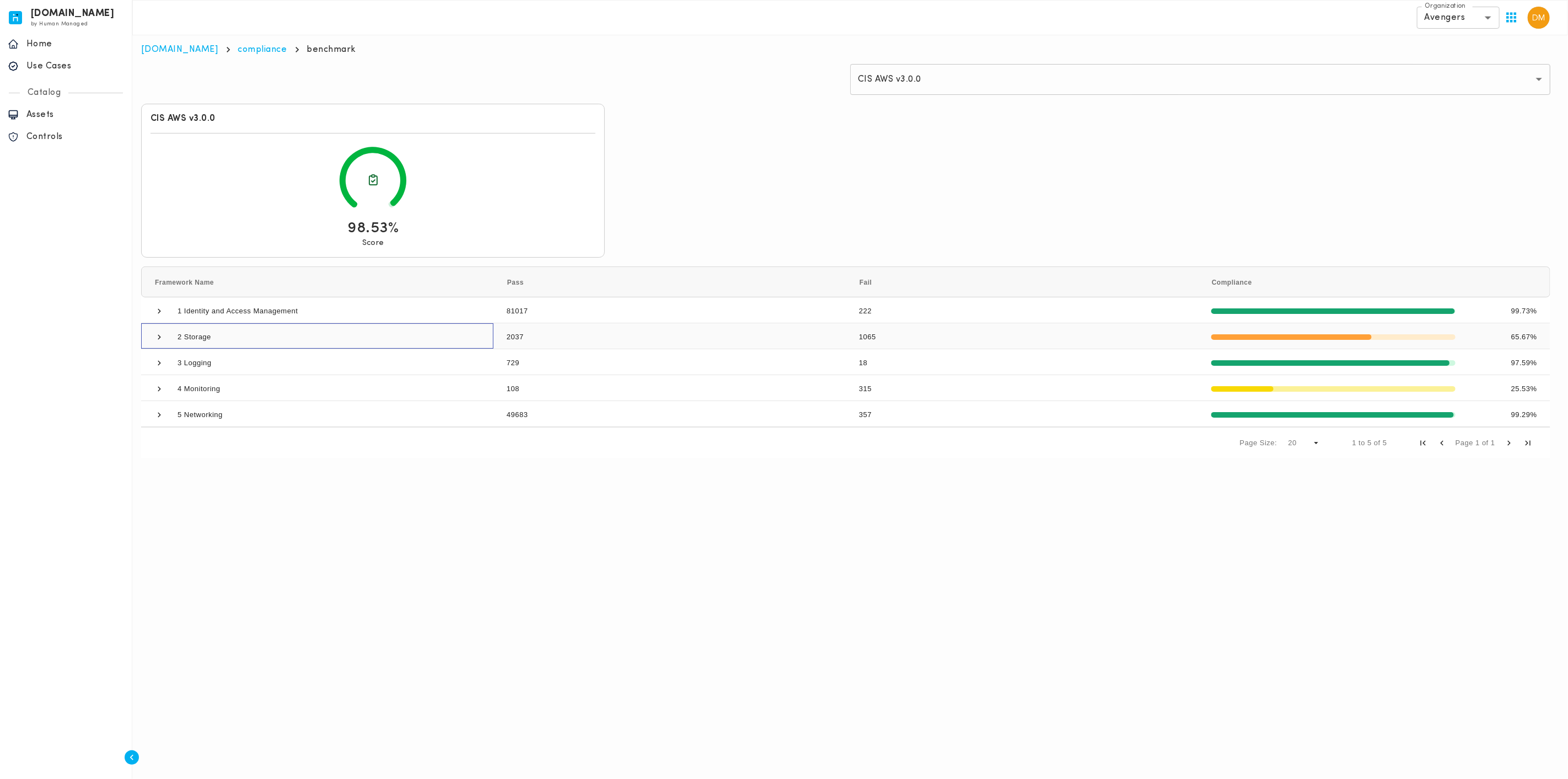
click at [161, 338] on span at bounding box center [159, 337] width 10 height 10
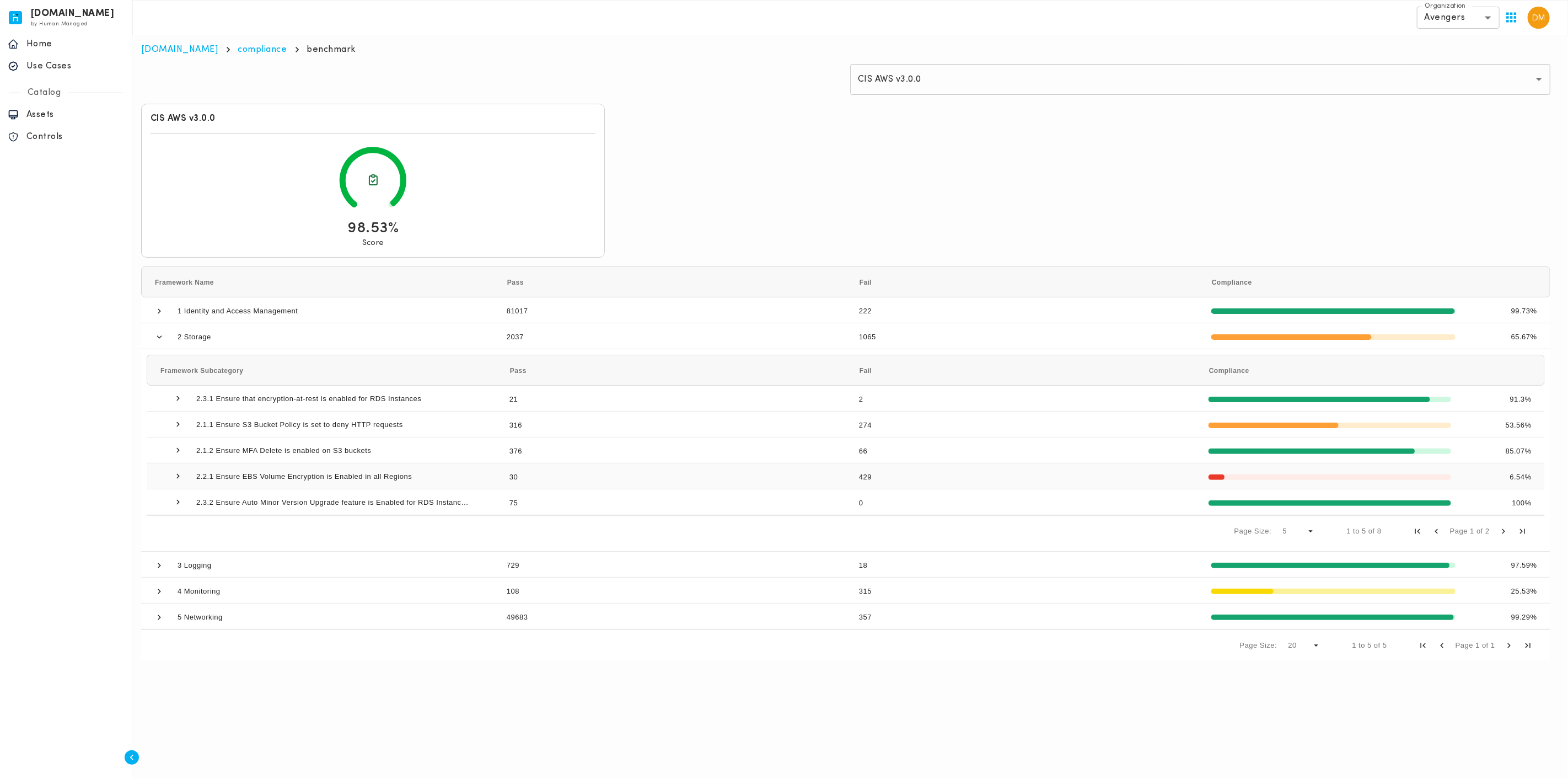
click at [180, 475] on span at bounding box center [178, 476] width 10 height 10
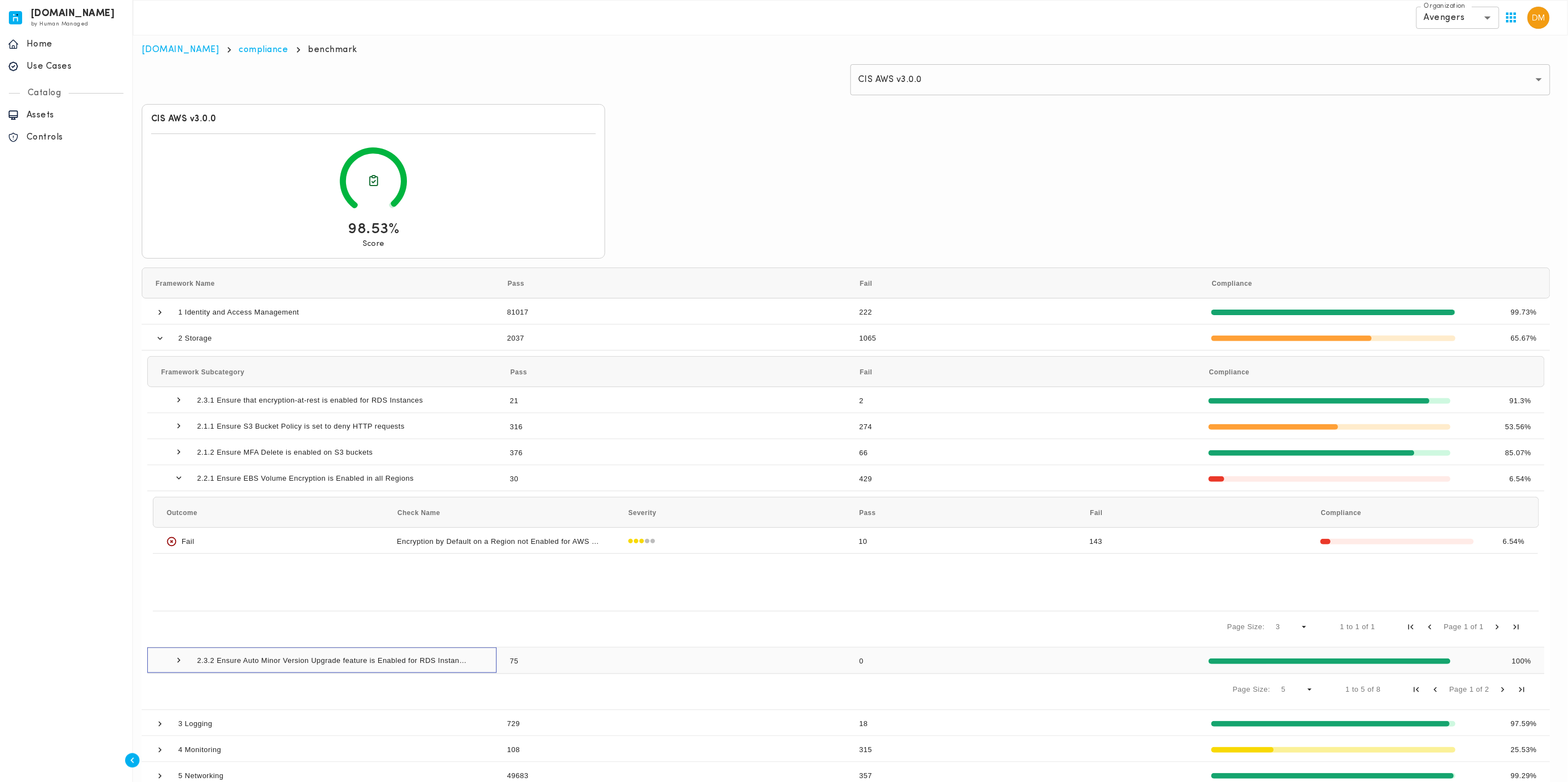
click at [181, 661] on span at bounding box center [178, 660] width 10 height 10
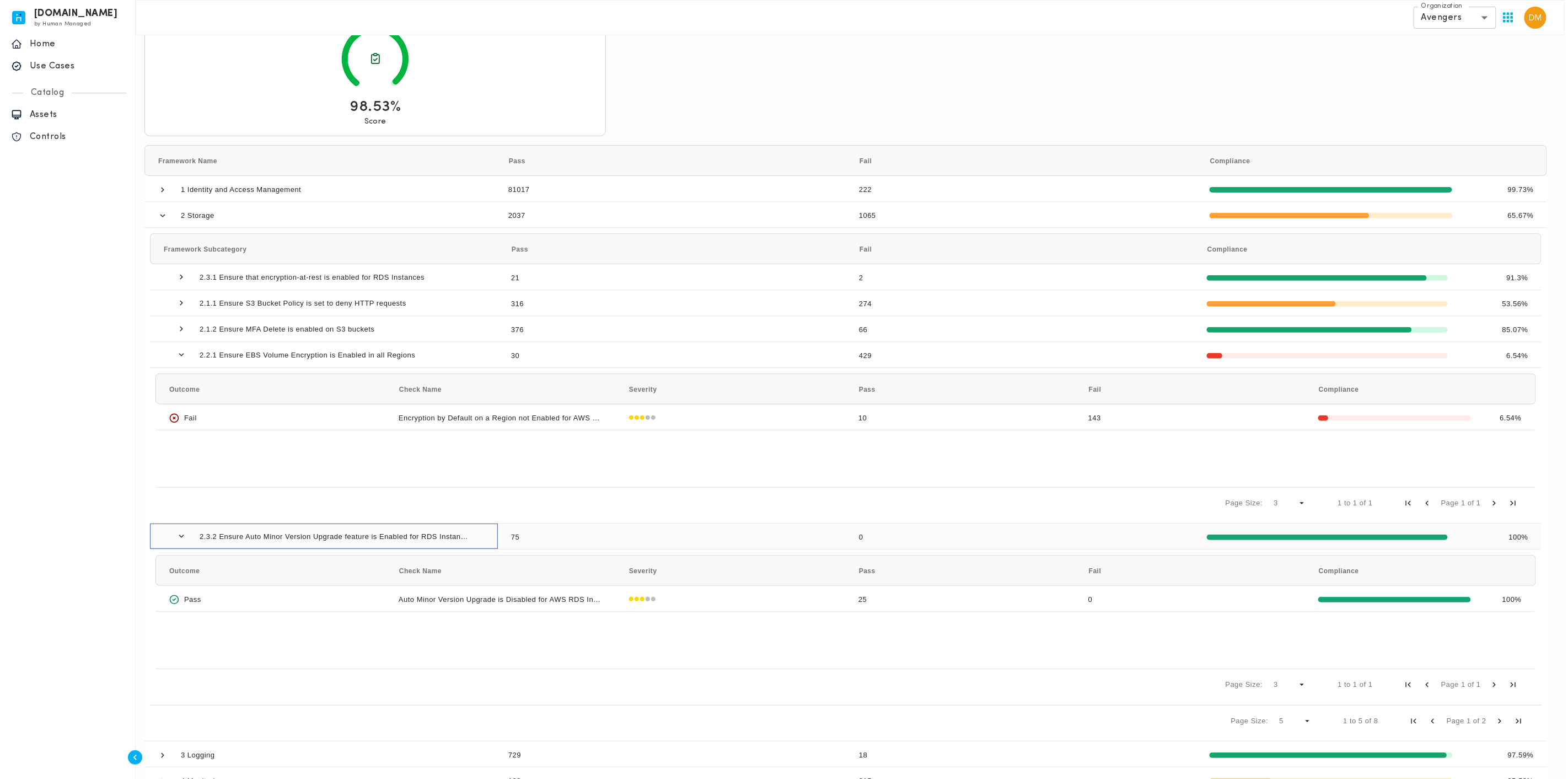
scroll to position [123, 0]
click at [478, 601] on div "Auto Minor Version Upgrade is Disabled for AWS RDS Instance" at bounding box center [496, 597] width 230 height 25
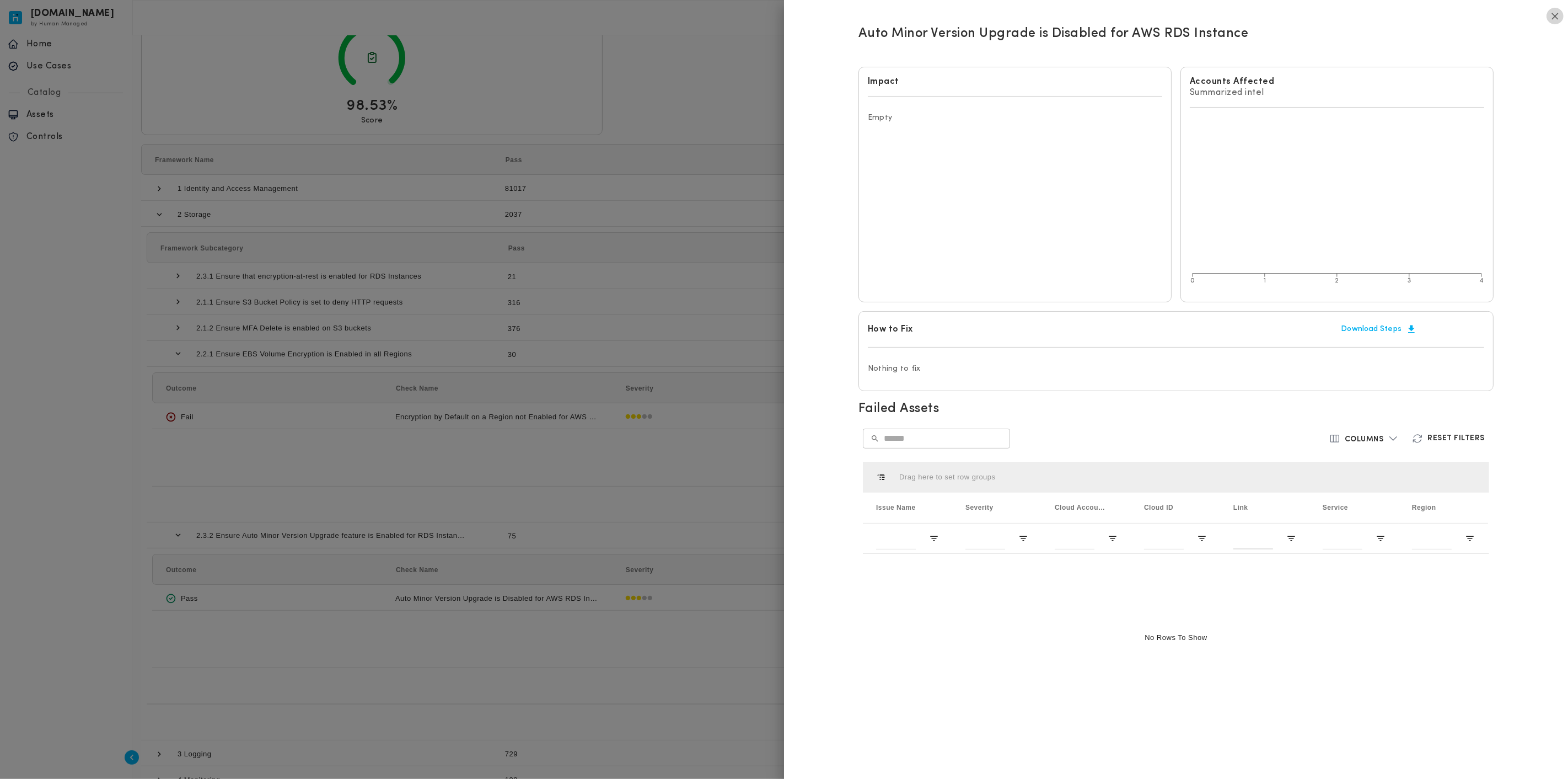
click at [783, 15] on icon "button" at bounding box center [1555, 16] width 11 height 11
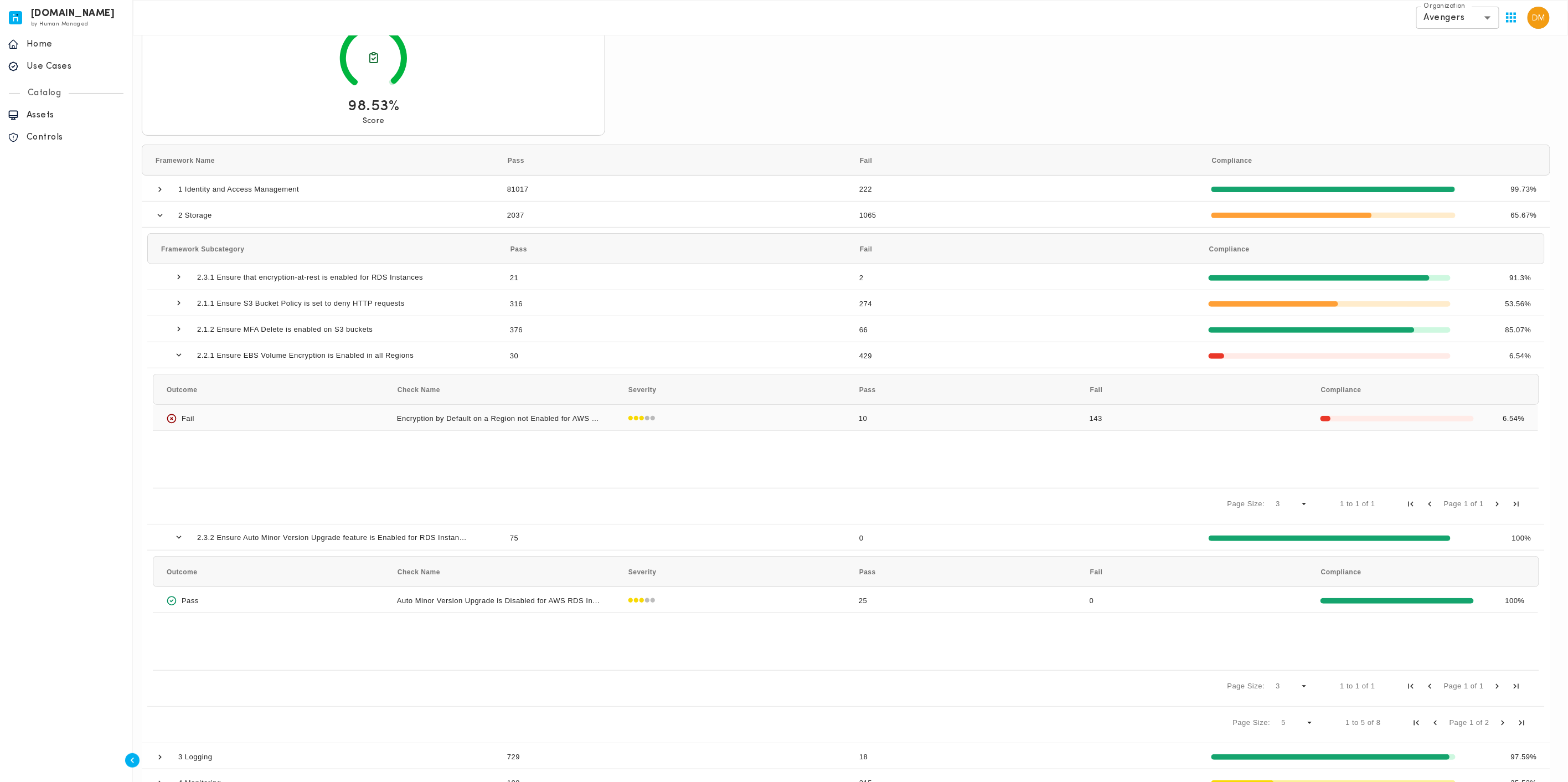
click at [464, 413] on div "Encryption by Default on a Region not Enabled for AWS EBS" at bounding box center [499, 417] width 231 height 25
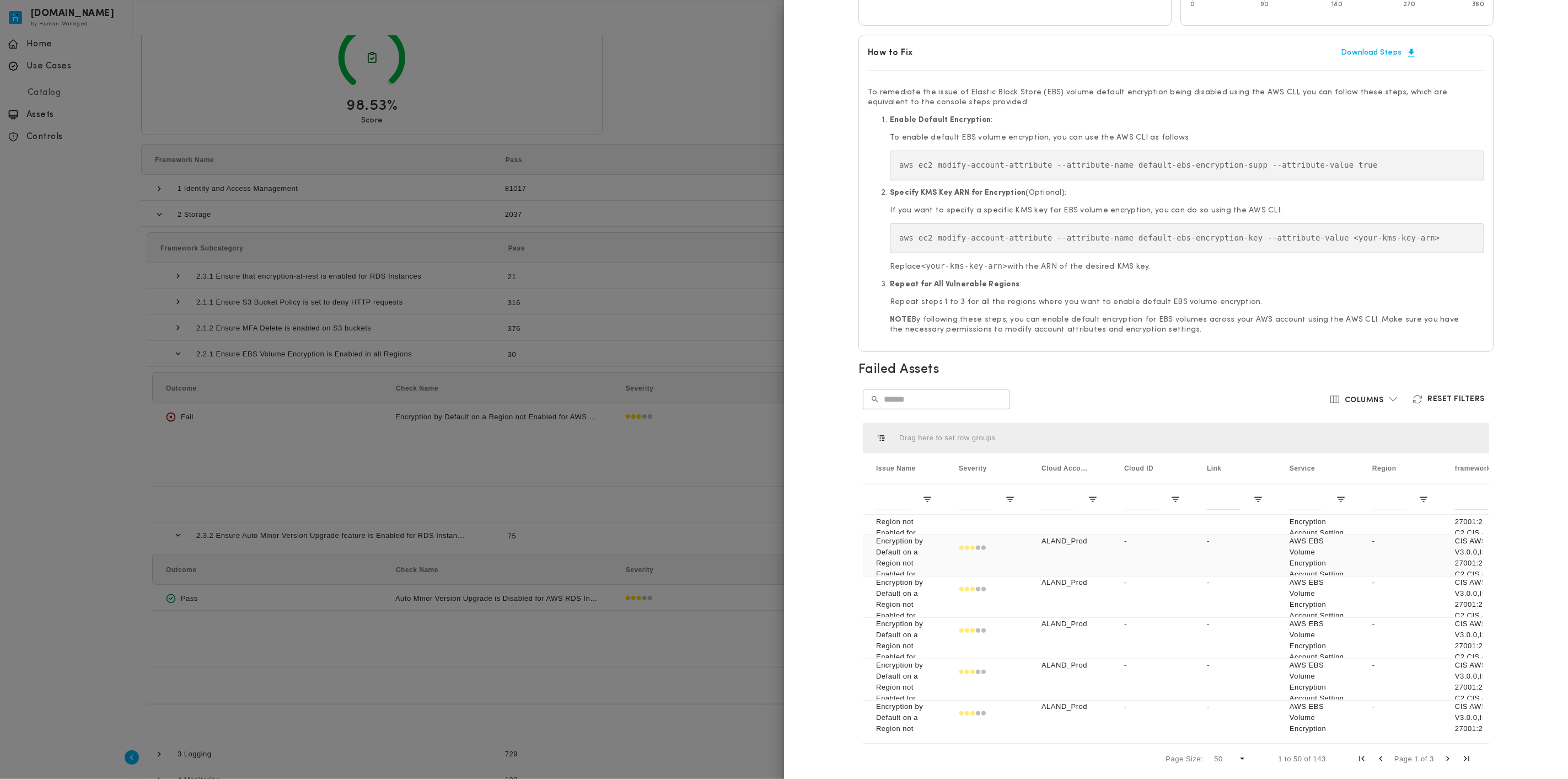
scroll to position [1846, 0]
click at [783, 549] on div "ALAND_Prod" at bounding box center [1070, 550] width 83 height 41
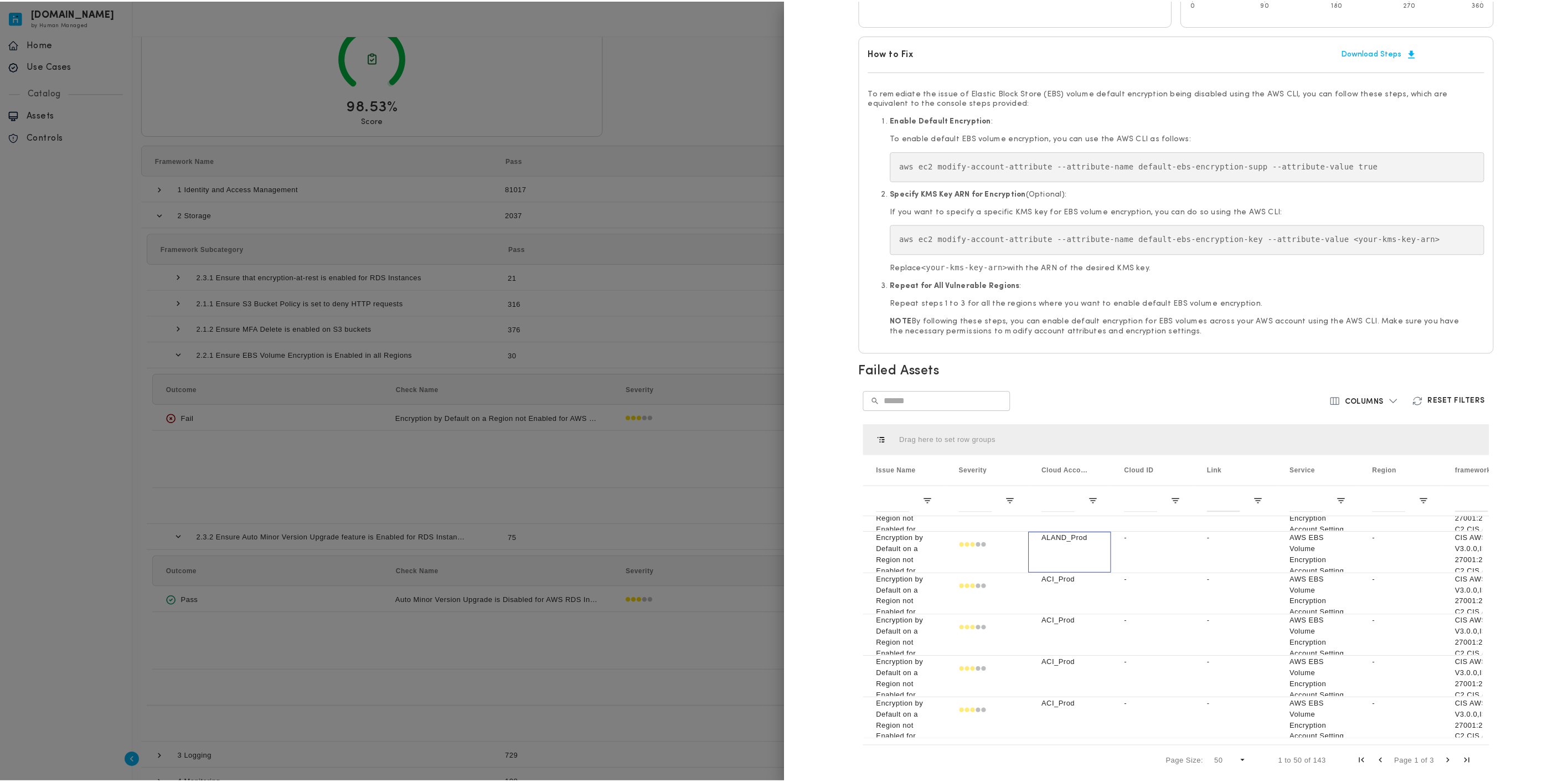
scroll to position [0, 0]
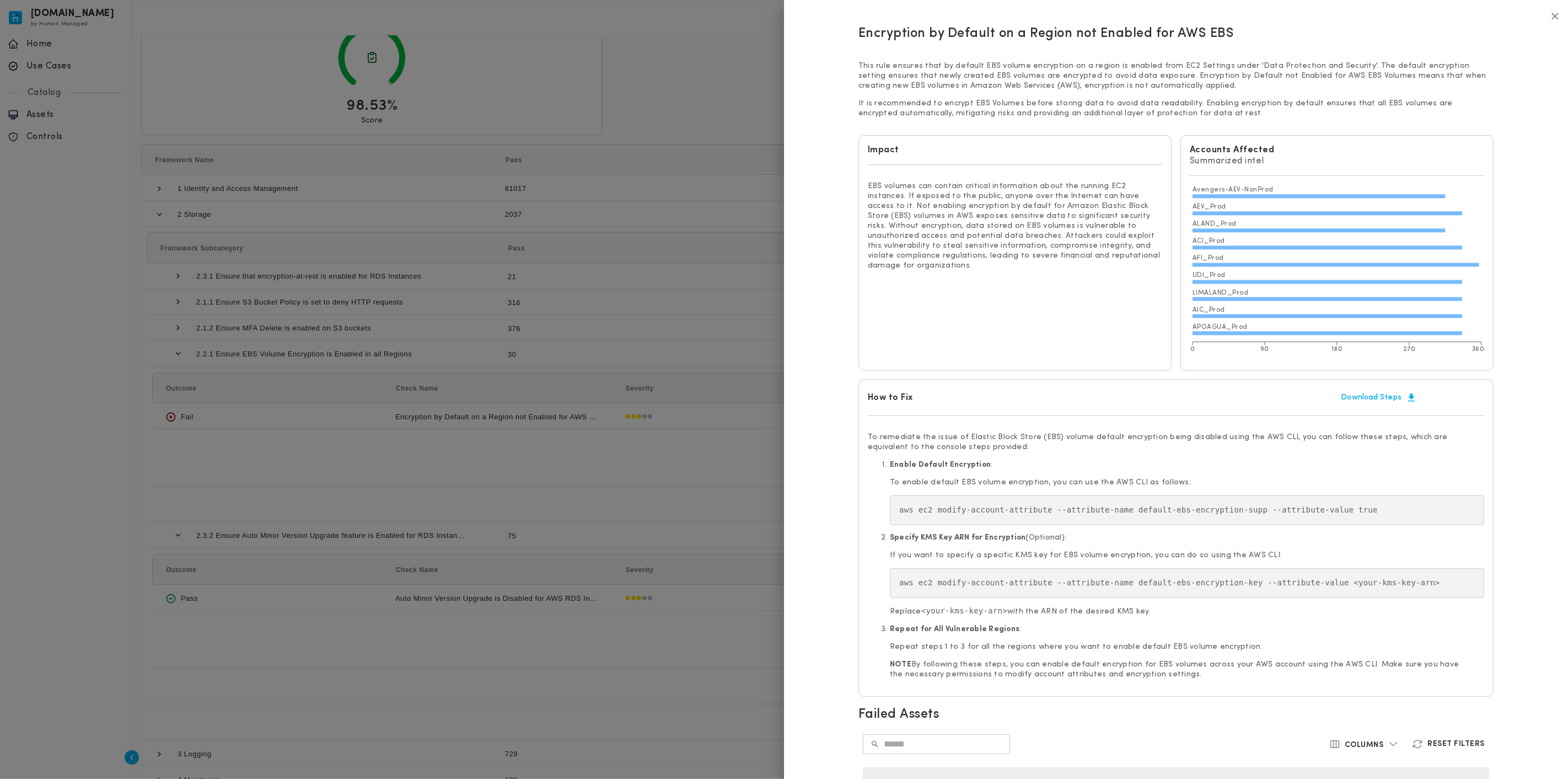
click at [612, 186] on div at bounding box center [784, 390] width 1568 height 779
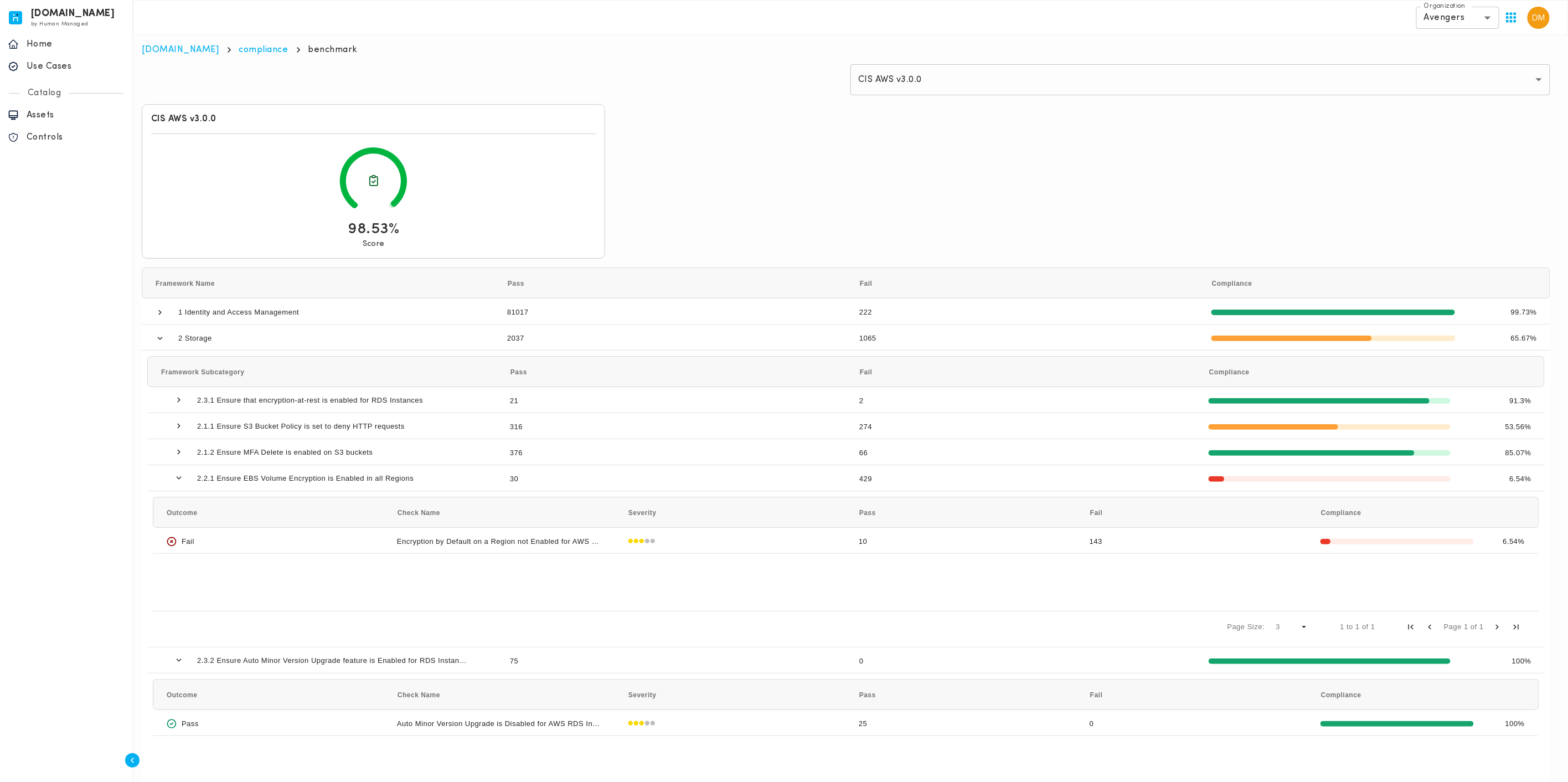
click at [786, 15] on body "invicta.io by Human Managed {"resourceSet":[{"resourceId":"invicta-io/web/nav-s…" at bounding box center [784, 492] width 1568 height 984
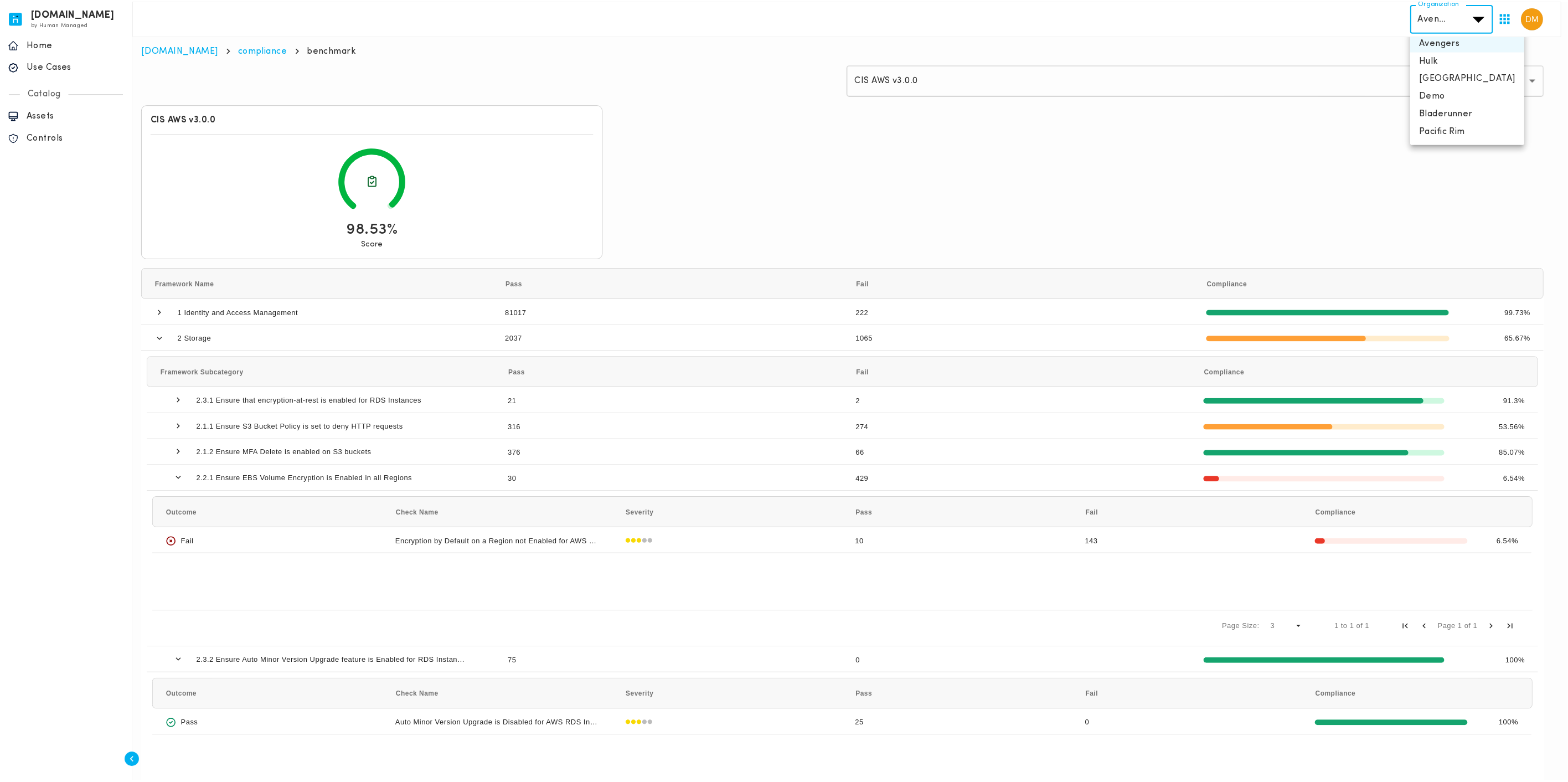
scroll to position [44, 0]
click at [786, 68] on li "Brazil" at bounding box center [1474, 77] width 115 height 18
type input "**********"
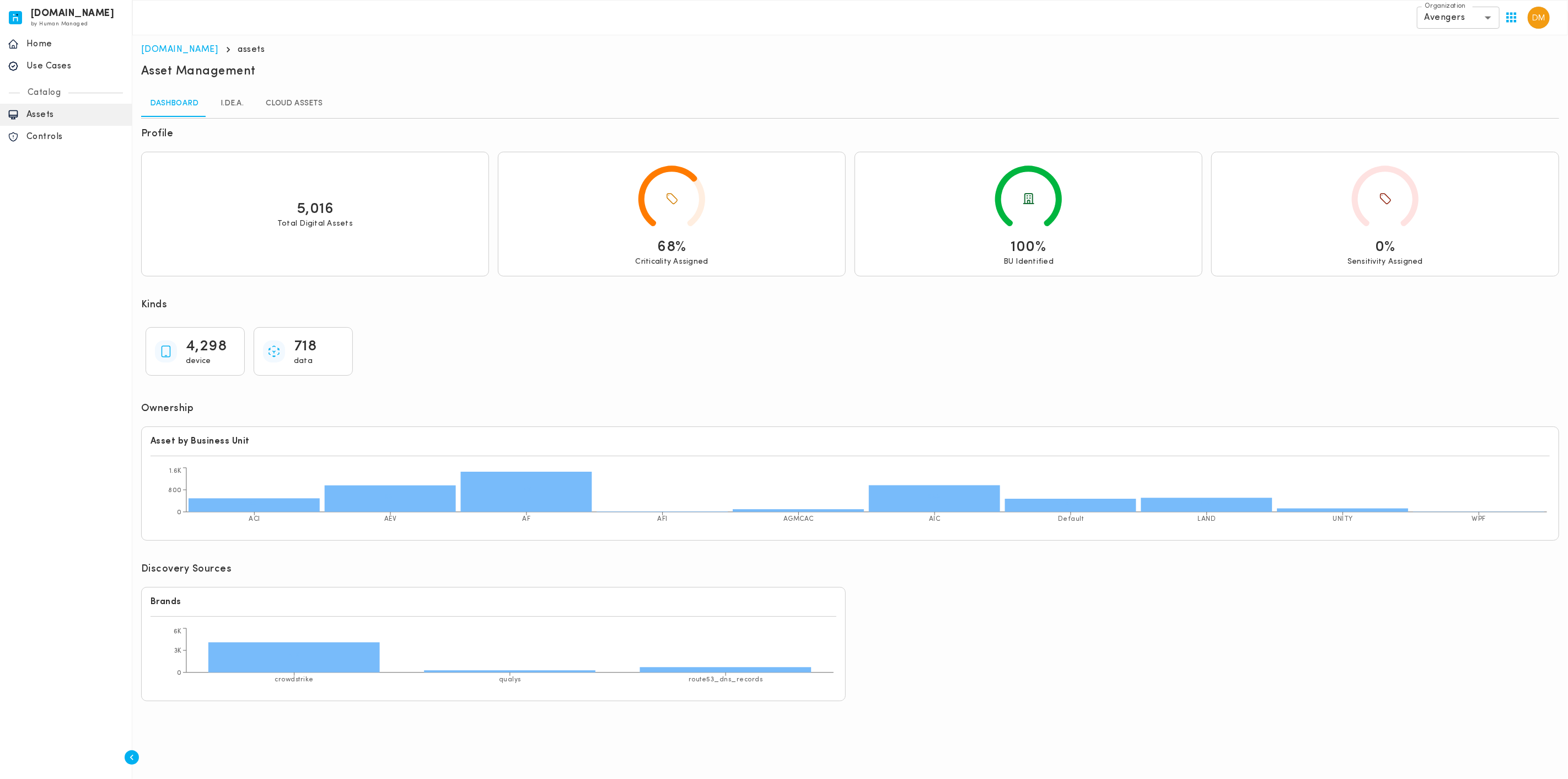
click at [238, 97] on link "I.DE.A." at bounding box center [232, 103] width 49 height 27
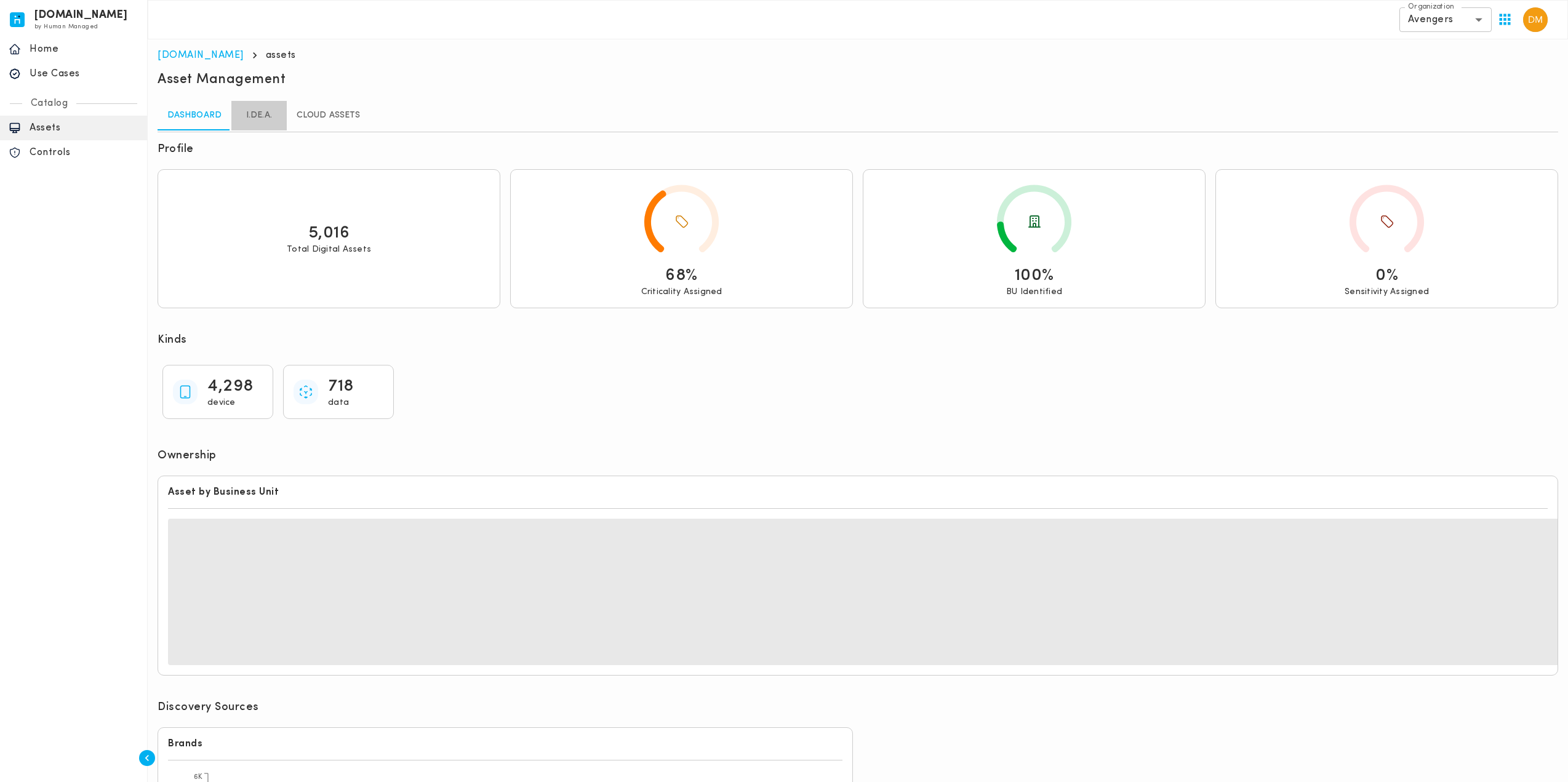
click at [262, 111] on link "I.DE.A." at bounding box center [259, 115] width 55 height 30
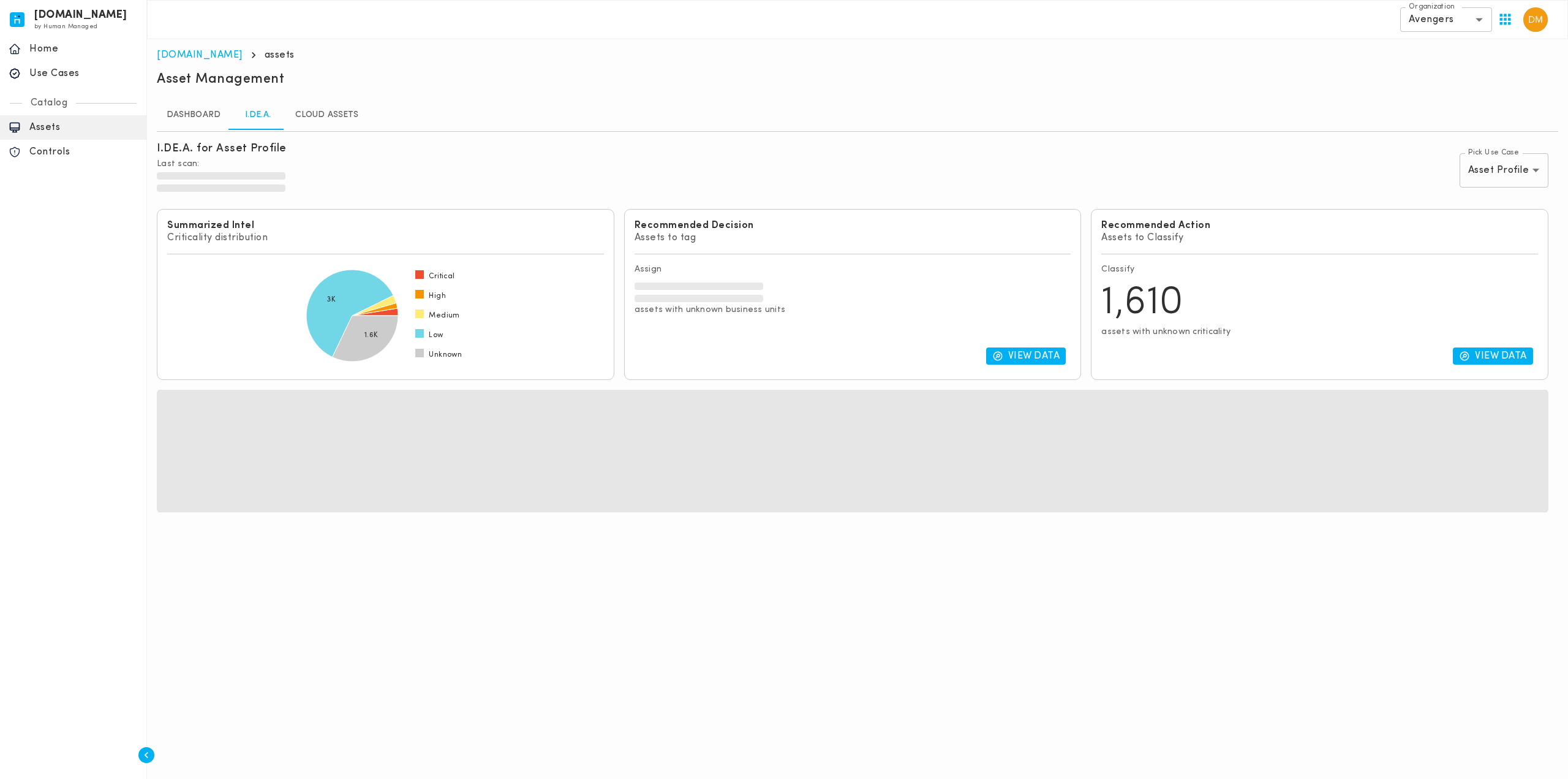
click at [1533, 173] on body "[DOMAIN_NAME] by Human Managed {"resourceSet":[{"resourceId":"invicta-io/web/na…" at bounding box center [784, 261] width 1568 height 522
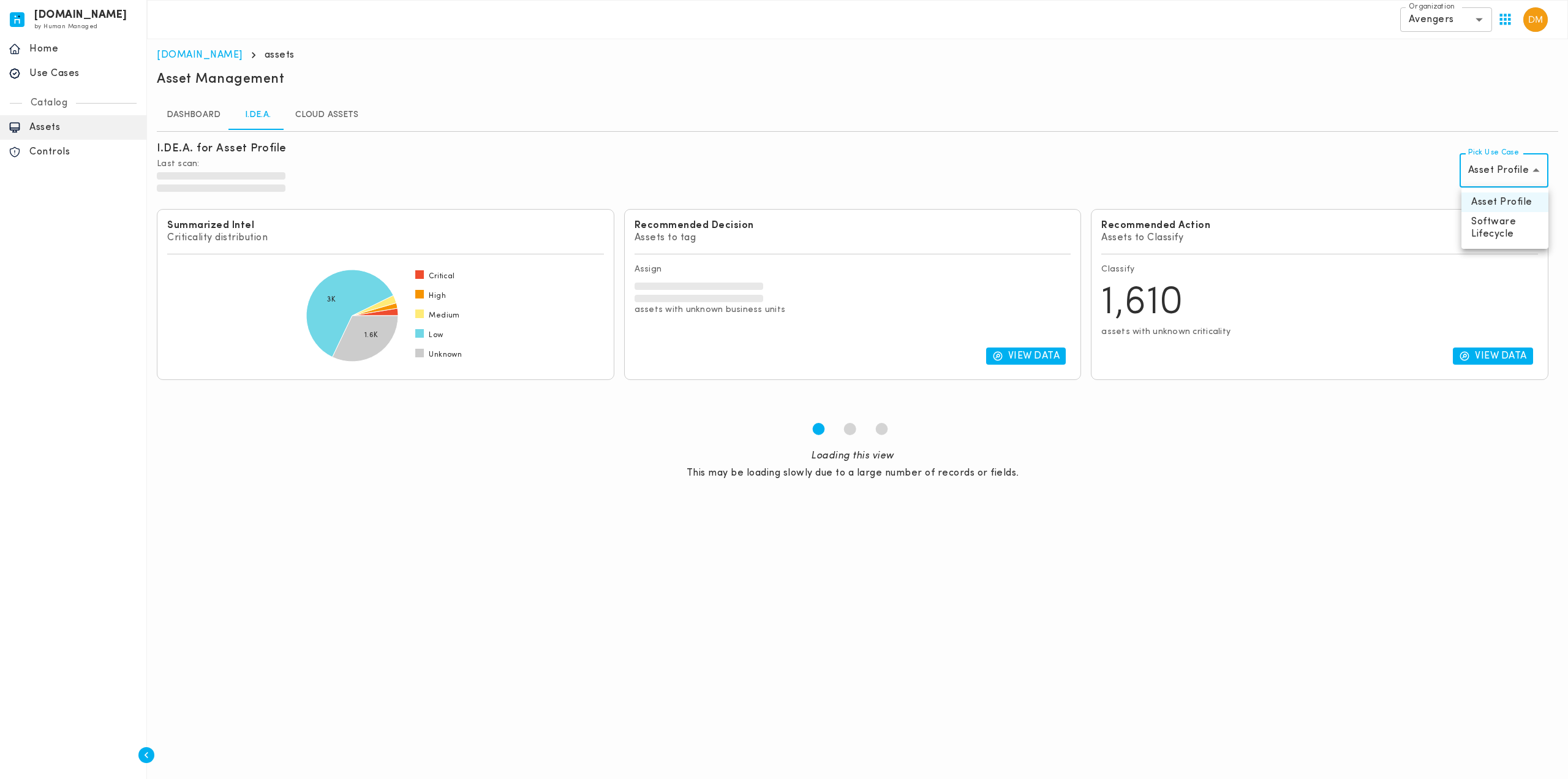
click at [1507, 234] on li "Software Lifecycle" at bounding box center [1505, 227] width 87 height 32
type input "********"
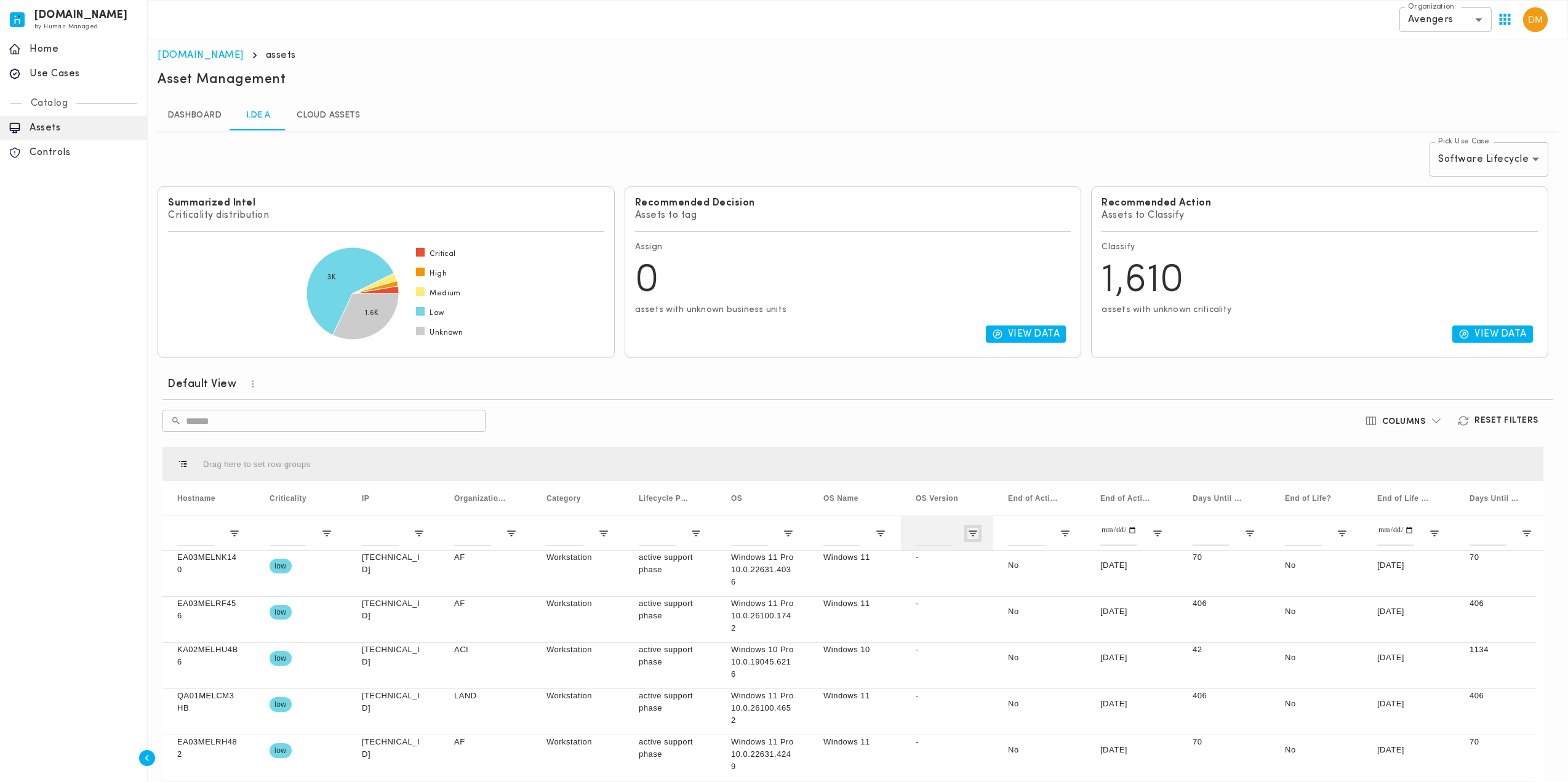
click at [976, 529] on span "Open Filter Menu" at bounding box center [973, 533] width 11 height 11
click at [939, 437] on div "Default View ​ ​ Columns Reset Filters Drag here to set row groups Drag here to…" at bounding box center [853, 606] width 1391 height 476
click at [971, 529] on span "Open Filter Menu" at bounding box center [973, 533] width 11 height 11
click at [971, 529] on span "filter" at bounding box center [1030, 535] width 136 height 22
click at [884, 530] on span "Open Filter Menu" at bounding box center [881, 533] width 11 height 11
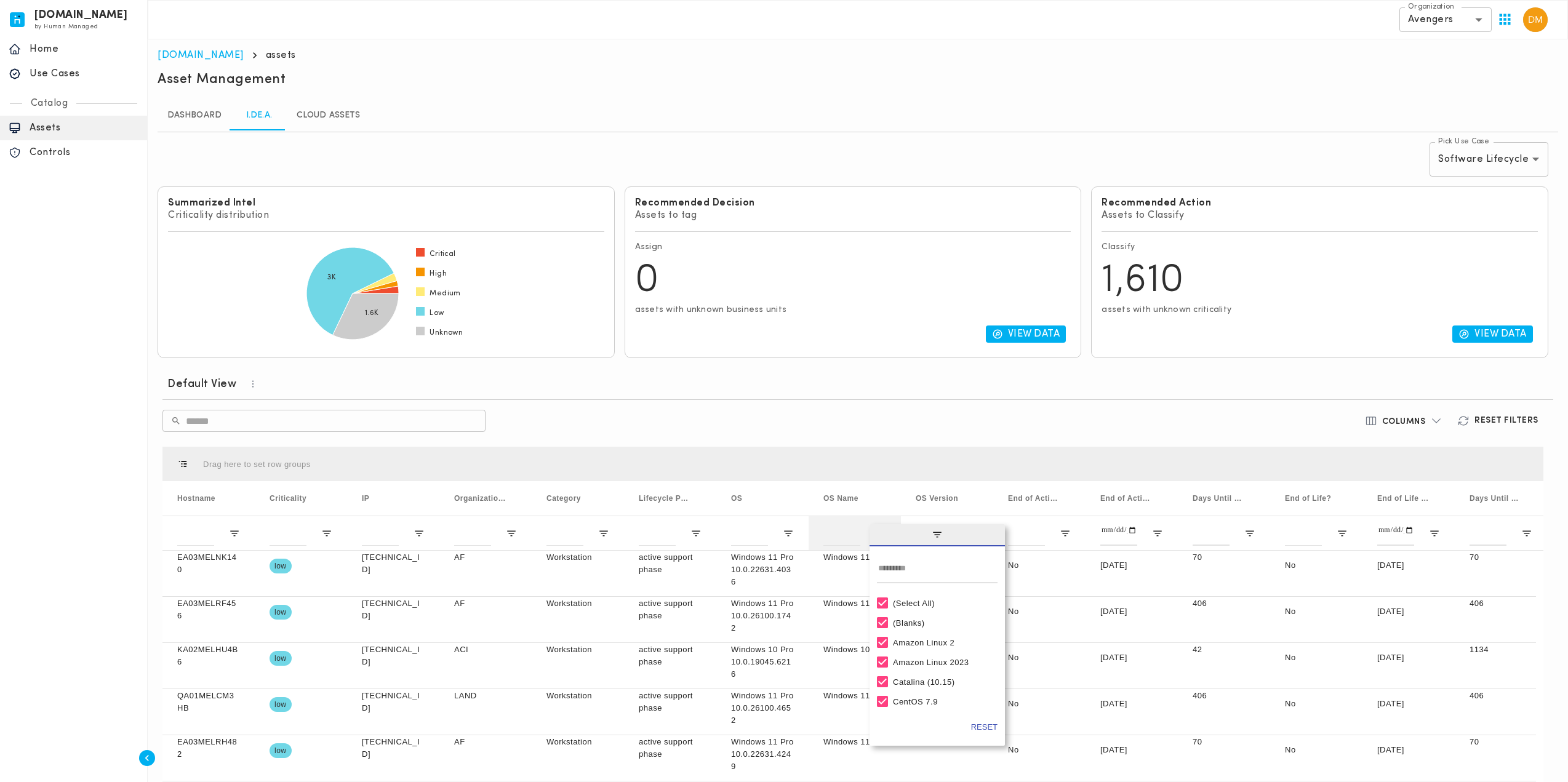
click at [884, 530] on span "filter" at bounding box center [938, 535] width 136 height 22
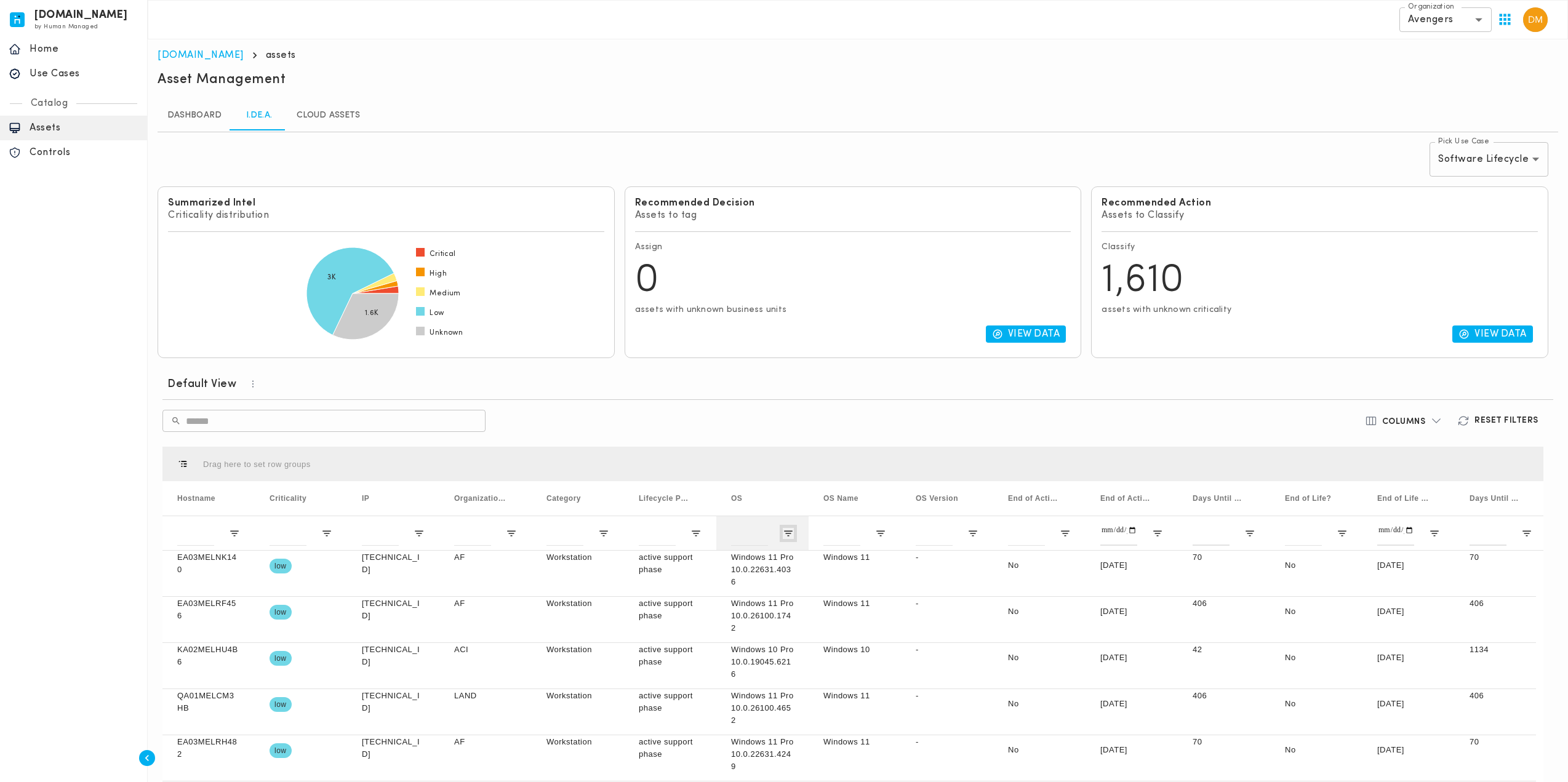
click at [793, 529] on span "Open Filter Menu" at bounding box center [789, 533] width 11 height 11
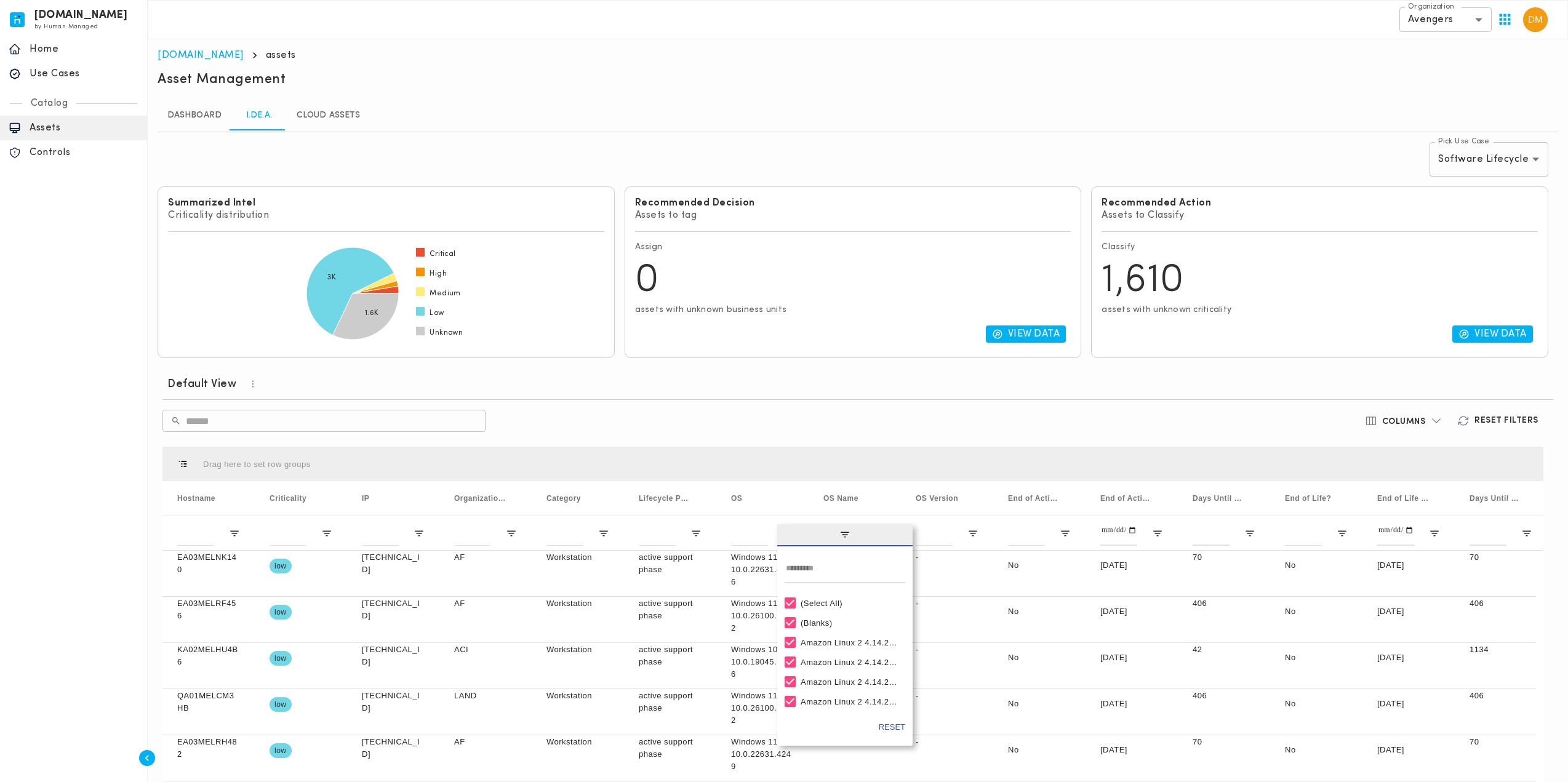
click at [793, 529] on span "filter" at bounding box center [846, 535] width 136 height 22
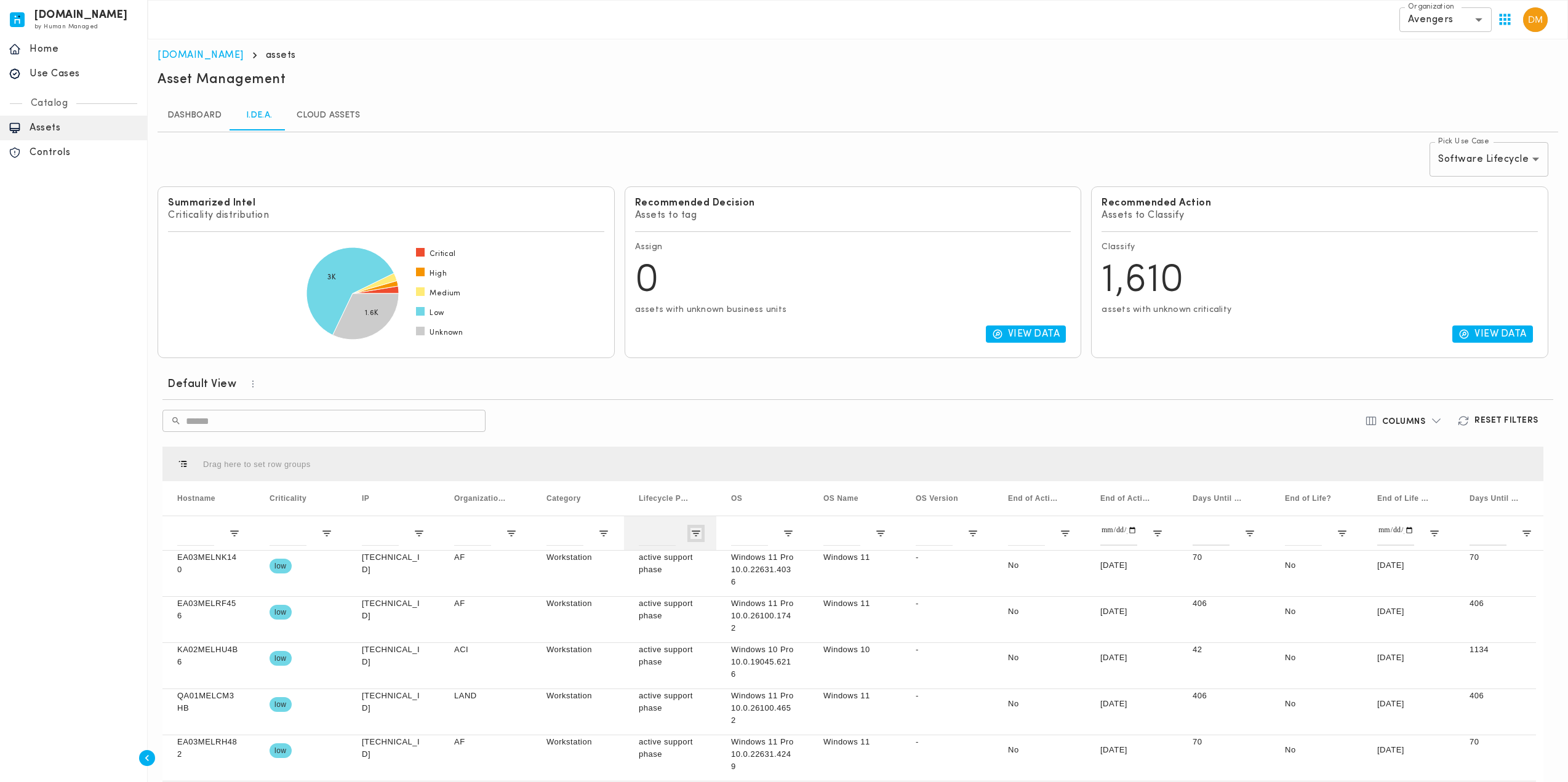
click at [693, 530] on span "Open Filter Menu" at bounding box center [696, 533] width 11 height 11
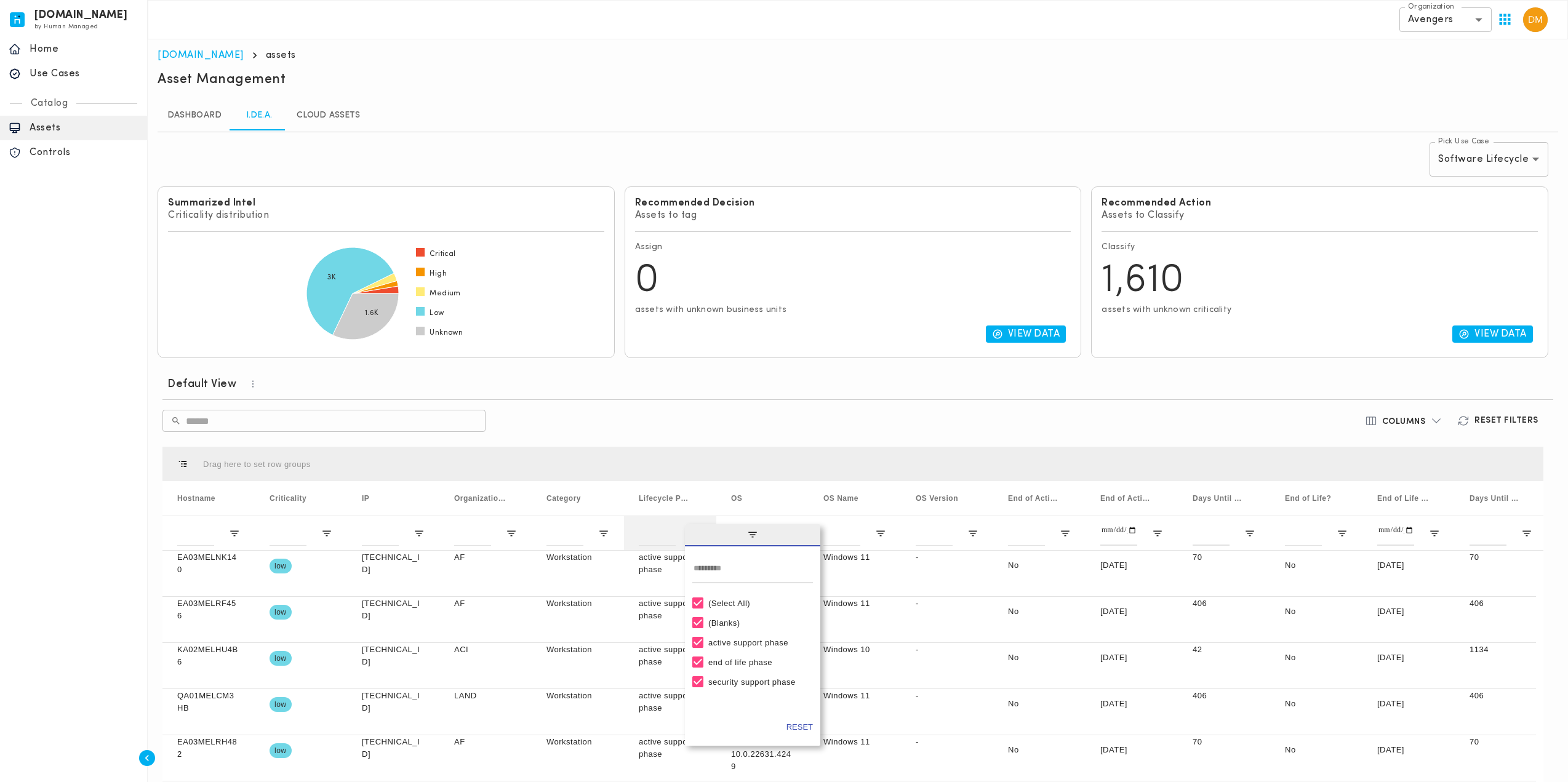
click at [693, 530] on span "filter" at bounding box center [753, 535] width 136 height 22
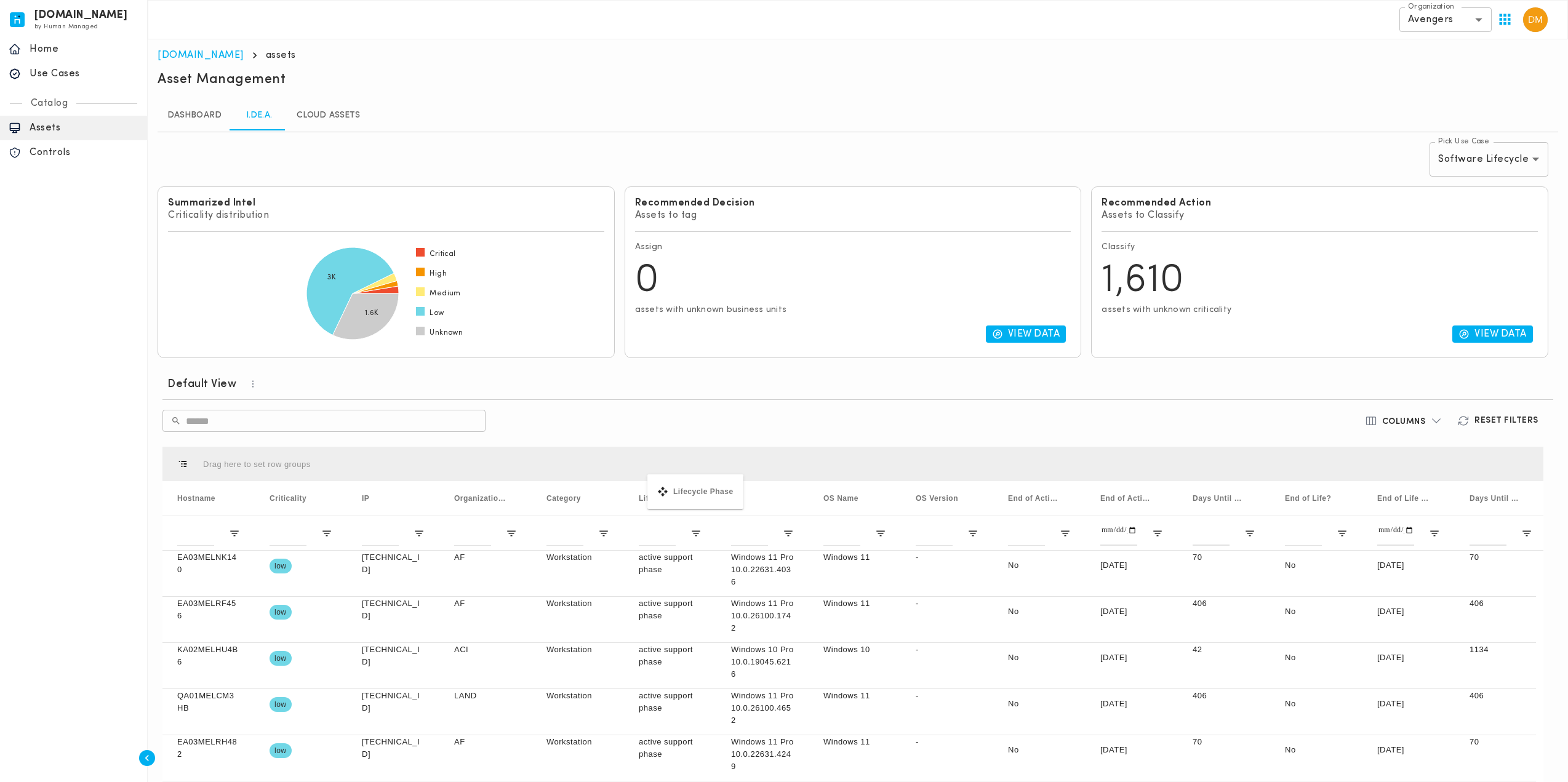
drag, startPoint x: 664, startPoint y: 497, endPoint x: 645, endPoint y: 471, distance: 32.2
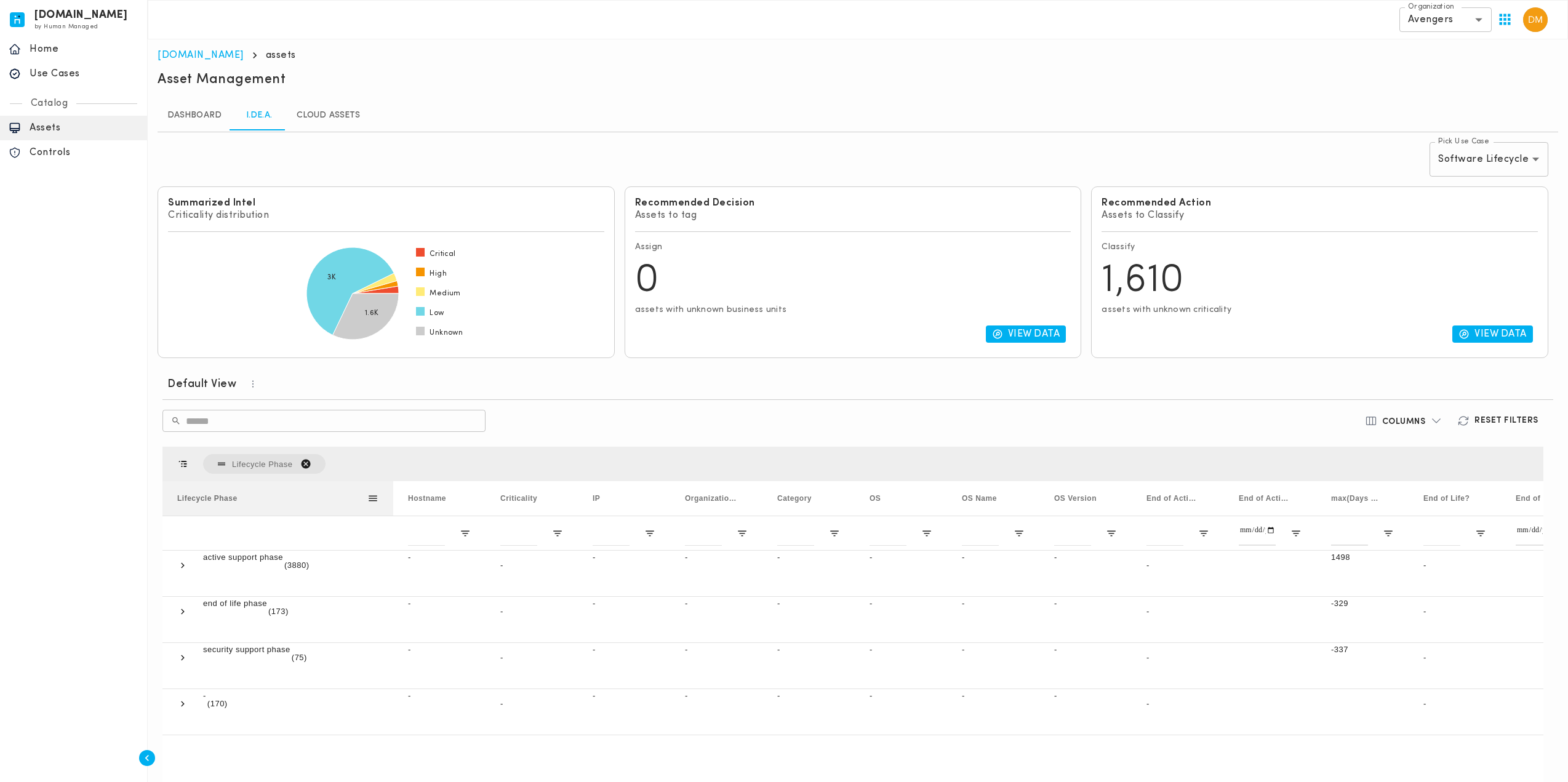
drag, startPoint x: 285, startPoint y: 495, endPoint x: 394, endPoint y: 502, distance: 109.2
click at [394, 502] on div at bounding box center [393, 499] width 5 height 34
click at [180, 701] on span at bounding box center [183, 704] width 11 height 11
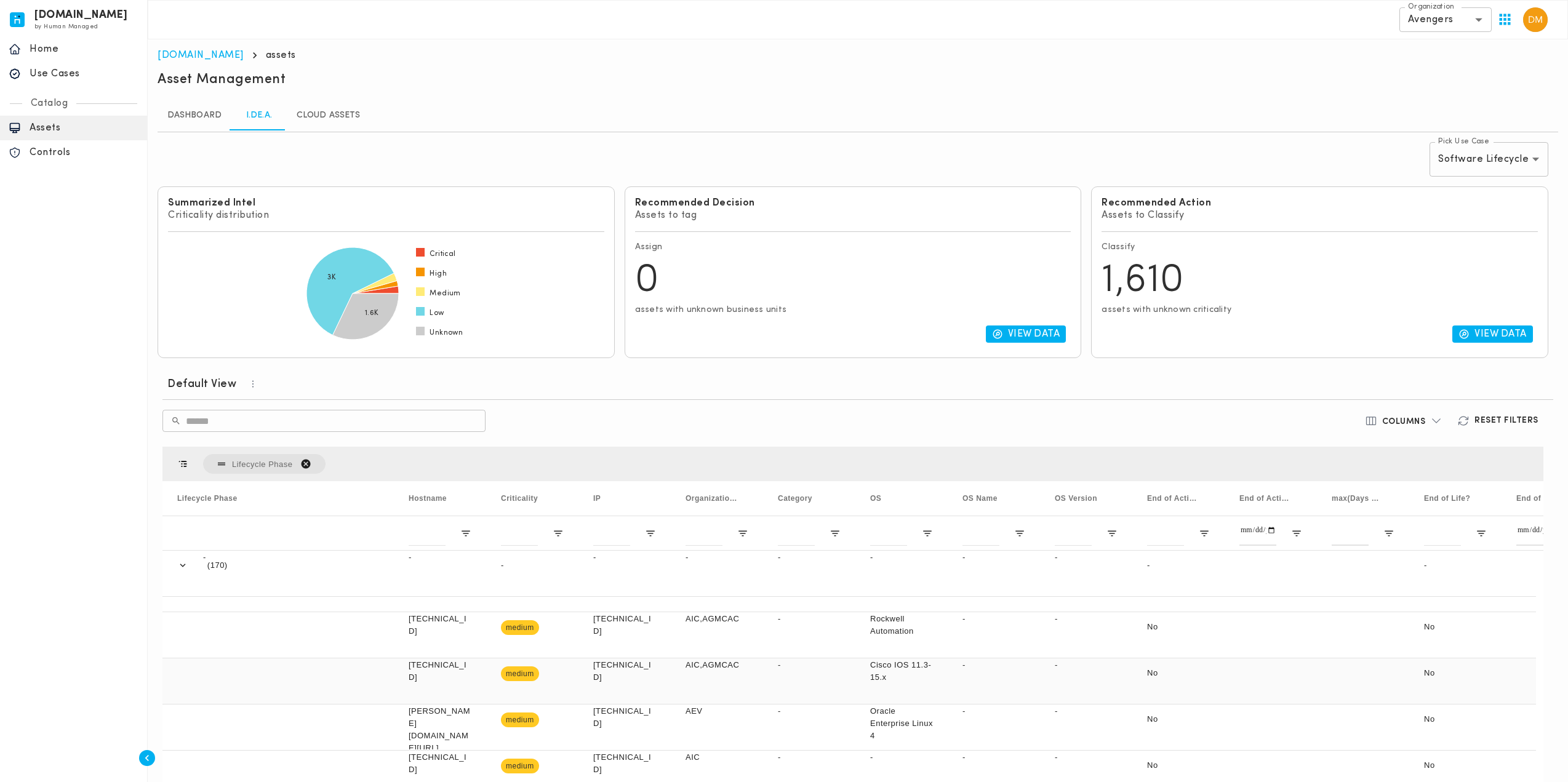
scroll to position [615, 0]
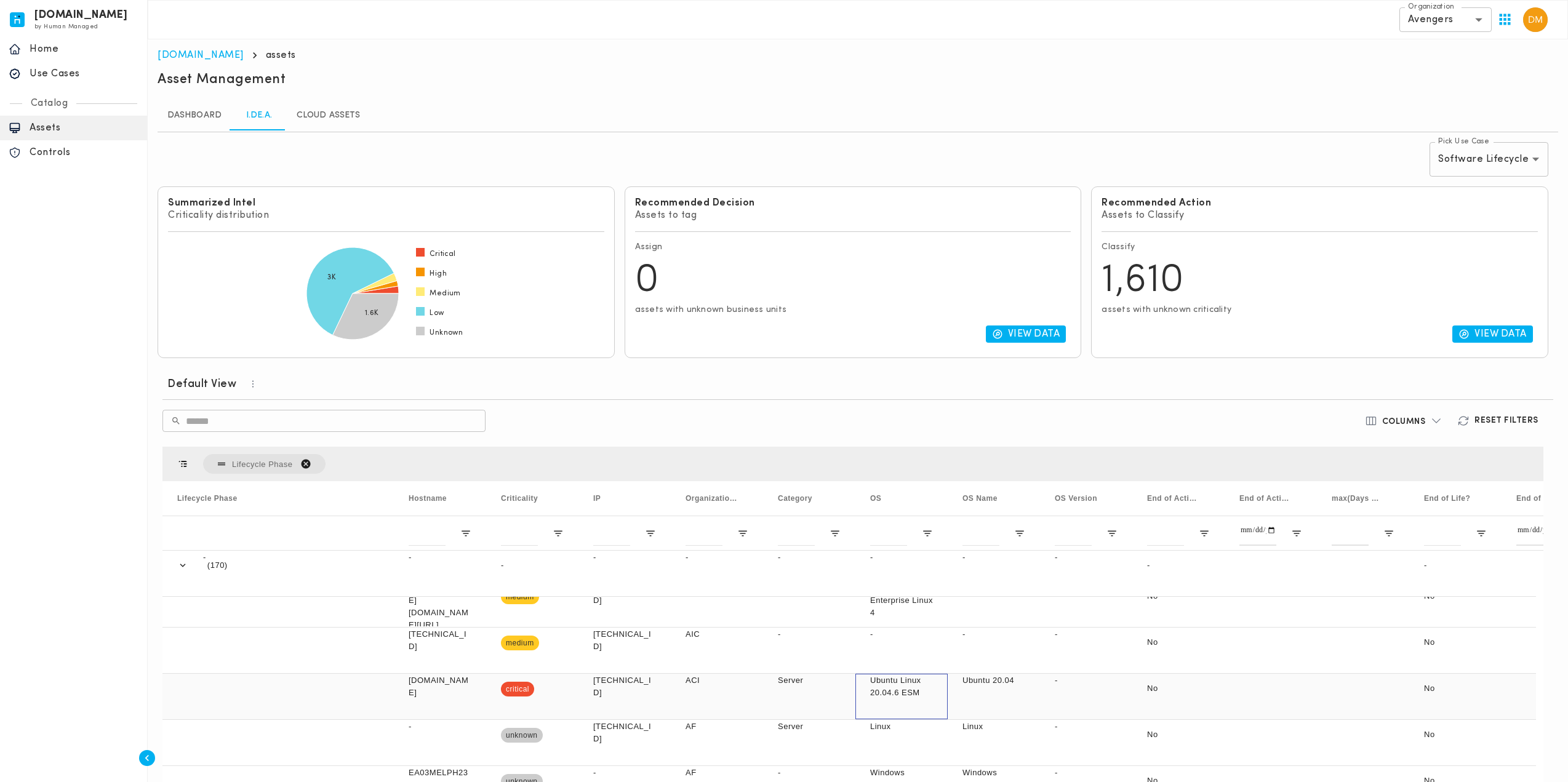
drag, startPoint x: 918, startPoint y: 694, endPoint x: 875, endPoint y: 685, distance: 43.9
click at [875, 685] on p "Ubuntu Linux 20.04.6 ESM" at bounding box center [901, 686] width 62 height 24
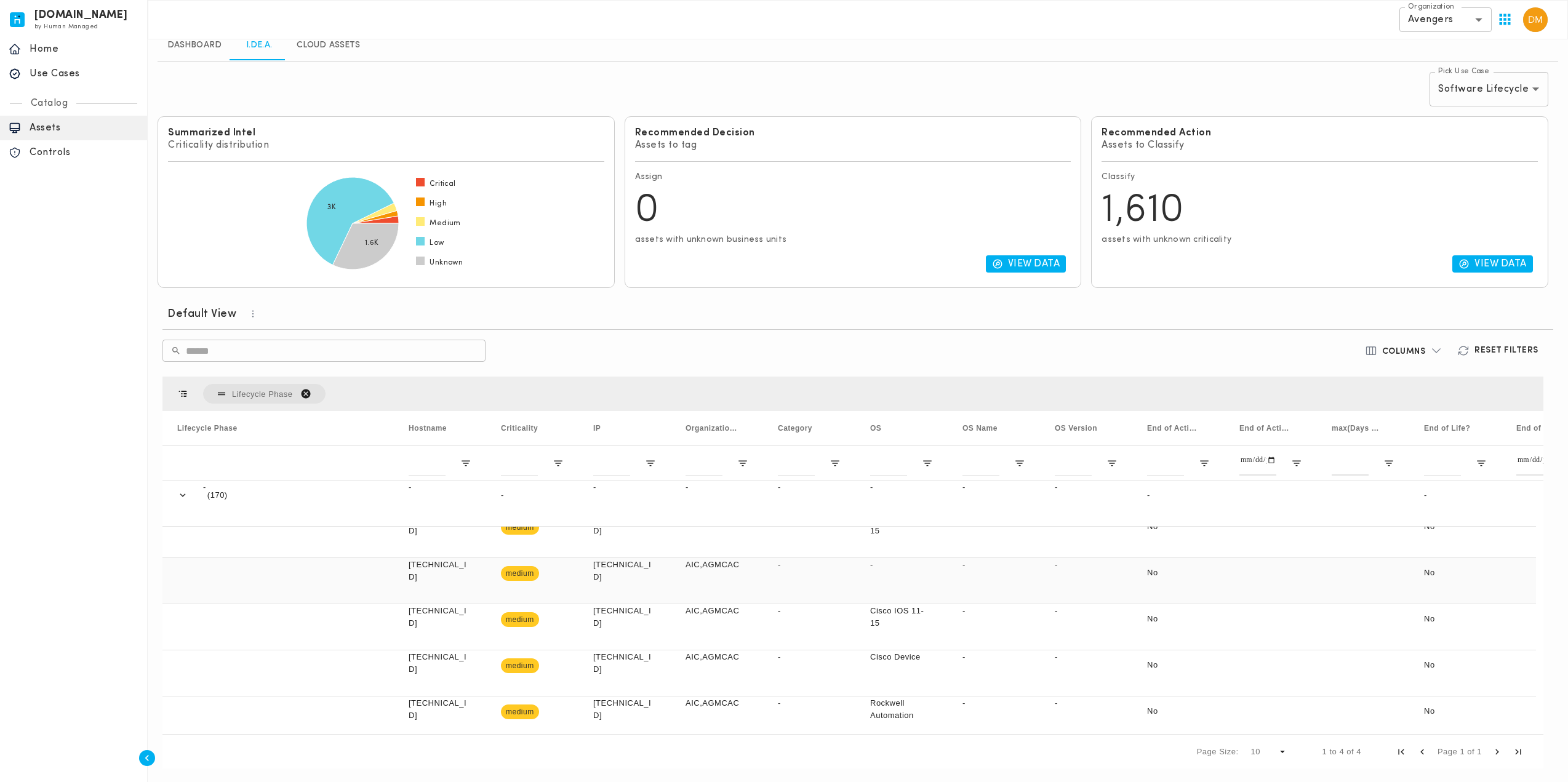
scroll to position [0, 0]
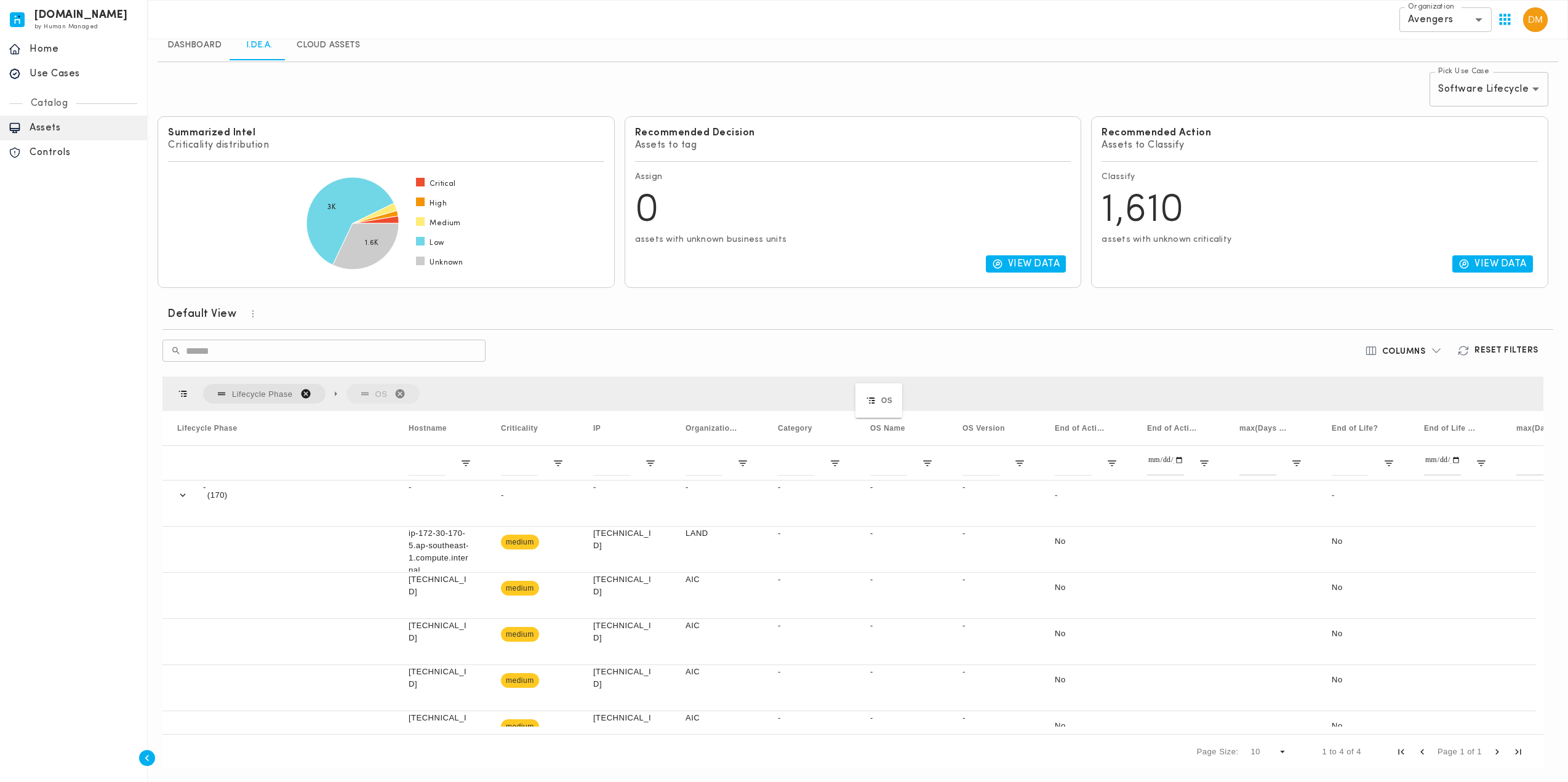
drag, startPoint x: 882, startPoint y: 437, endPoint x: 862, endPoint y: 391, distance: 50.2
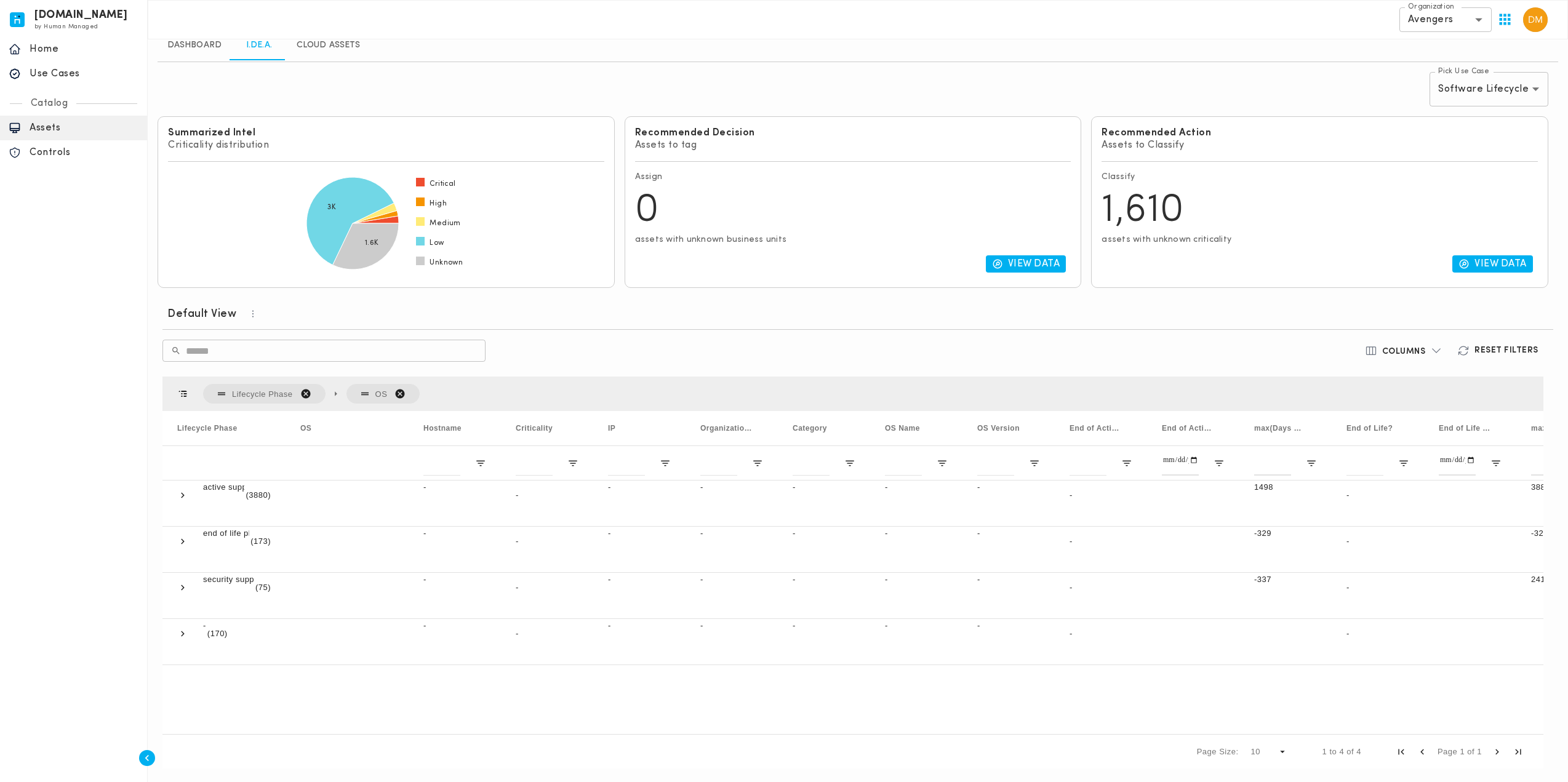
click at [304, 388] on span "Lifecycle Phase. Press ENTER to sort. Press DELETE to remove" at bounding box center [306, 394] width 11 height 11
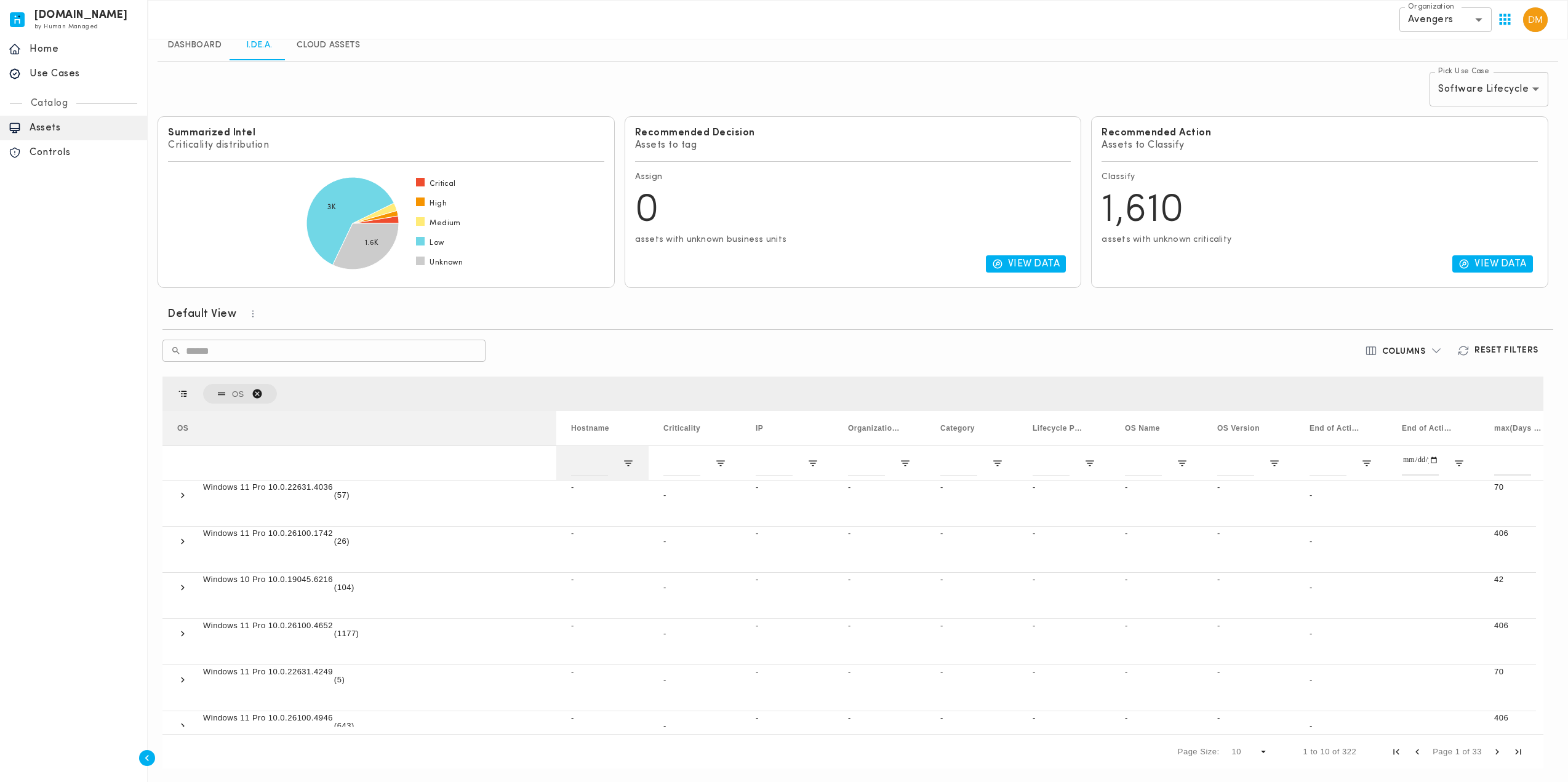
drag, startPoint x: 284, startPoint y: 430, endPoint x: 555, endPoint y: 449, distance: 271.7
click at [555, 449] on div "OS Hostname Criticality IP" at bounding box center [1009, 445] width 1694 height 69
click at [257, 392] on span "OS. Press ENTER to sort. Press DELETE to remove" at bounding box center [257, 394] width 11 height 11
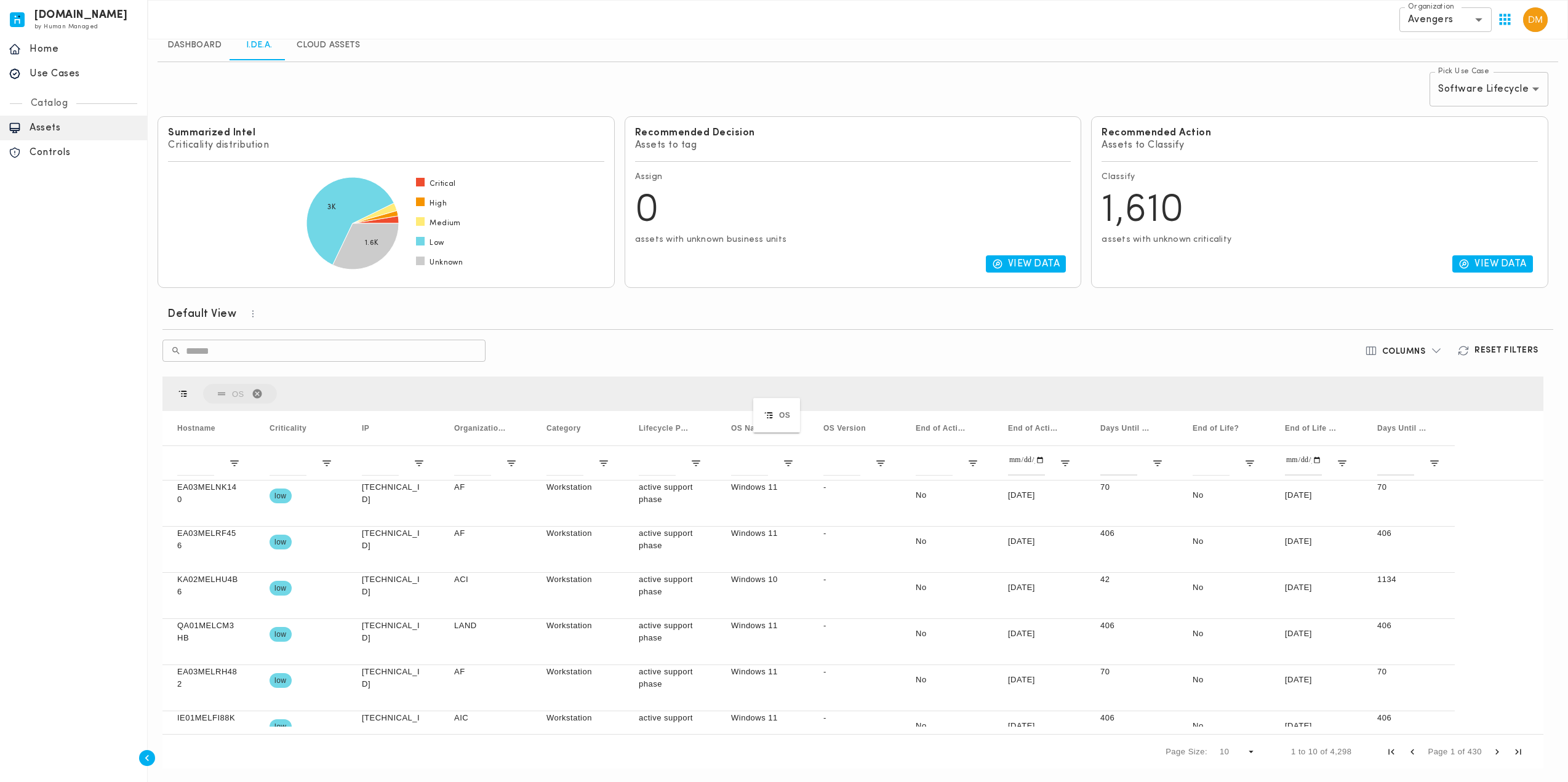
drag, startPoint x: 776, startPoint y: 426, endPoint x: 754, endPoint y: 398, distance: 35.6
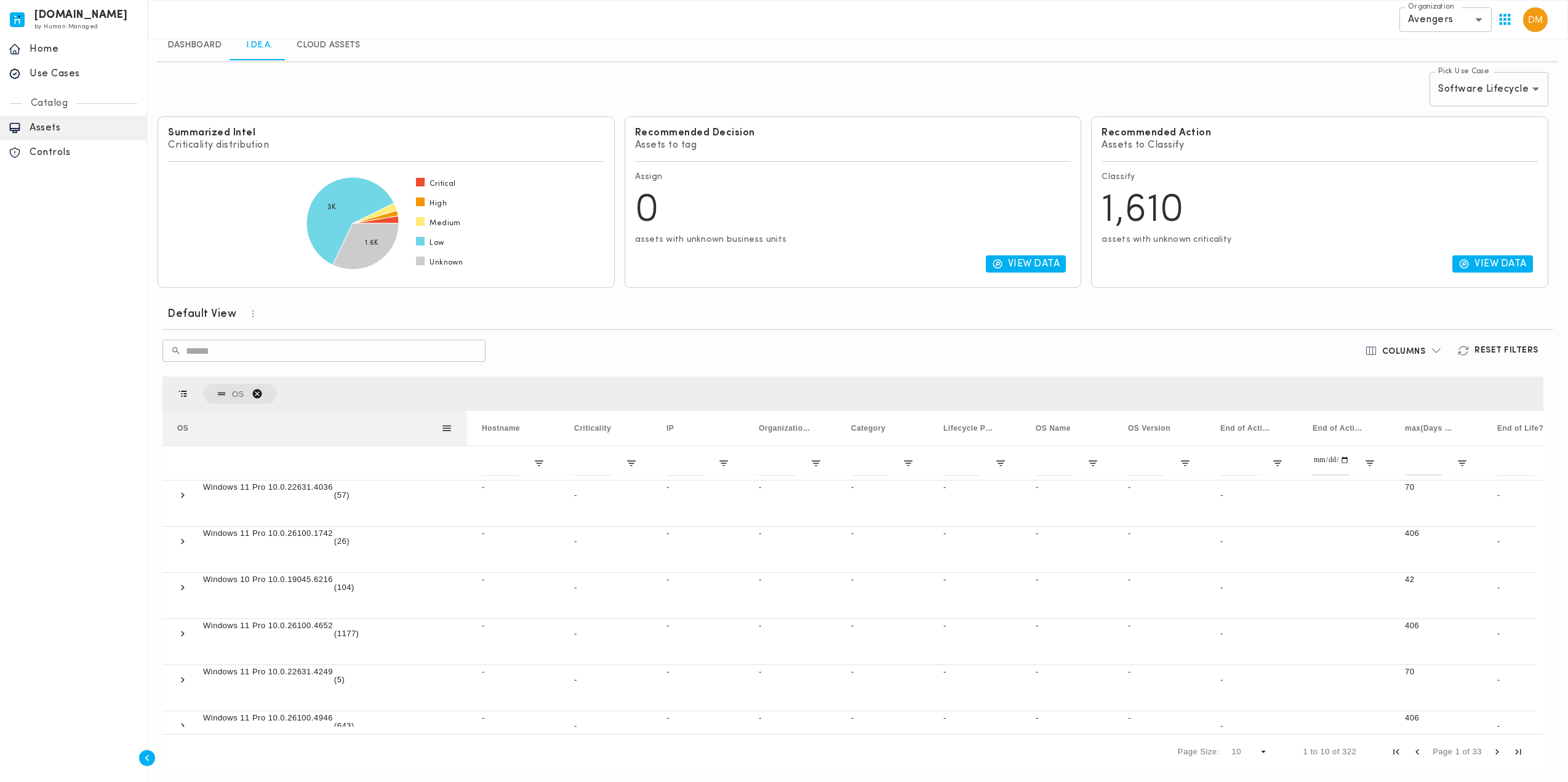
drag, startPoint x: 286, startPoint y: 423, endPoint x: 468, endPoint y: 424, distance: 182.0
click at [468, 424] on div at bounding box center [466, 428] width 5 height 34
click at [256, 389] on span "OS. Press ENTER to sort. Press DELETE to remove" at bounding box center [257, 394] width 11 height 11
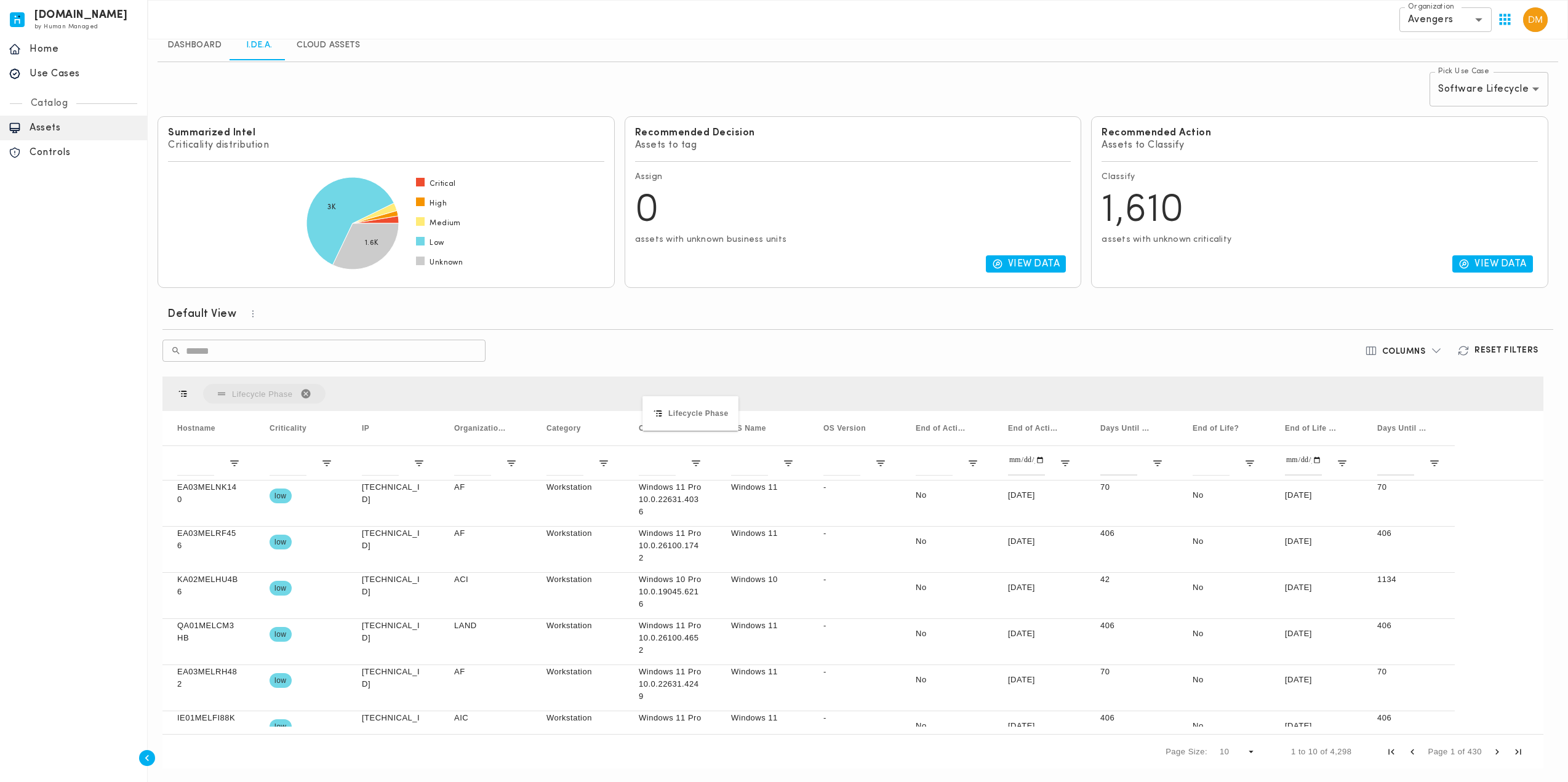
drag, startPoint x: 660, startPoint y: 429, endPoint x: 656, endPoint y: 420, distance: 9.8
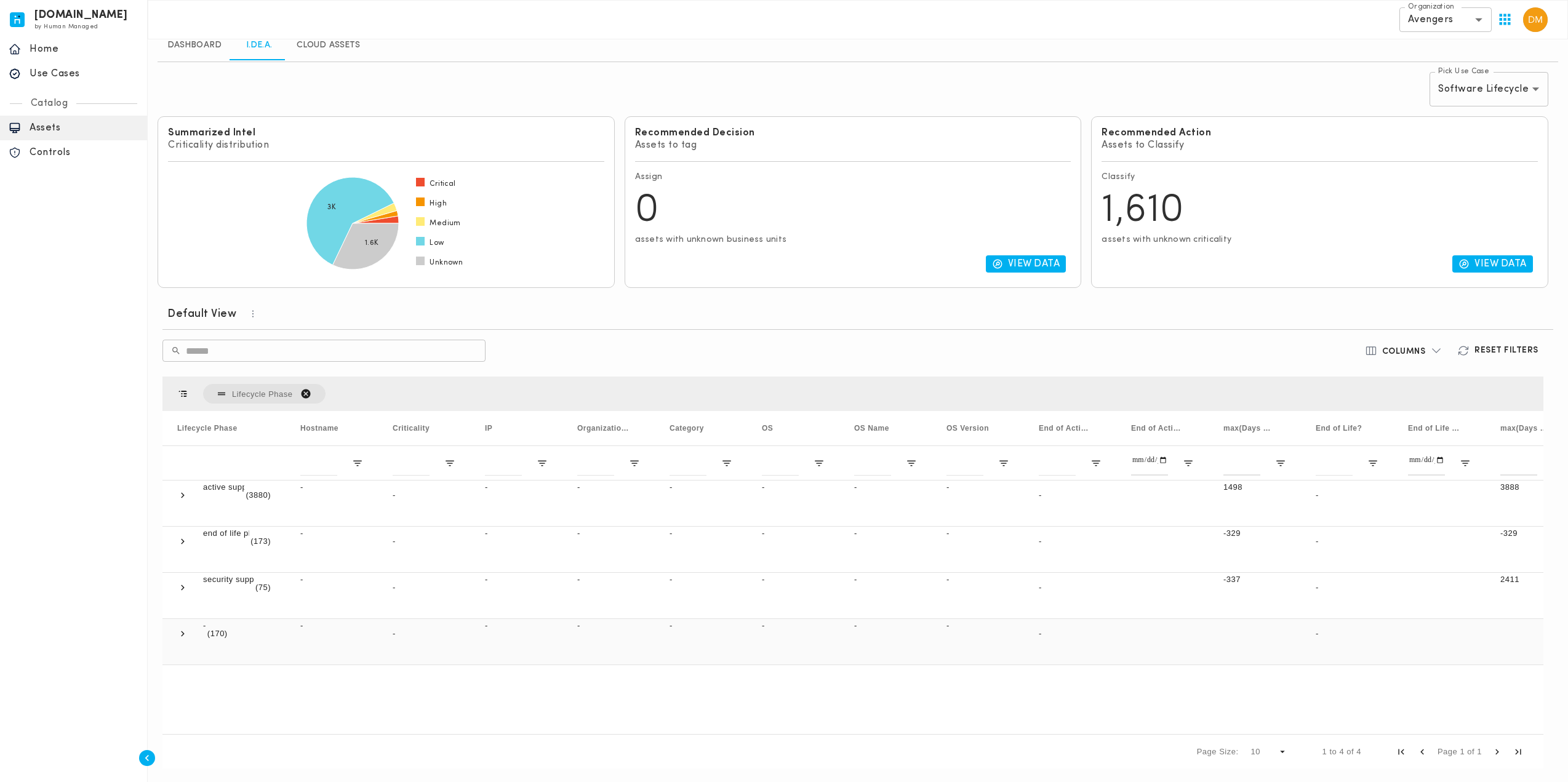
click at [183, 631] on span at bounding box center [183, 634] width 11 height 11
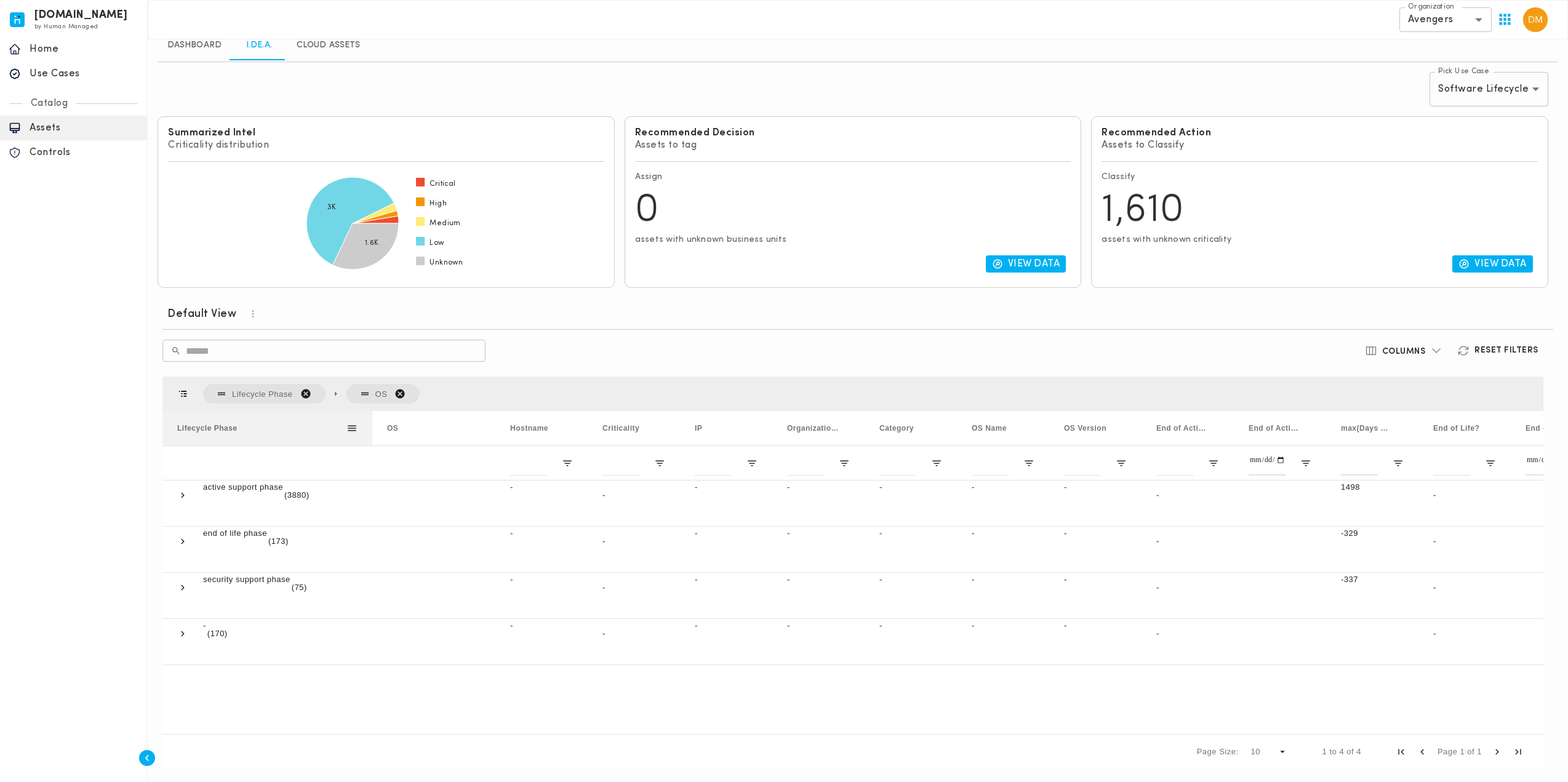
drag, startPoint x: 284, startPoint y: 420, endPoint x: 371, endPoint y: 424, distance: 87.1
click at [371, 424] on div at bounding box center [372, 428] width 5 height 34
click at [182, 632] on span at bounding box center [183, 634] width 11 height 11
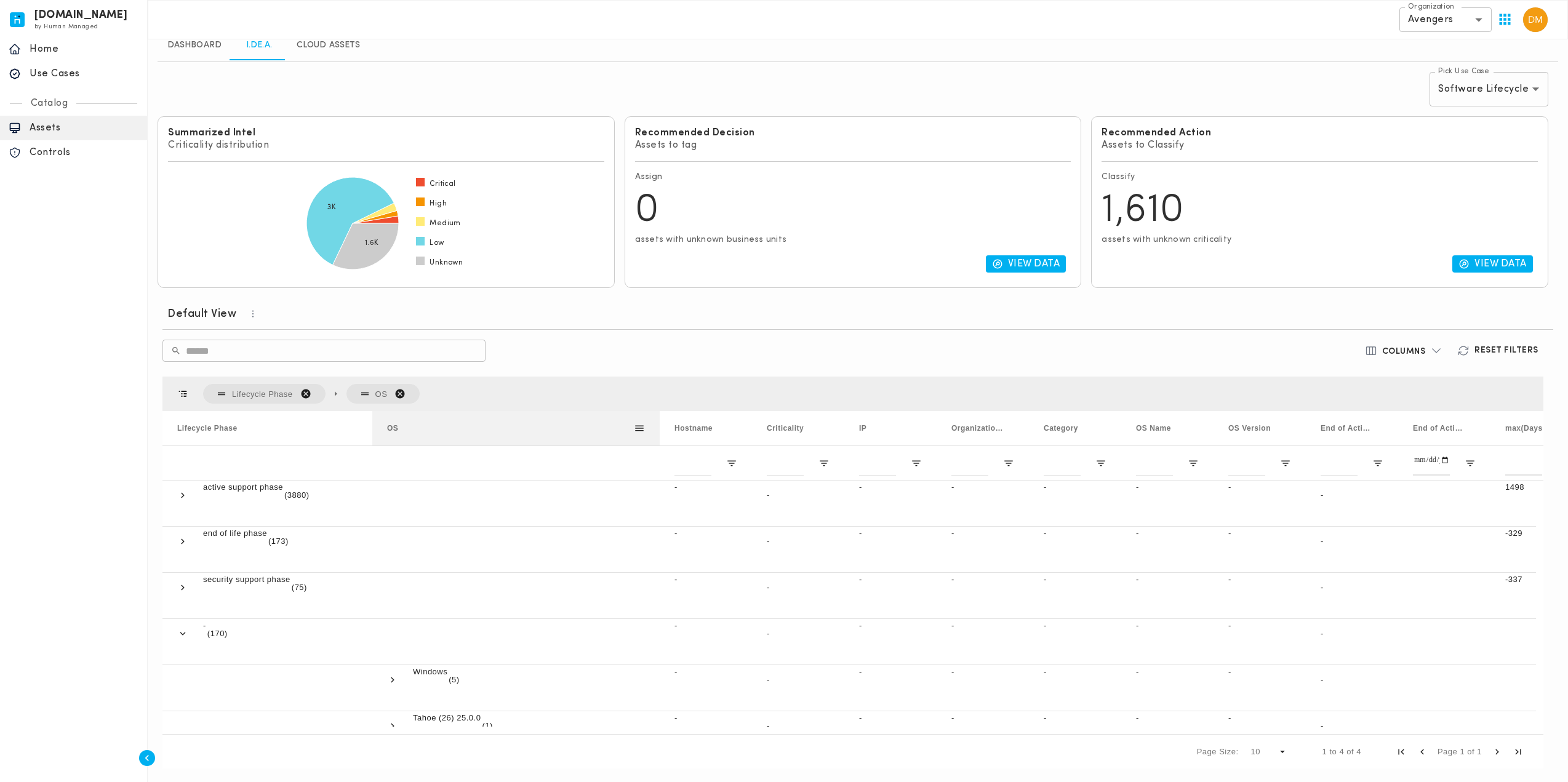
drag, startPoint x: 495, startPoint y: 427, endPoint x: 660, endPoint y: 415, distance: 165.4
click at [660, 415] on div at bounding box center [659, 428] width 5 height 34
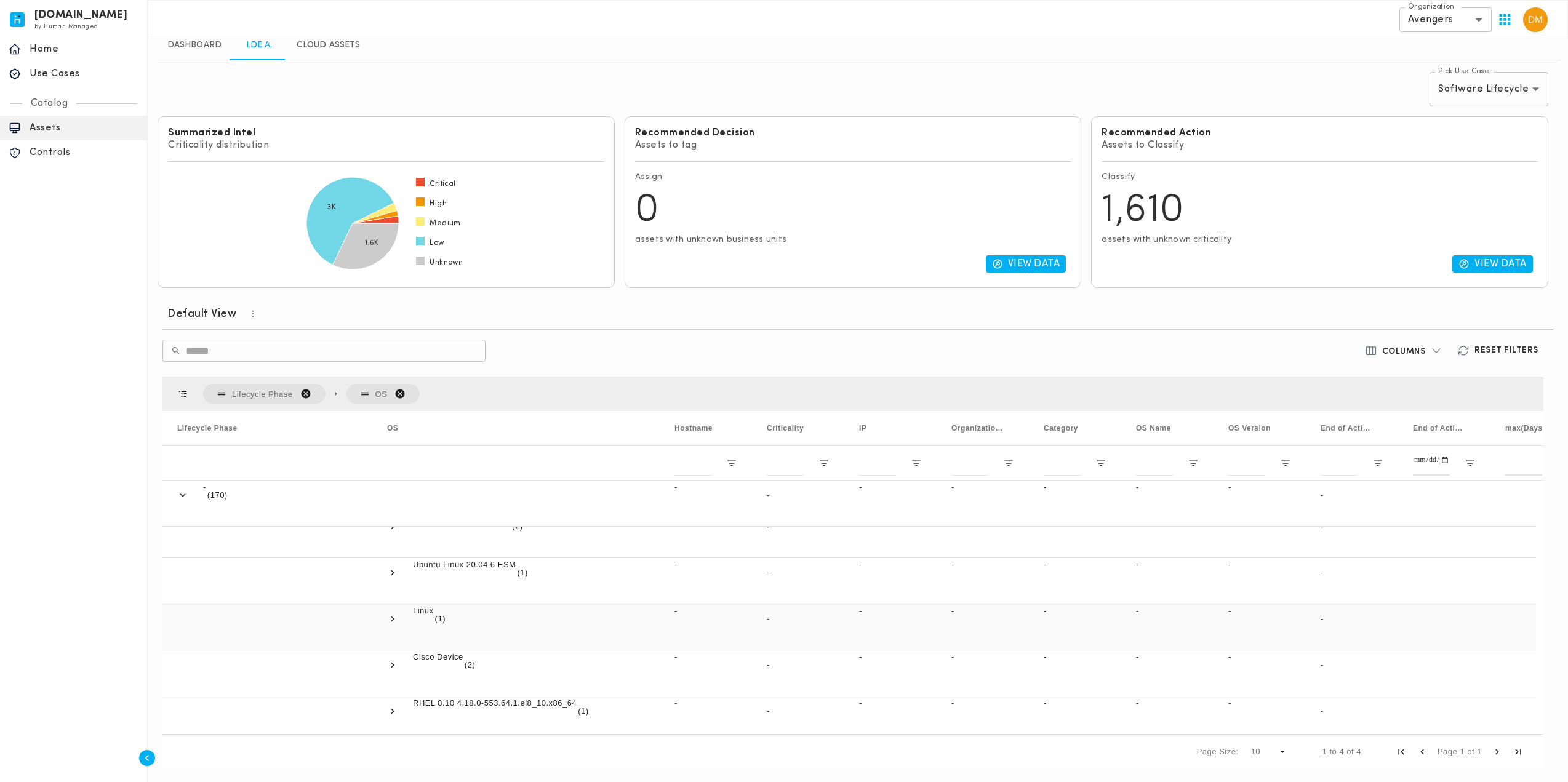
scroll to position [492, 0]
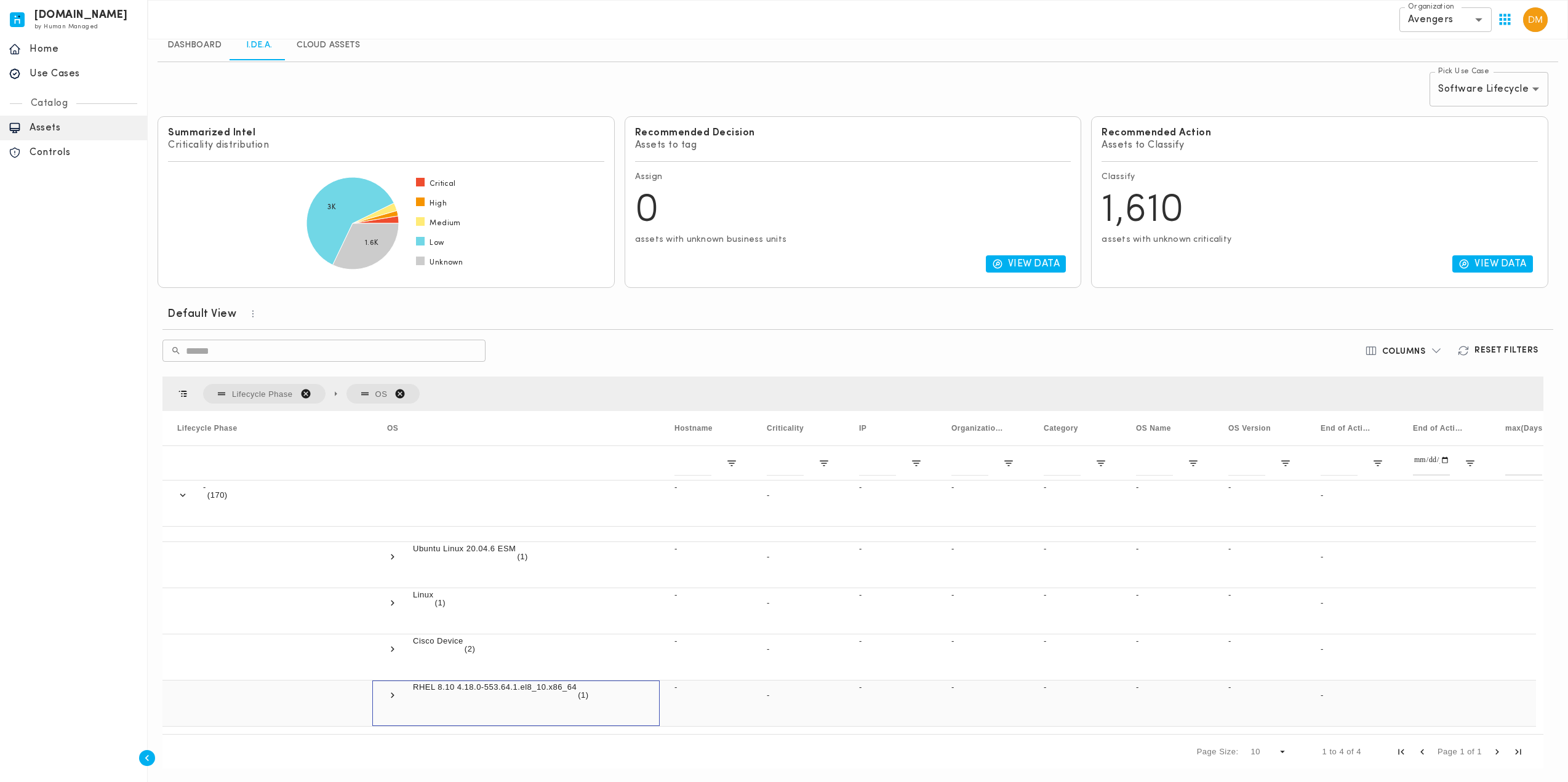
drag, startPoint x: 414, startPoint y: 691, endPoint x: 463, endPoint y: 691, distance: 49.0
click at [463, 691] on p "RHEL 8.10 4.18.0-553.64.1.el8_10.x86_64" at bounding box center [494, 688] width 164 height 13
click at [531, 606] on span "Copy" at bounding box center [570, 604] width 119 height 24
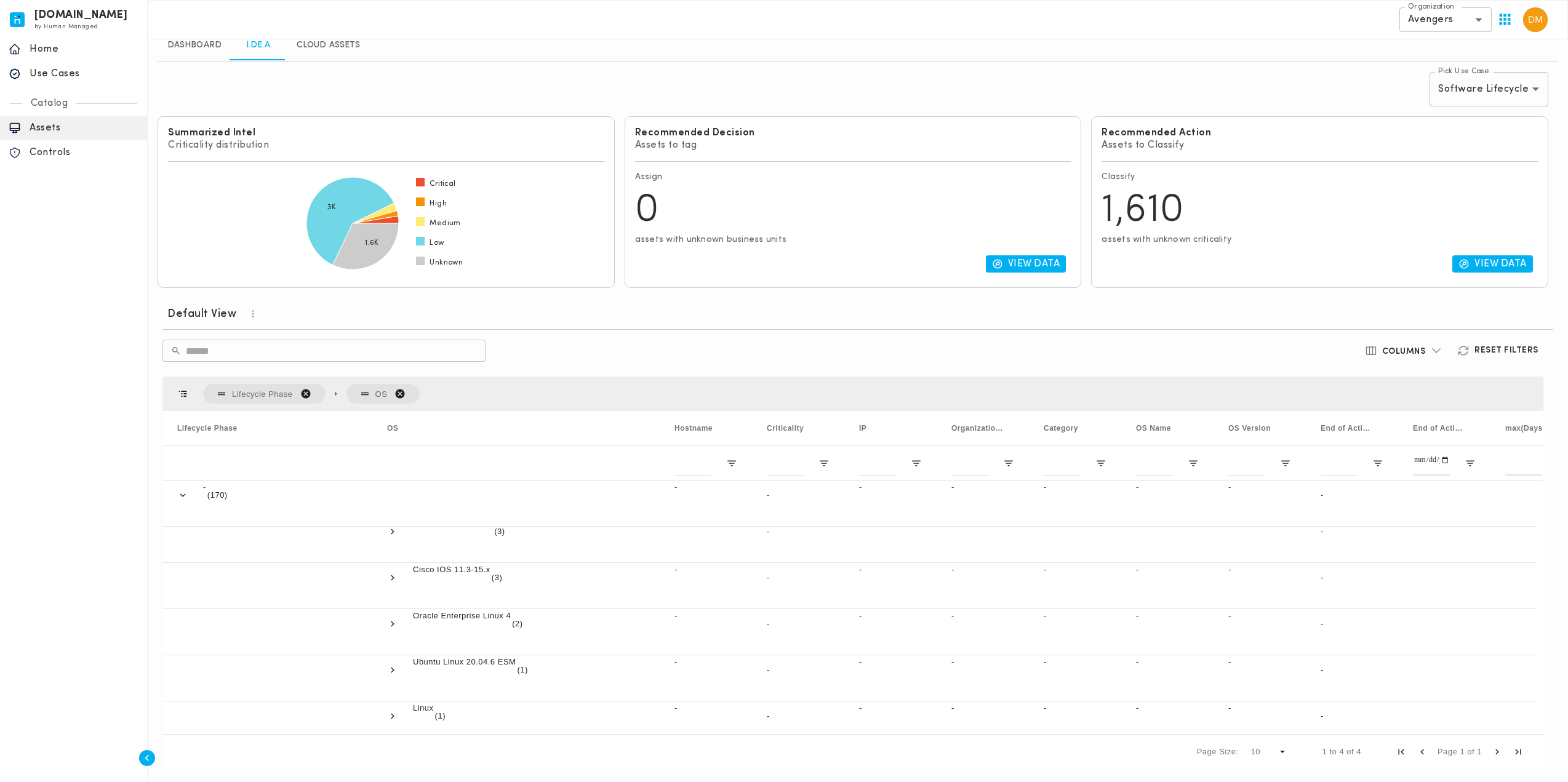
scroll to position [369, 0]
click at [508, 649] on span "Copy" at bounding box center [513, 648] width 119 height 24
click at [512, 651] on span "Copy" at bounding box center [536, 648] width 119 height 24
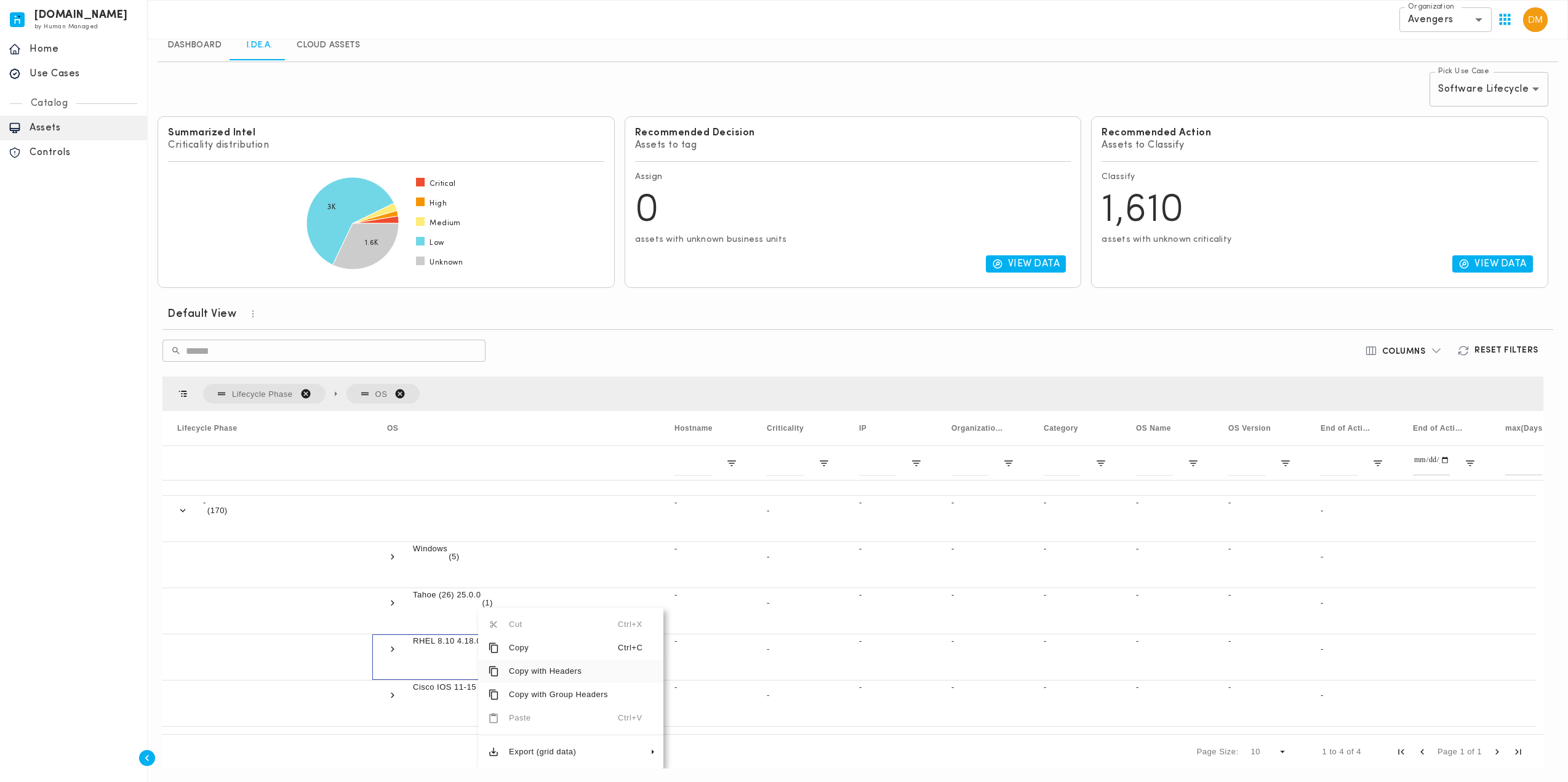
click at [526, 653] on span "Copy" at bounding box center [558, 648] width 119 height 24
click at [509, 650] on span "Copy" at bounding box center [536, 647] width 119 height 24
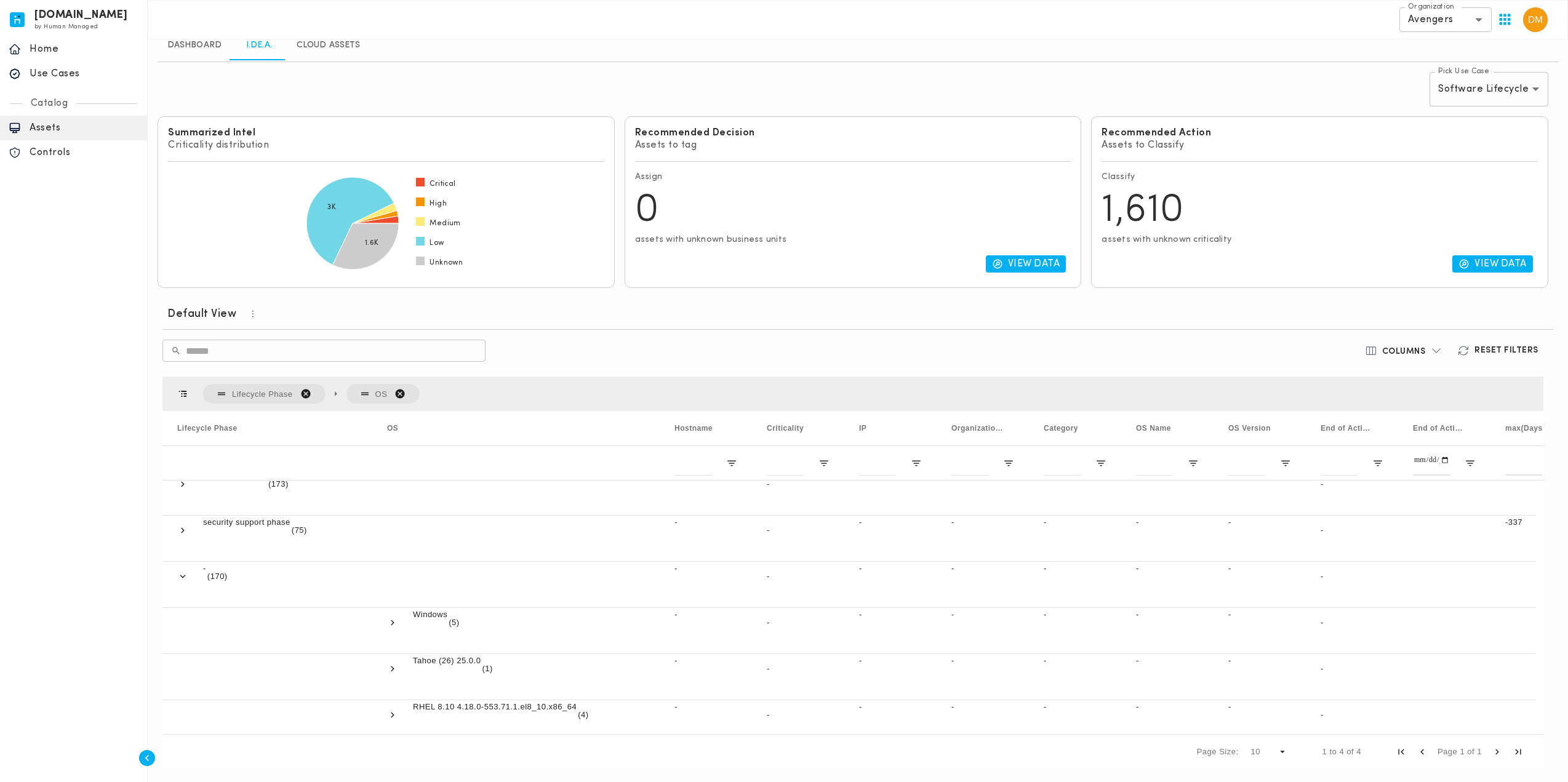
scroll to position [0, 0]
click at [220, 491] on p "active support phase" at bounding box center [243, 488] width 80 height 13
click at [184, 586] on span at bounding box center [183, 587] width 11 height 11
